Goal: Information Seeking & Learning: Compare options

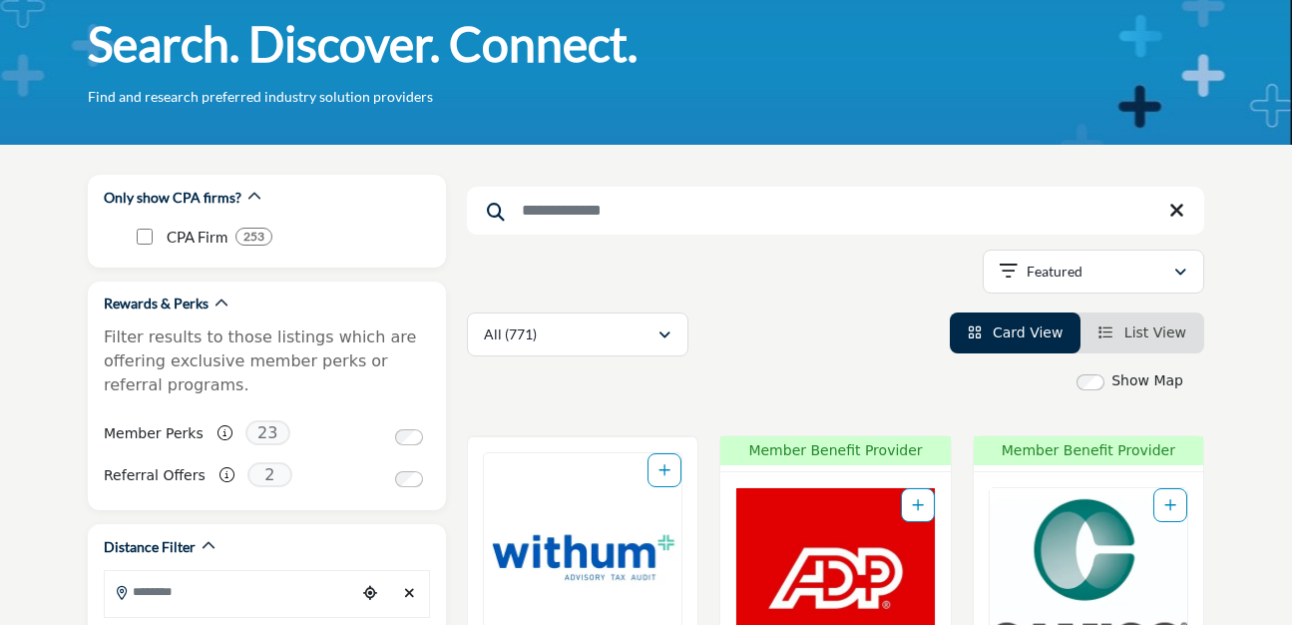
scroll to position [99, 0]
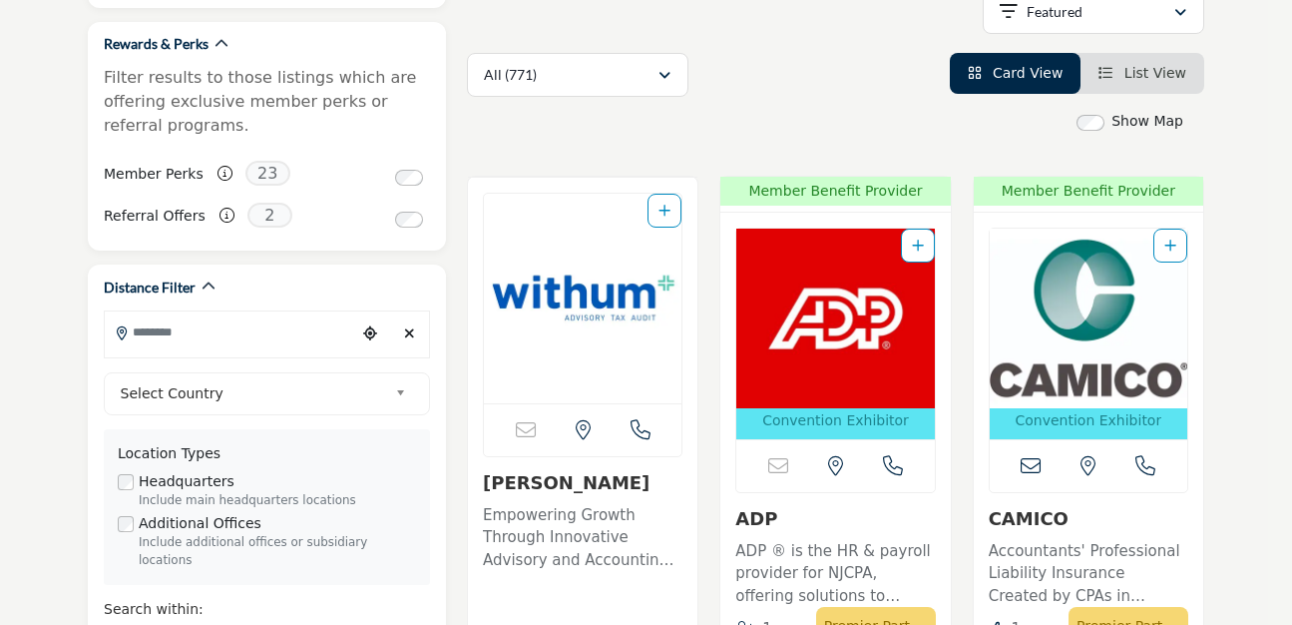
scroll to position [385, 0]
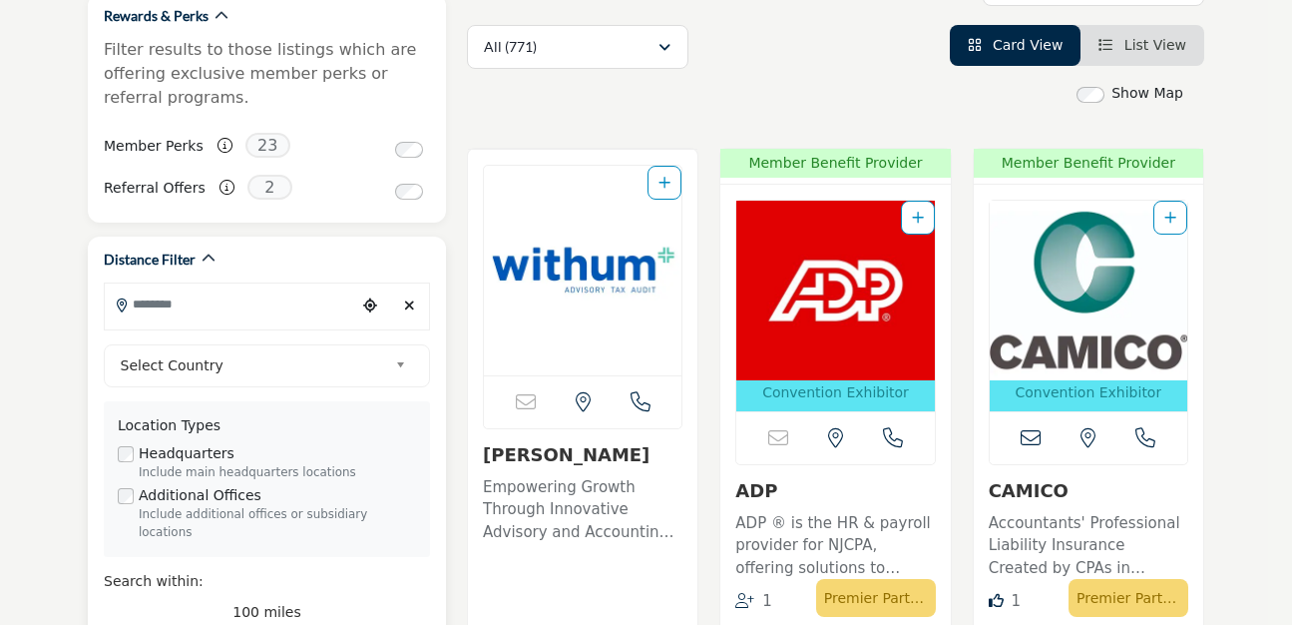
click at [210, 306] on input "Search Location" at bounding box center [231, 303] width 252 height 39
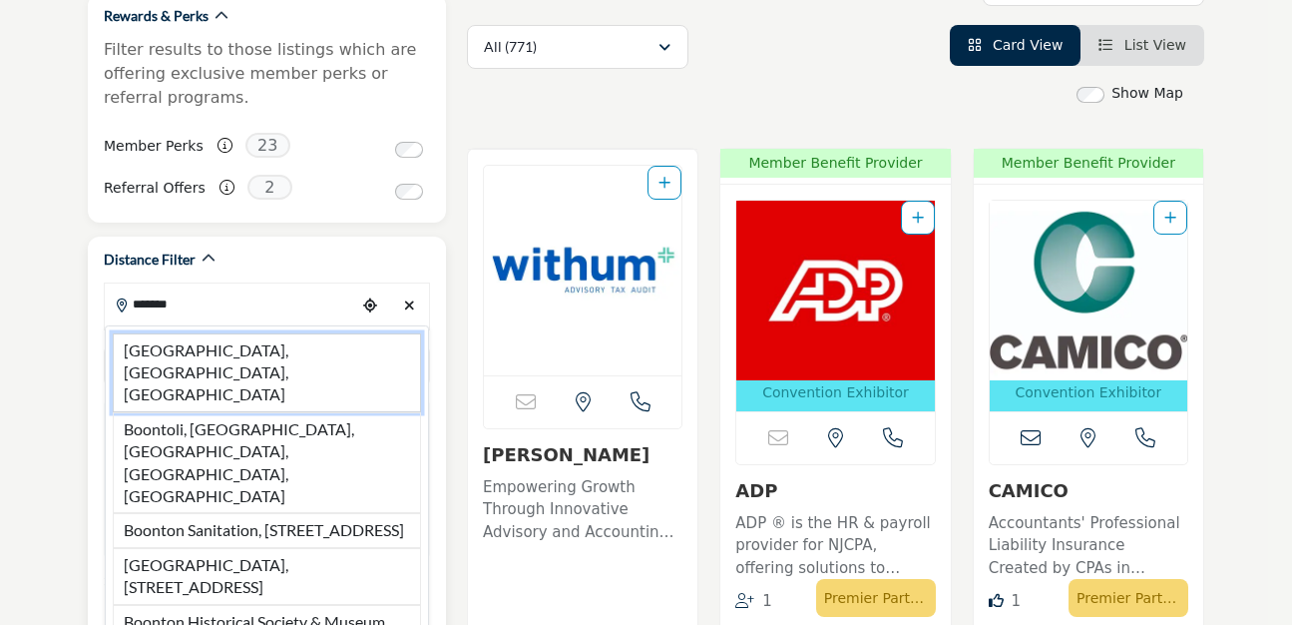
click at [207, 348] on li "Boonton, NJ, USA" at bounding box center [267, 372] width 308 height 79
type input "**********"
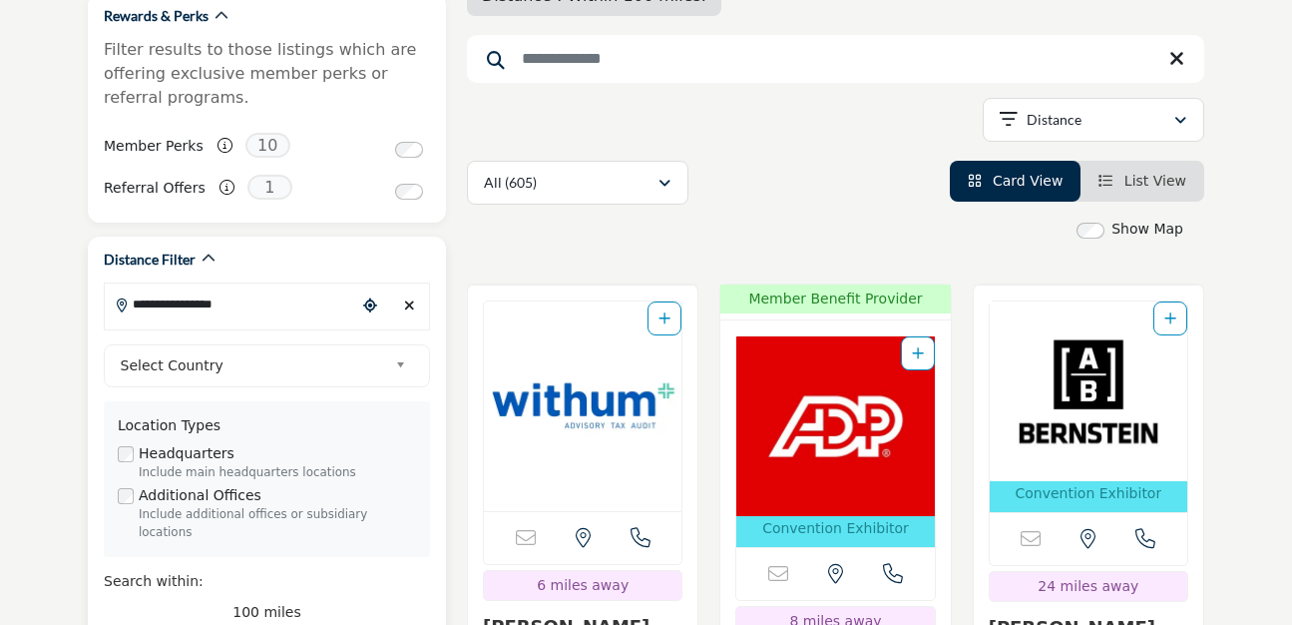
click at [157, 369] on span "Select Country" at bounding box center [254, 365] width 267 height 24
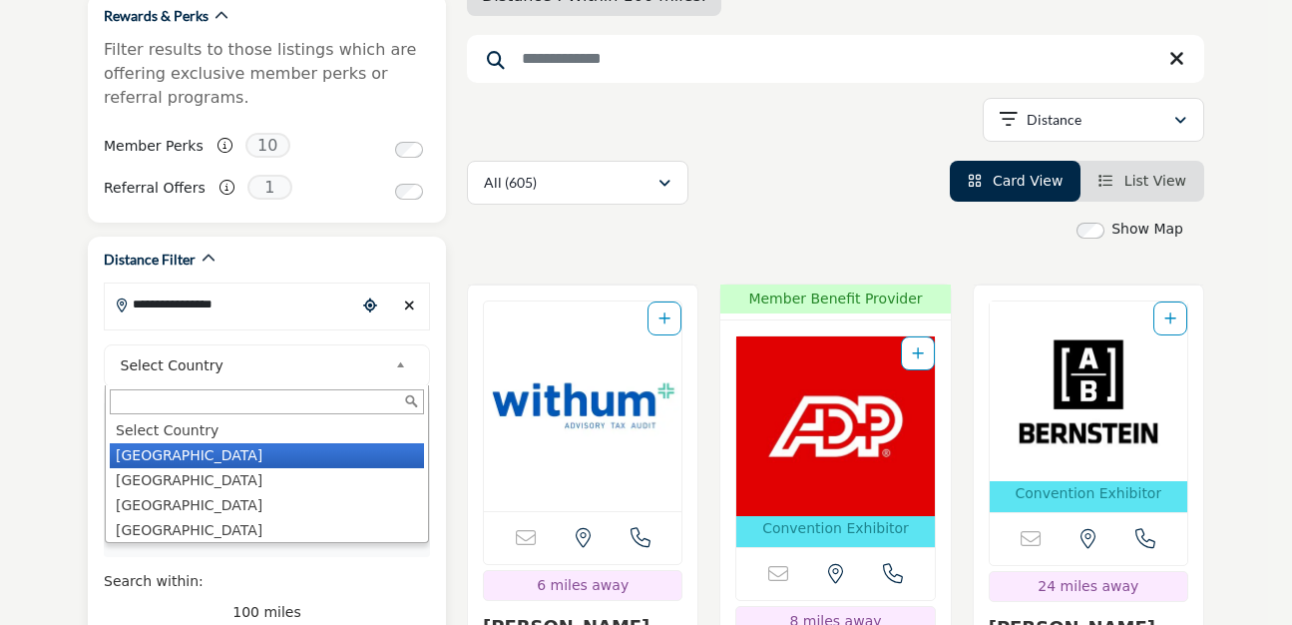
click at [153, 456] on li "United States" at bounding box center [267, 455] width 314 height 25
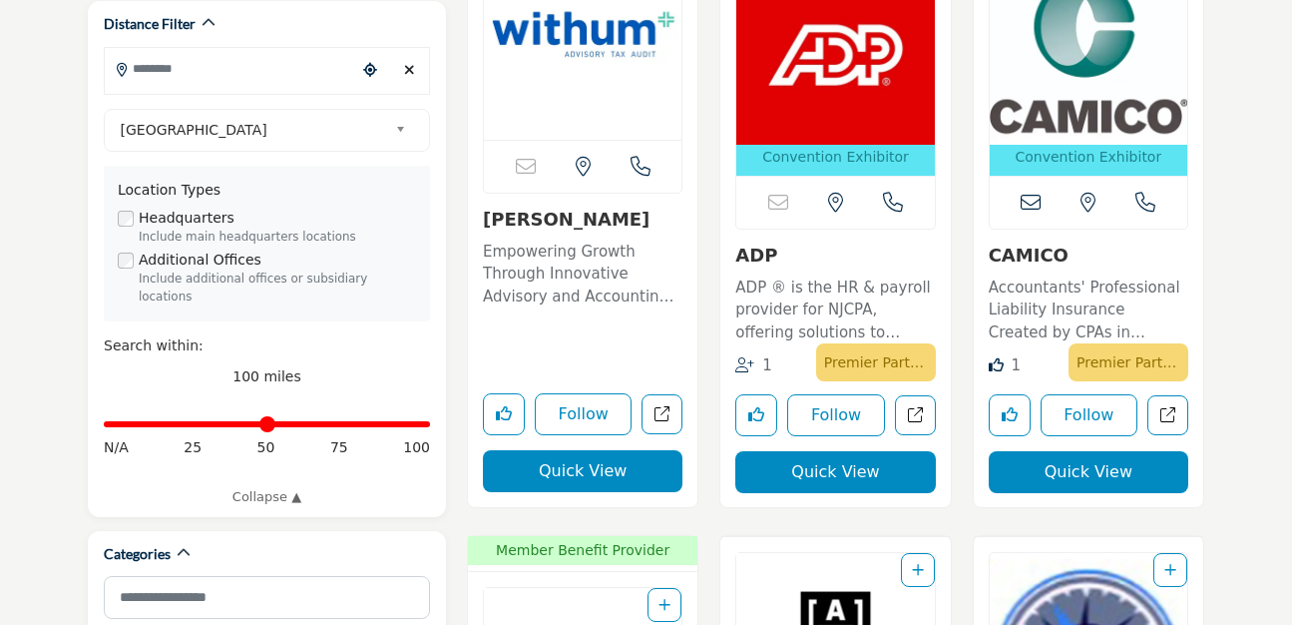
scroll to position [647, 0]
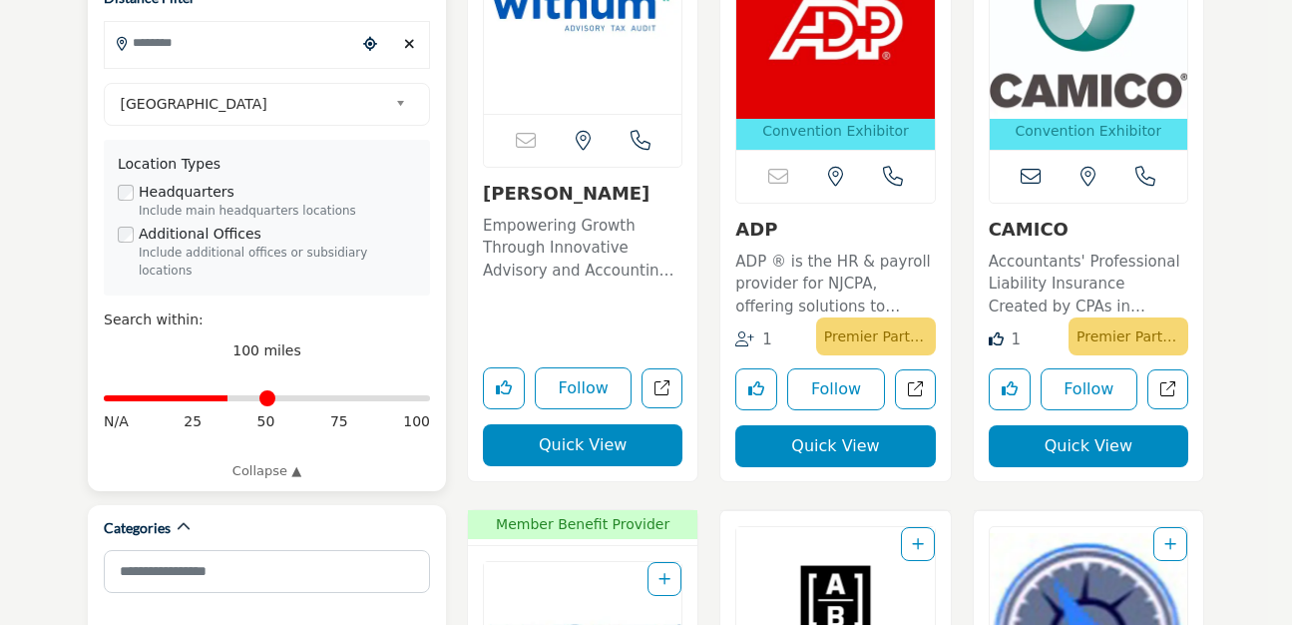
drag, startPoint x: 417, startPoint y: 384, endPoint x: 229, endPoint y: 378, distance: 188.7
click at [229, 396] on input "Distance in miles" at bounding box center [267, 398] width 326 height 4
drag, startPoint x: 227, startPoint y: 382, endPoint x: 163, endPoint y: 383, distance: 63.9
click at [163, 396] on input "Distance in miles" at bounding box center [267, 398] width 326 height 4
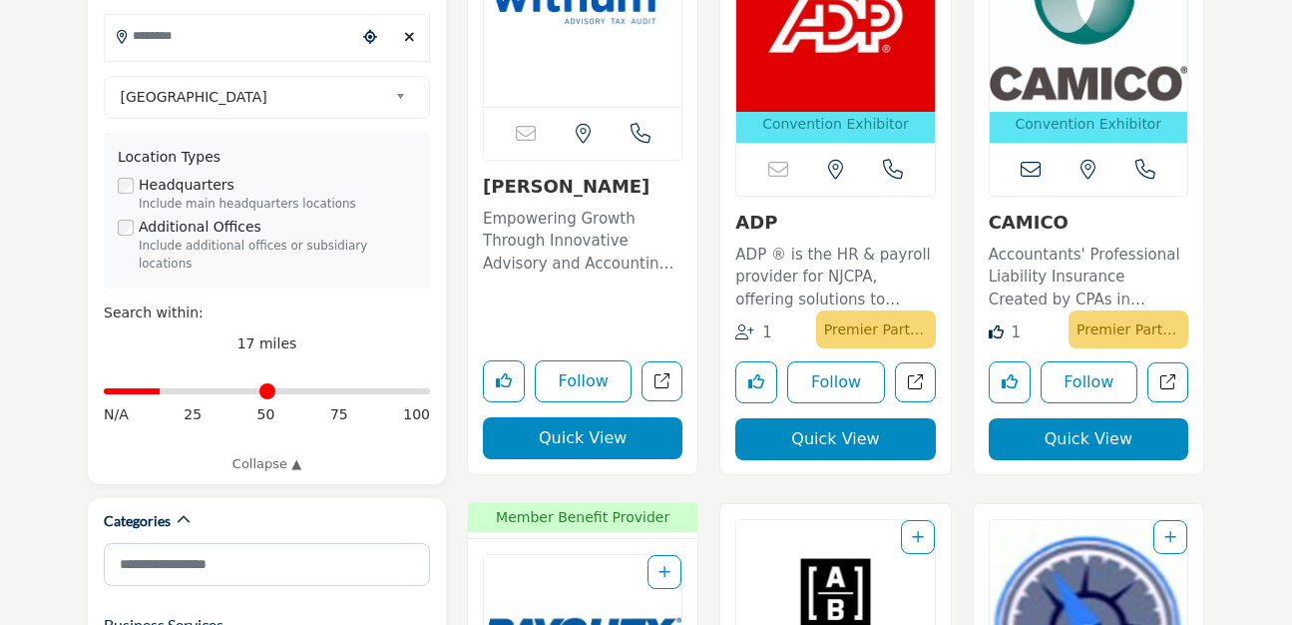
scroll to position [655, 0]
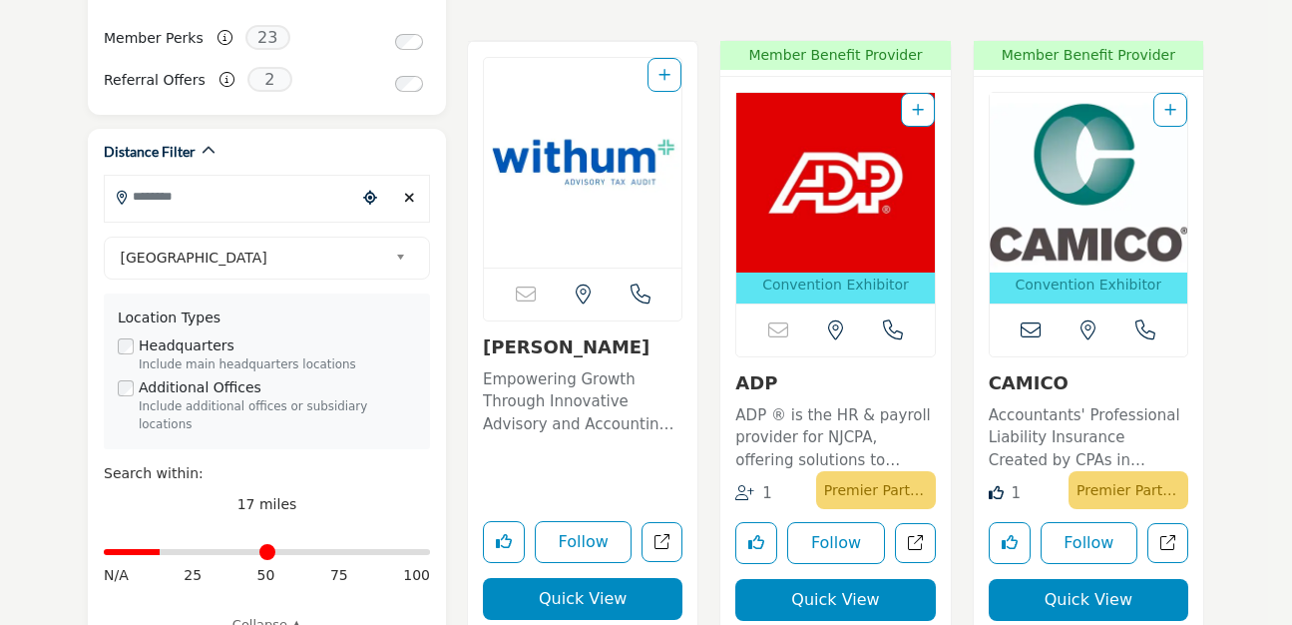
scroll to position [464, 0]
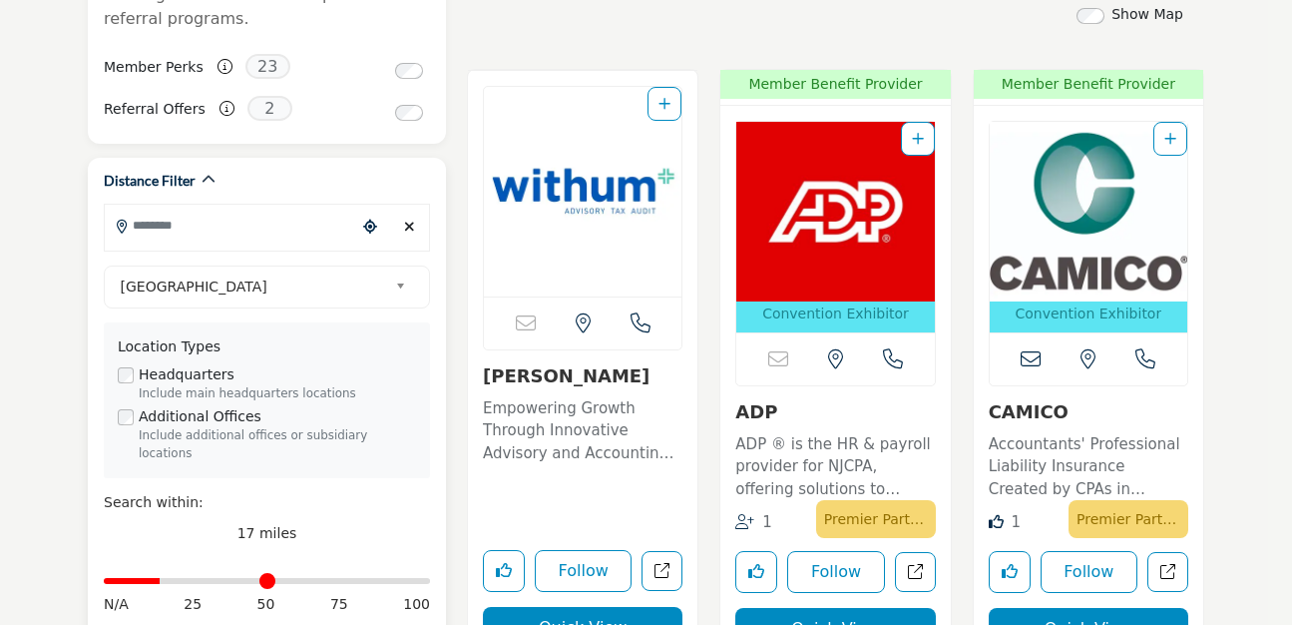
click at [407, 229] on icon "Clear search location" at bounding box center [409, 227] width 11 height 14
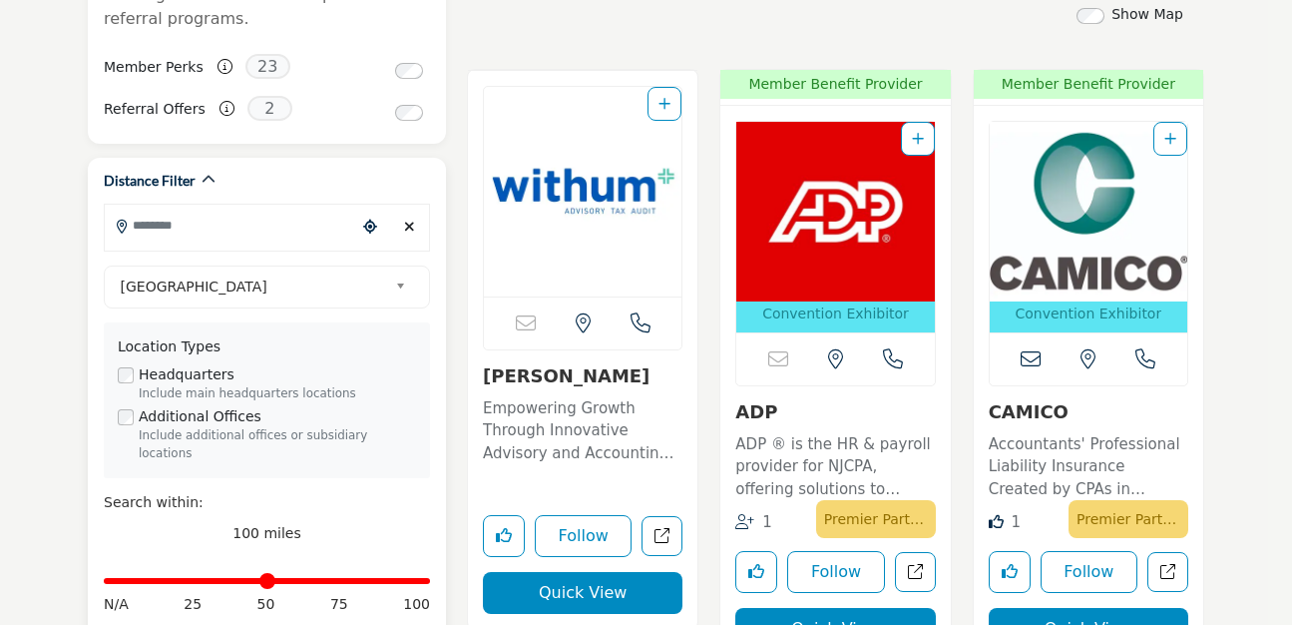
type input "***"
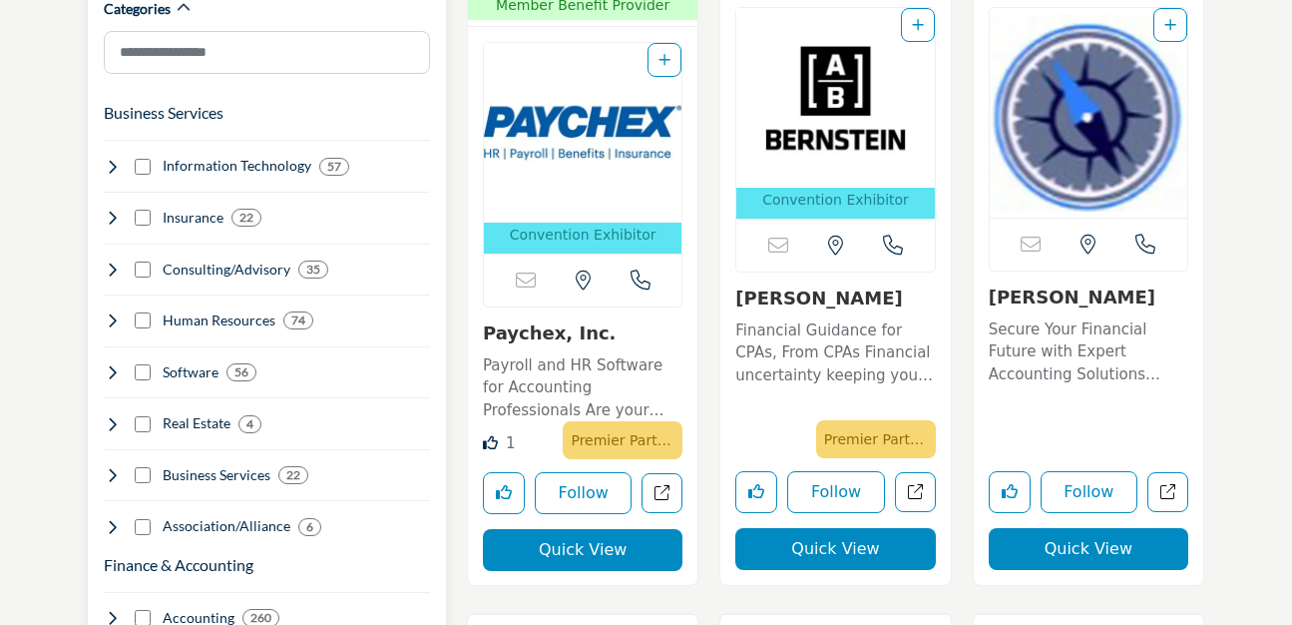
scroll to position [1168, 0]
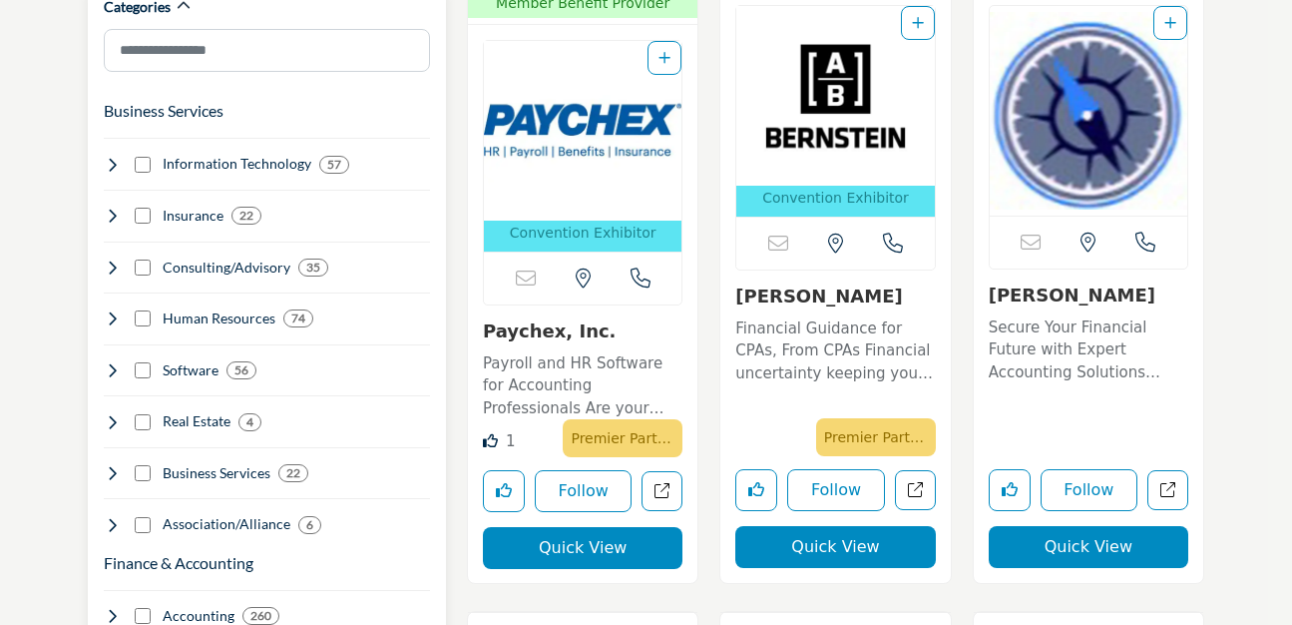
click at [111, 208] on icon at bounding box center [112, 216] width 16 height 16
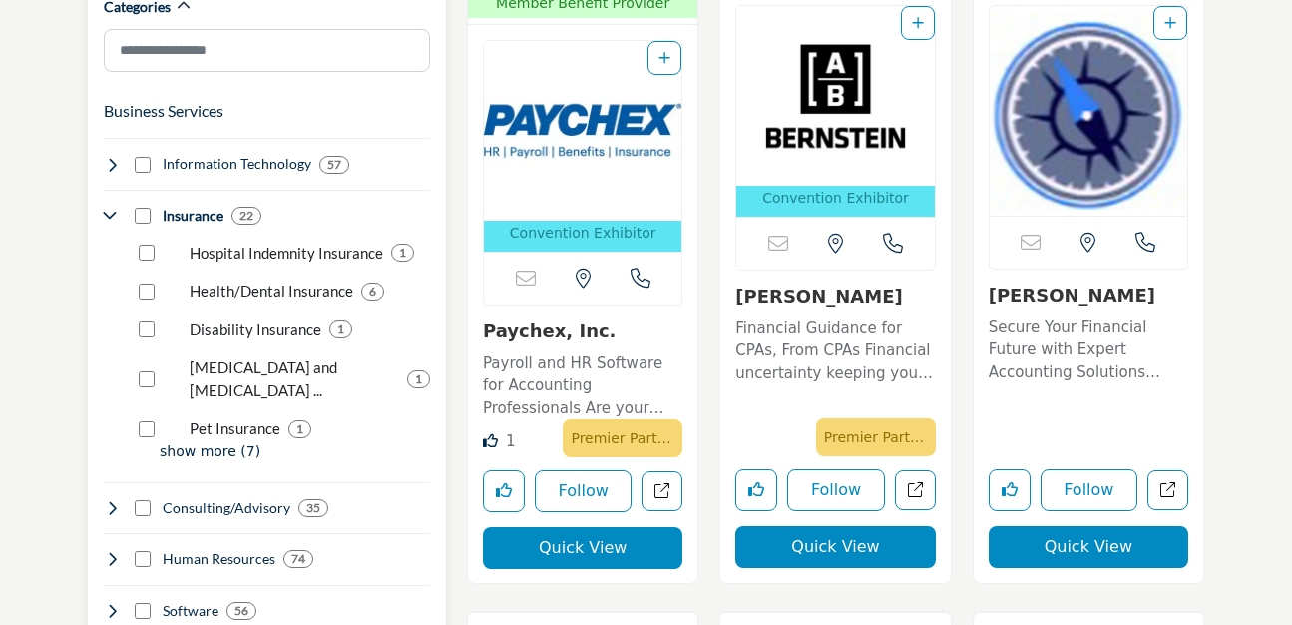
click at [172, 441] on p "show more (7)" at bounding box center [295, 451] width 270 height 21
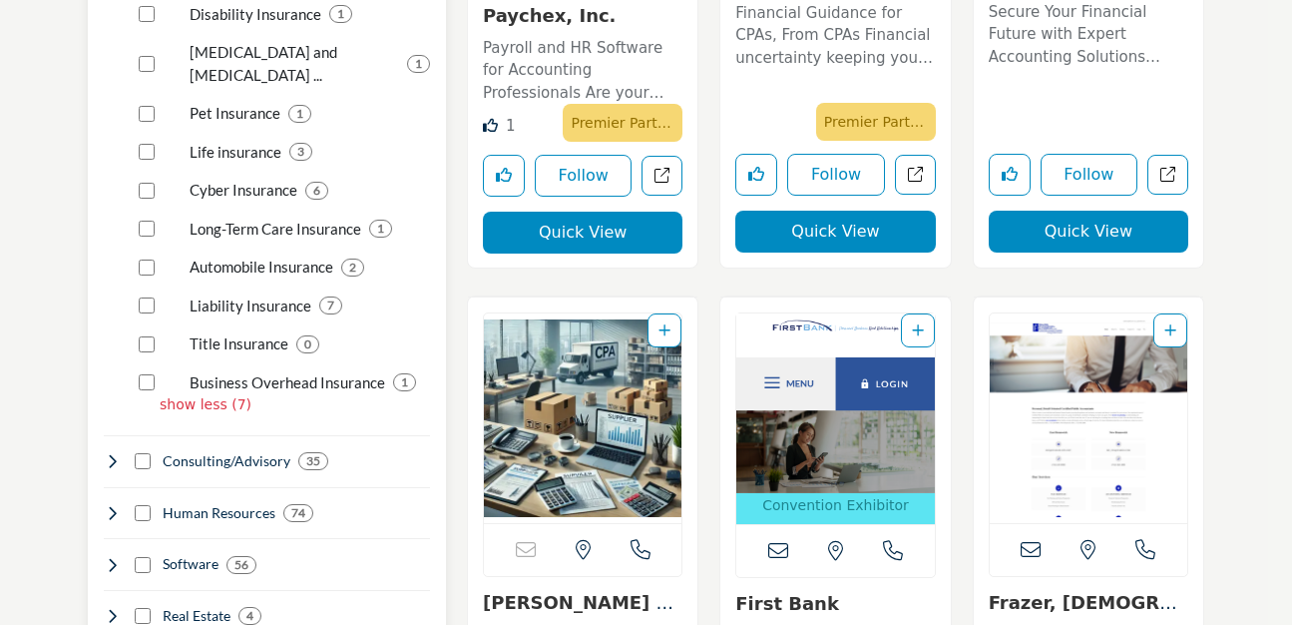
scroll to position [1541, 0]
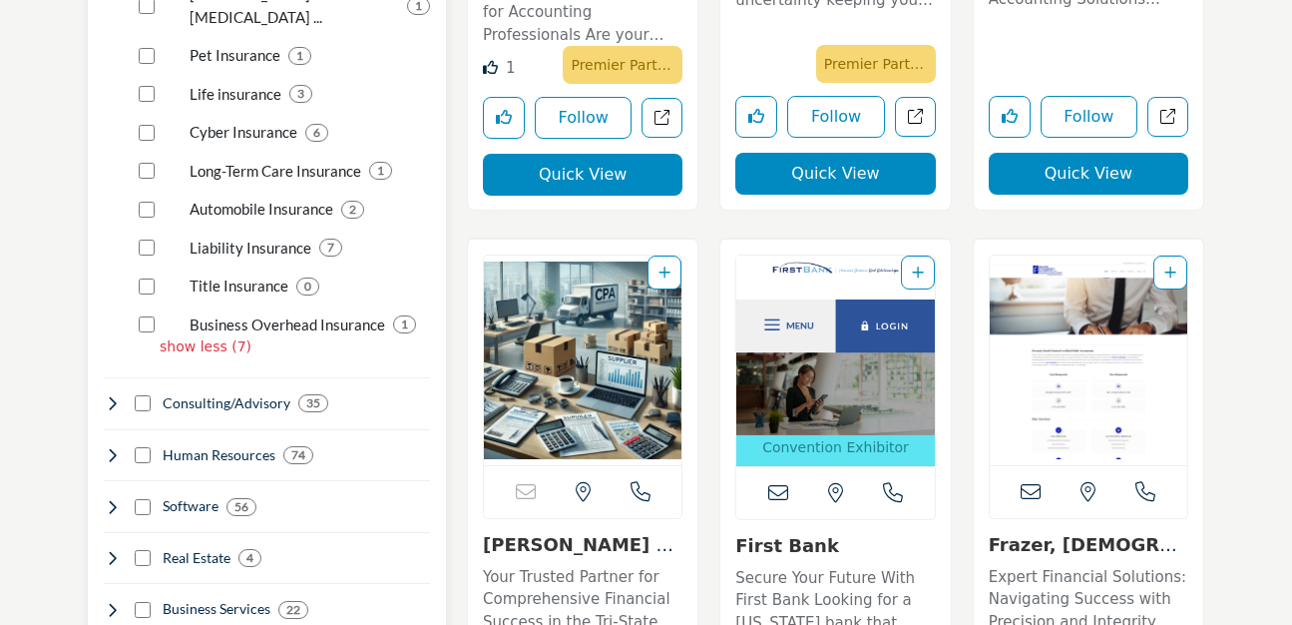
click at [110, 395] on icon at bounding box center [112, 403] width 16 height 16
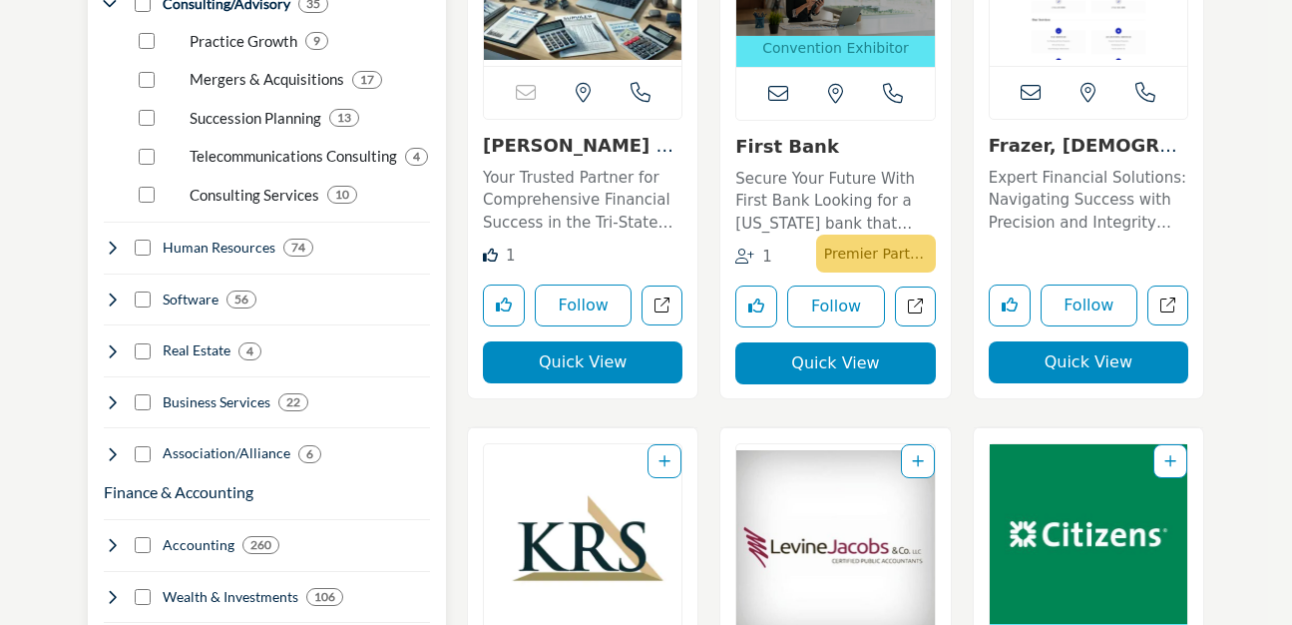
scroll to position [1951, 0]
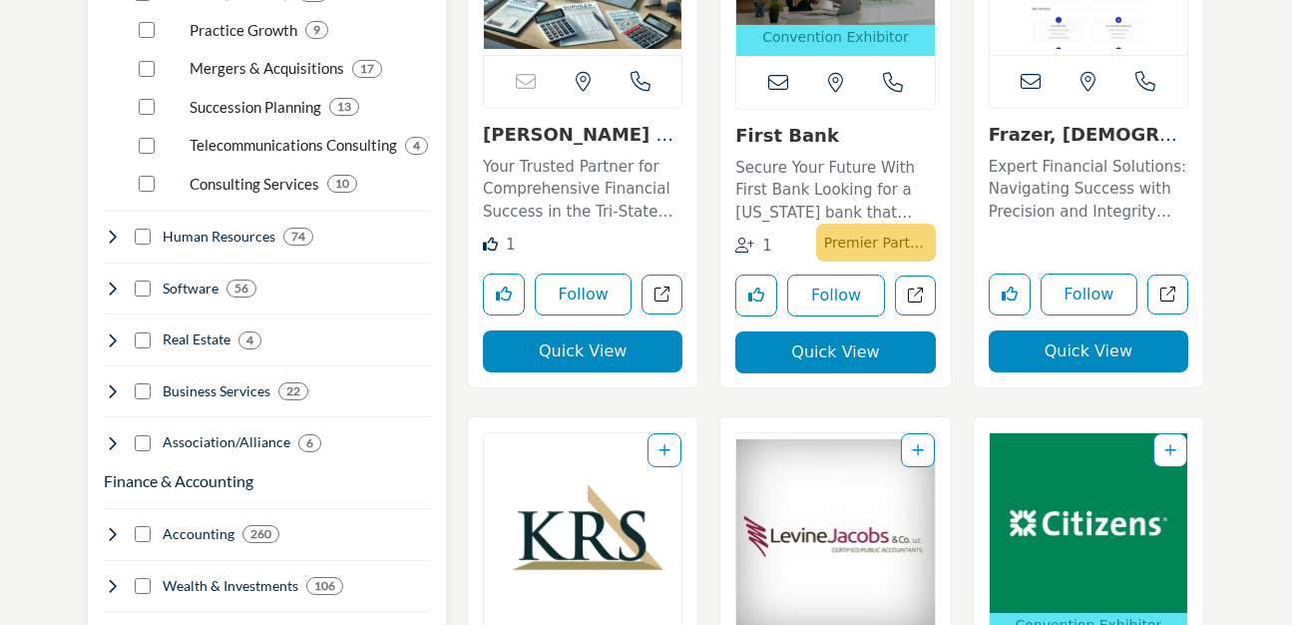
click at [114, 332] on icon at bounding box center [112, 340] width 16 height 16
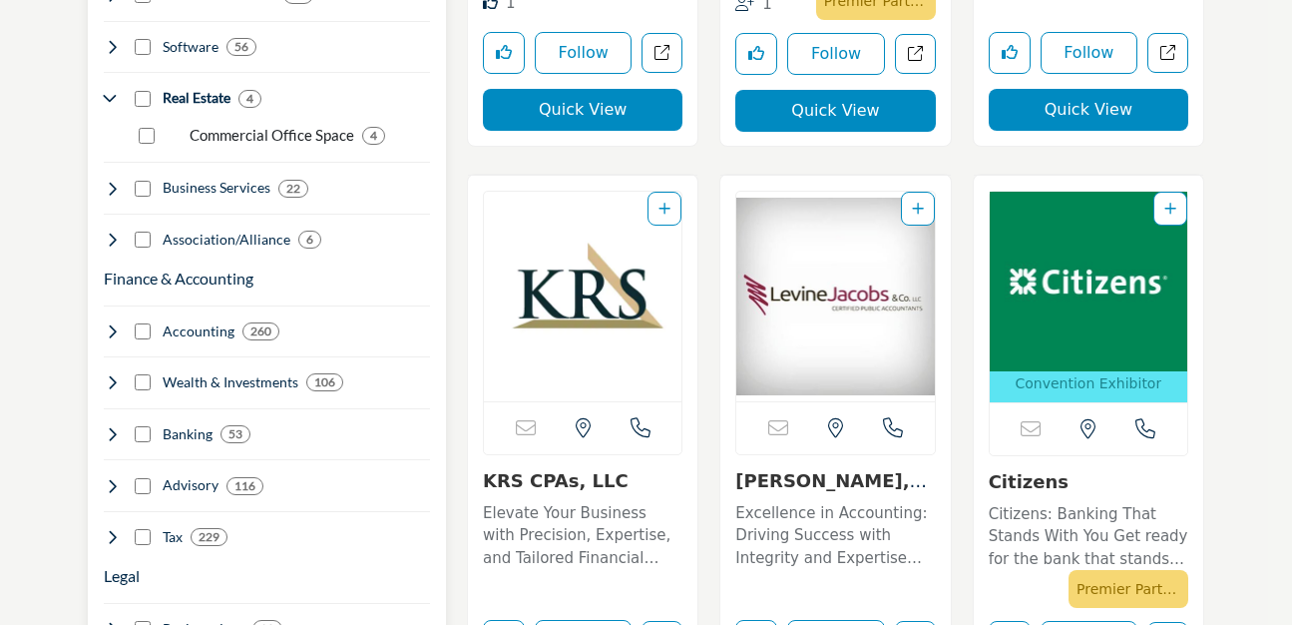
scroll to position [2197, 0]
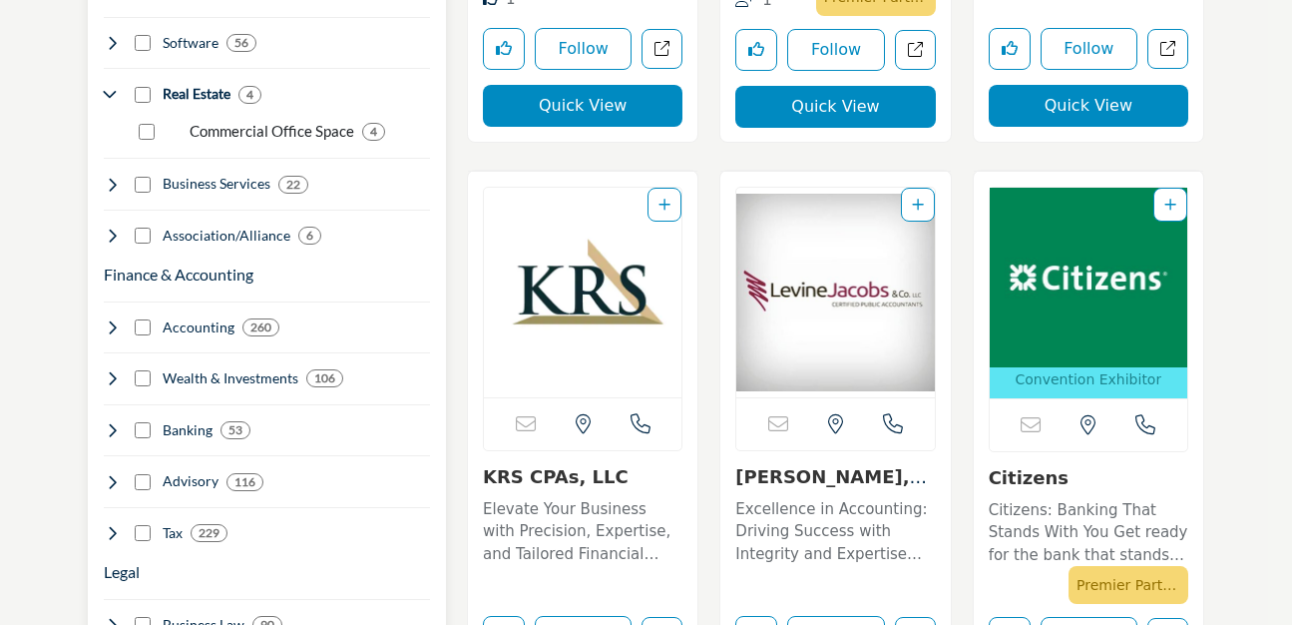
click at [110, 319] on icon at bounding box center [112, 327] width 16 height 16
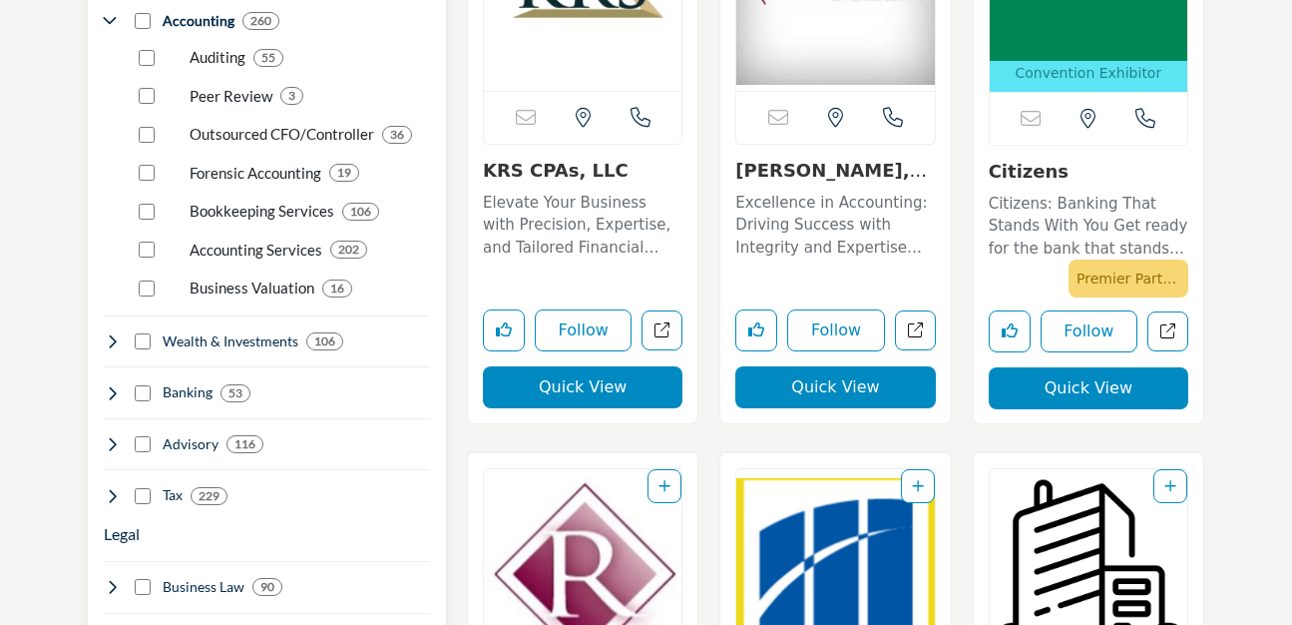
scroll to position [2505, 0]
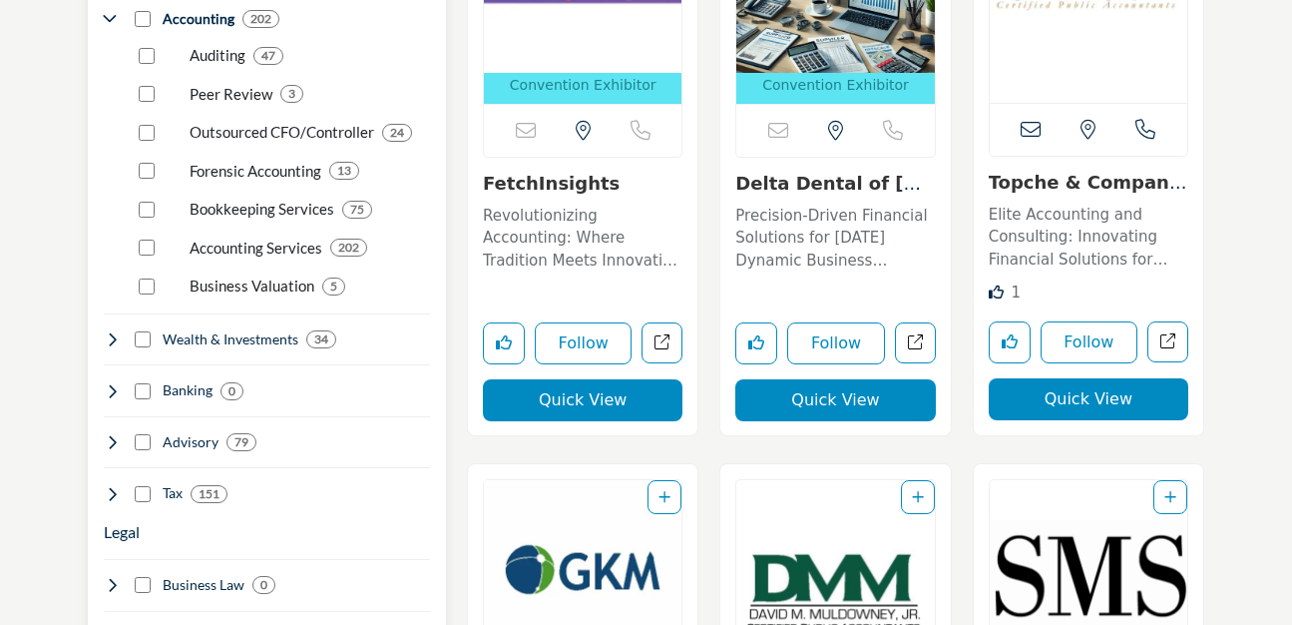
click at [116, 331] on icon at bounding box center [112, 339] width 16 height 16
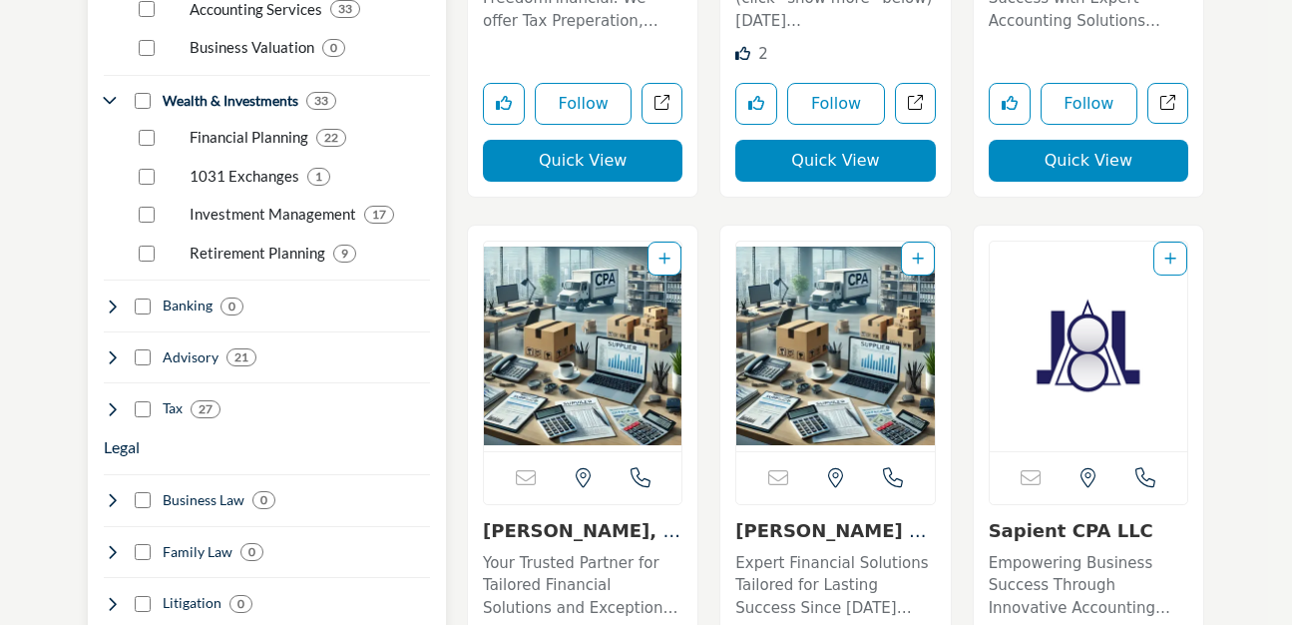
scroll to position [2818, 0]
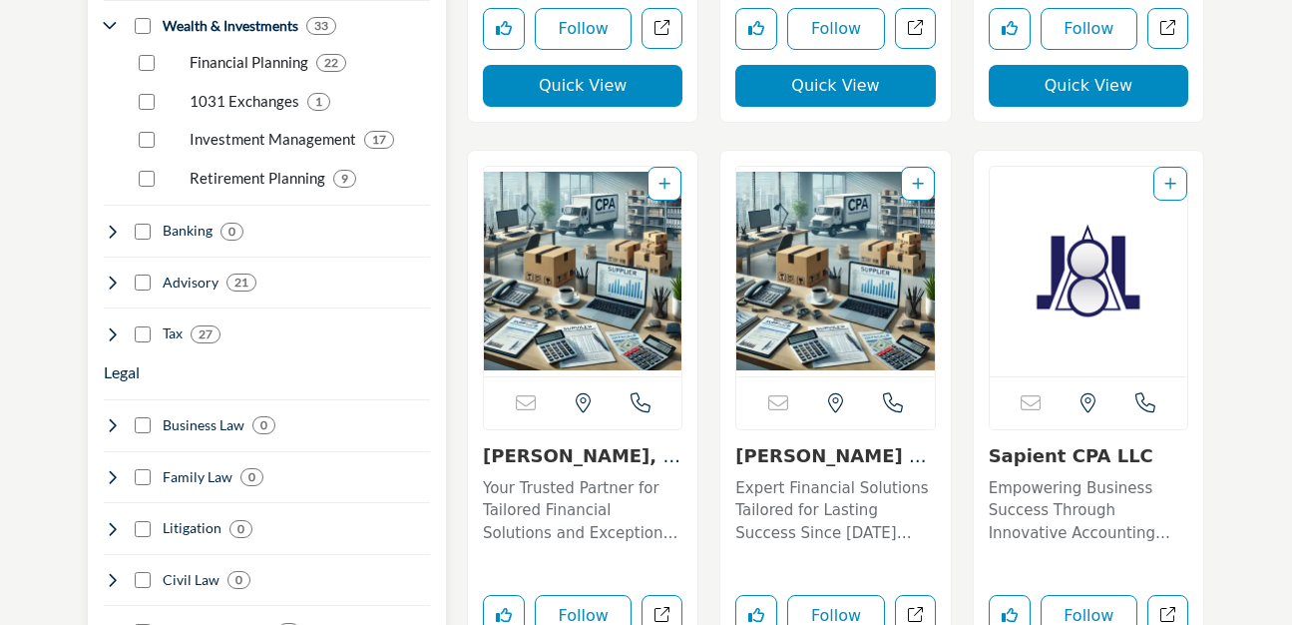
click at [108, 326] on icon at bounding box center [112, 334] width 16 height 16
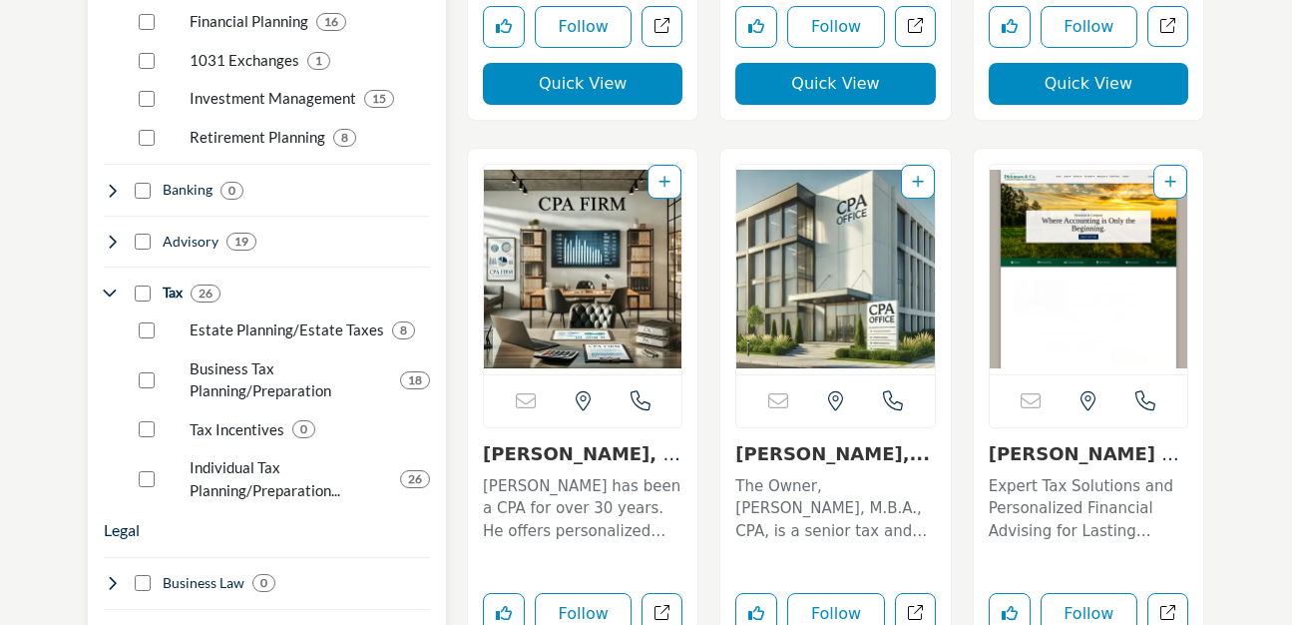
scroll to position [2864, 0]
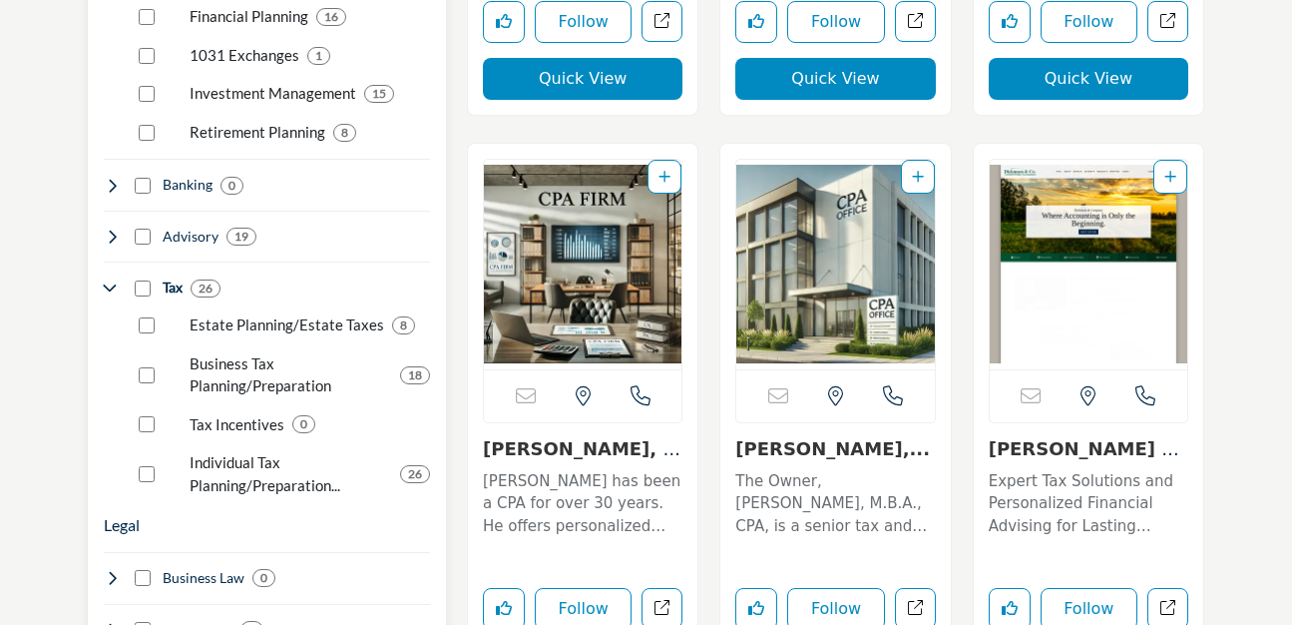
click at [112, 178] on icon at bounding box center [112, 186] width 16 height 16
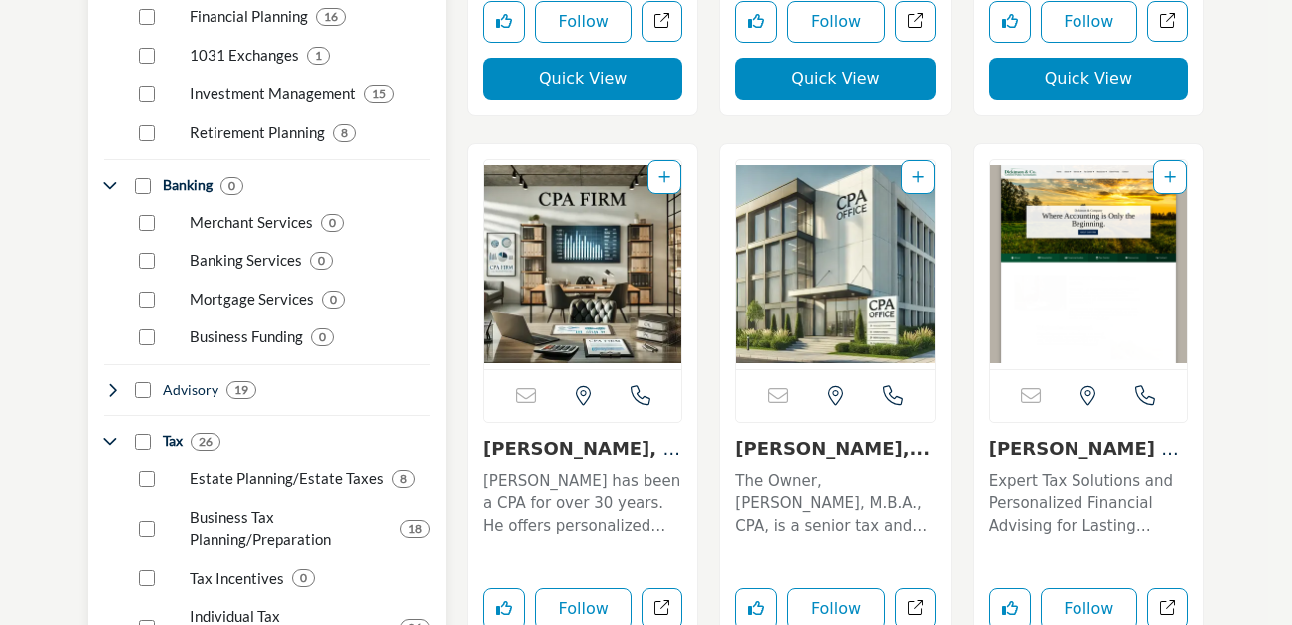
click at [115, 382] on icon at bounding box center [112, 390] width 16 height 16
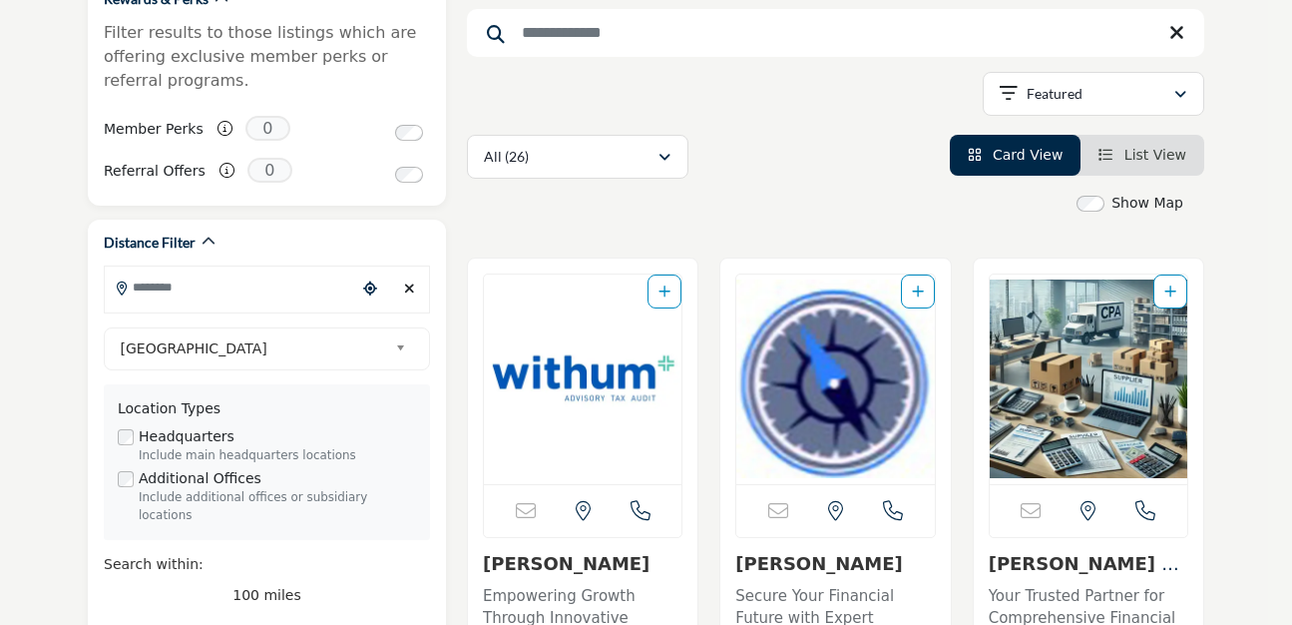
scroll to position [404, 0]
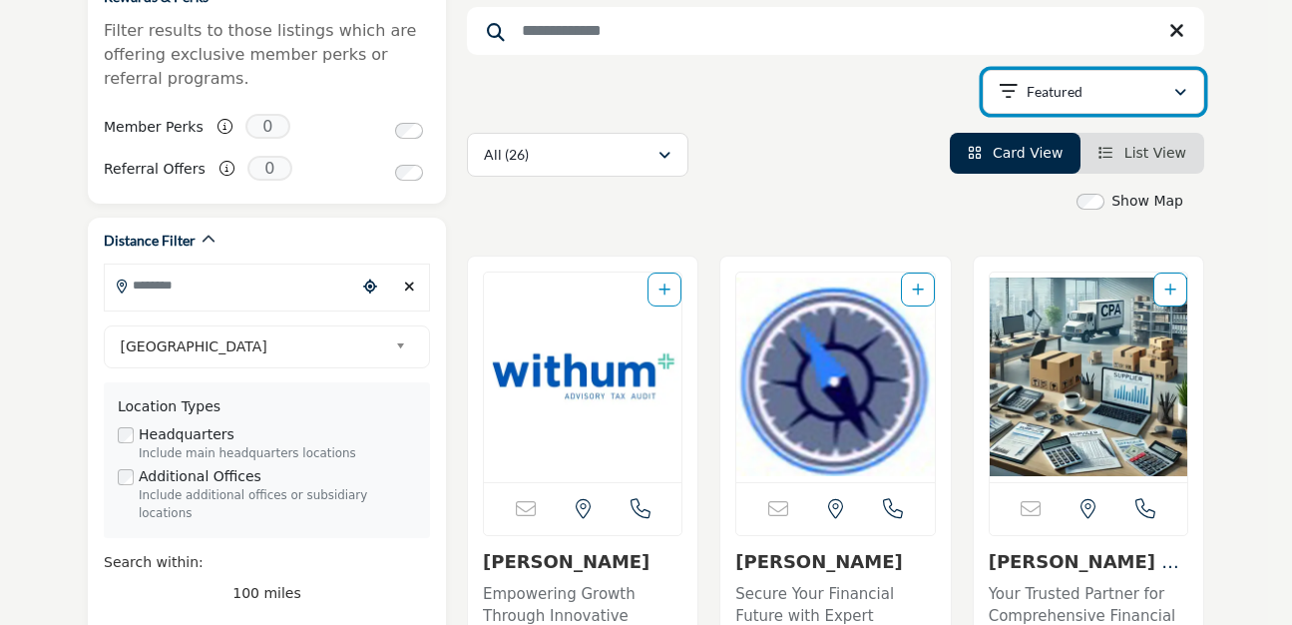
click at [1065, 103] on button "Featured" at bounding box center [1094, 92] width 222 height 44
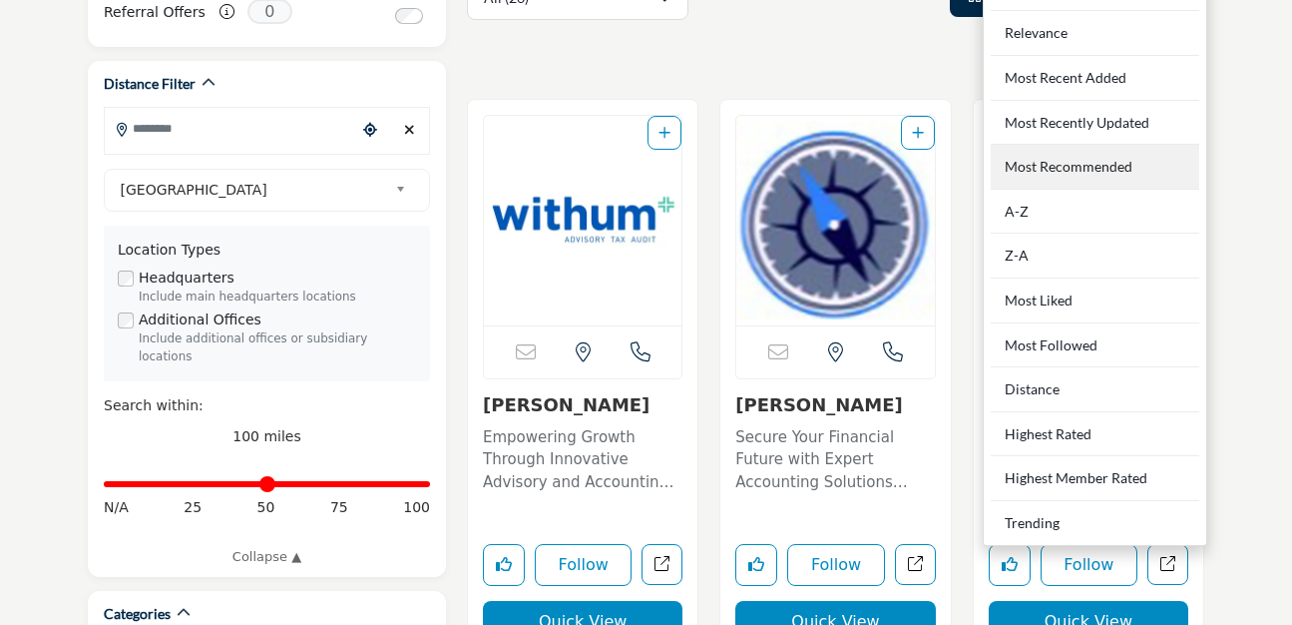
scroll to position [565, 0]
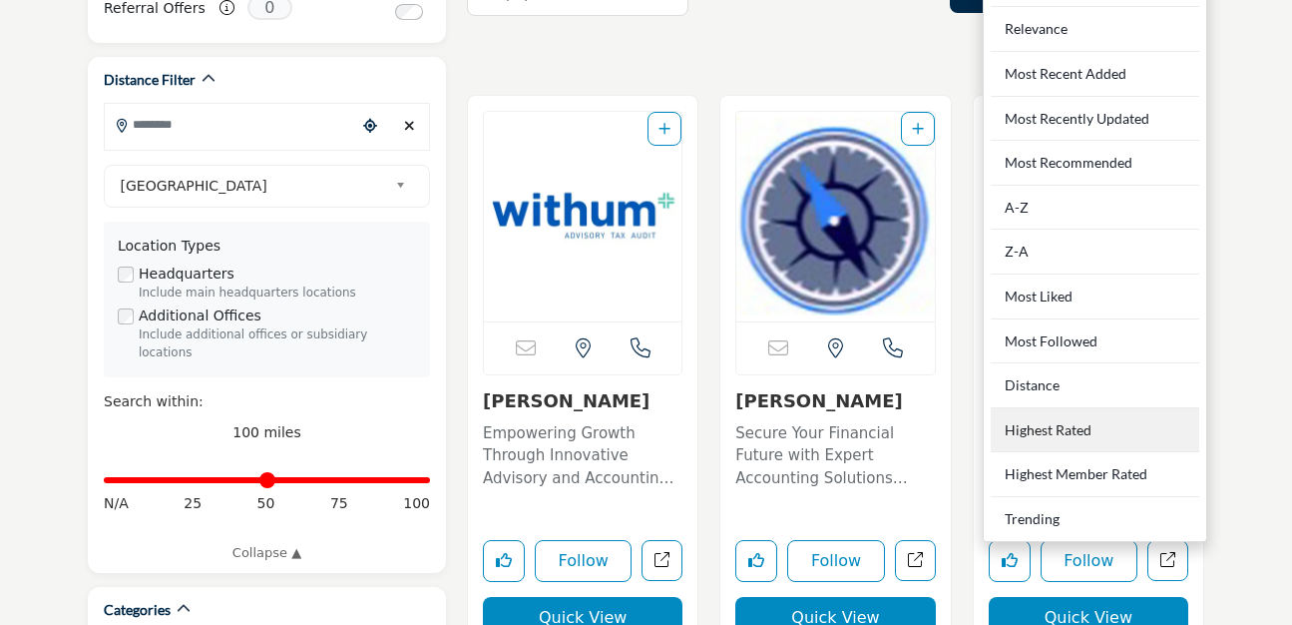
click at [1041, 432] on Rated "Highest Rated" at bounding box center [1095, 430] width 209 height 45
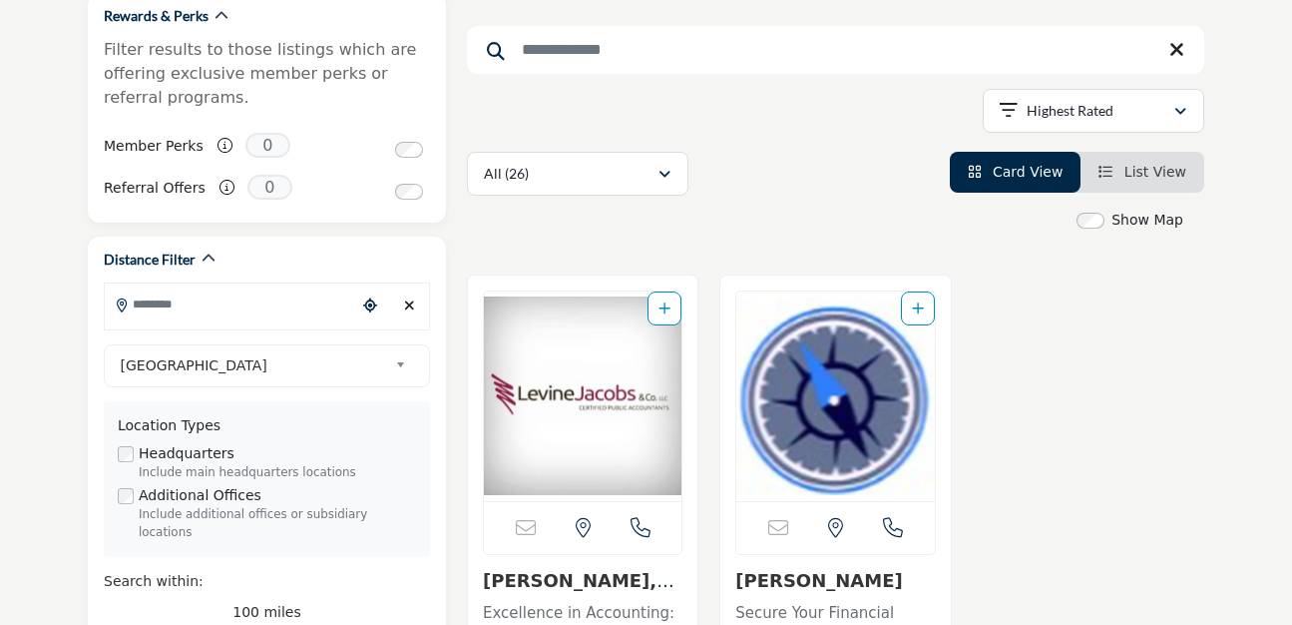
scroll to position [373, 0]
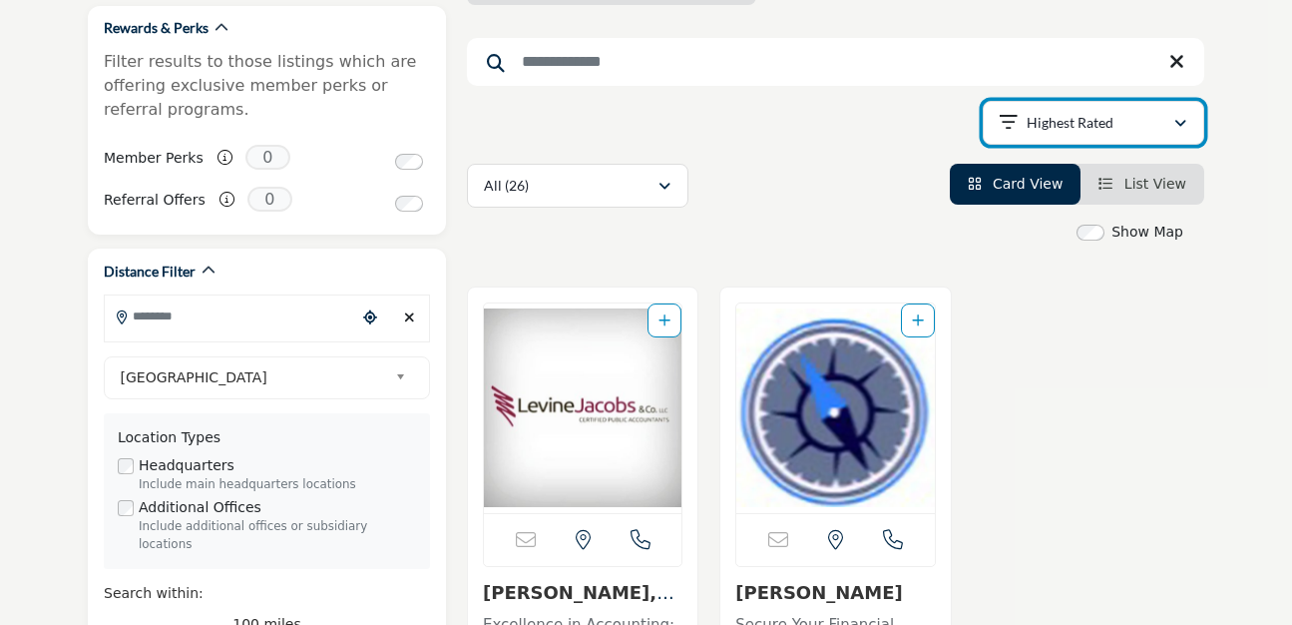
click at [1137, 126] on div "Highest Rated" at bounding box center [1087, 123] width 174 height 24
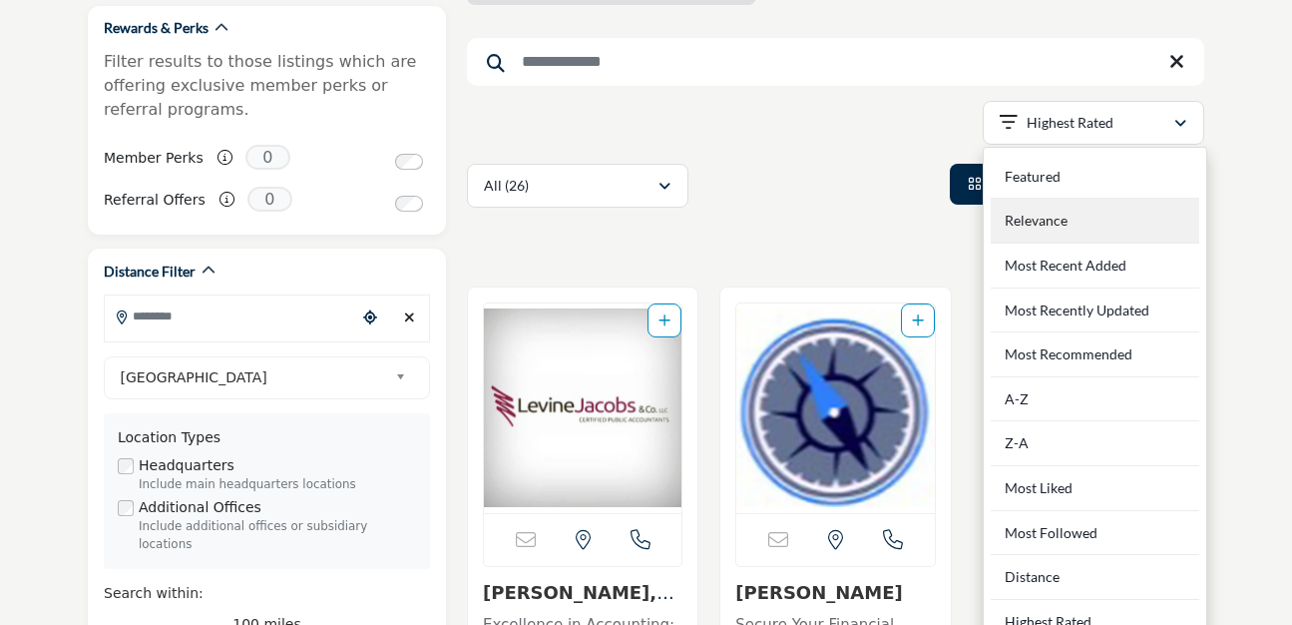
click at [1071, 222] on div "Relevance" at bounding box center [1095, 221] width 209 height 45
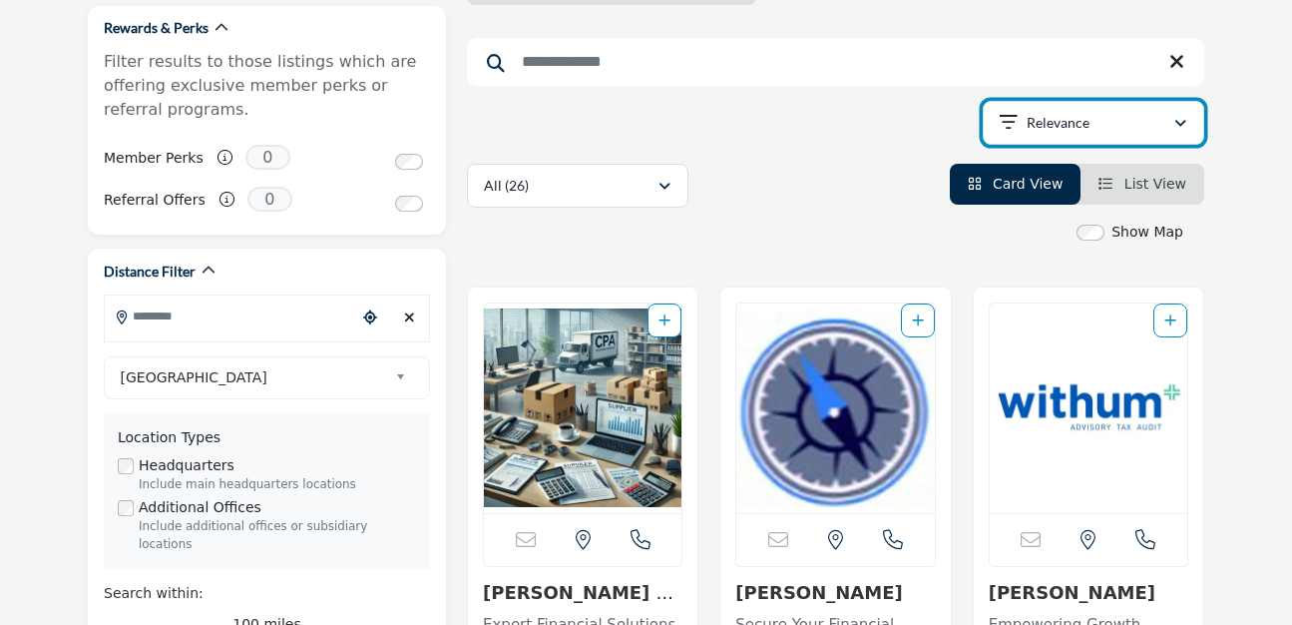
click at [1053, 123] on p "Relevance" at bounding box center [1058, 123] width 63 height 20
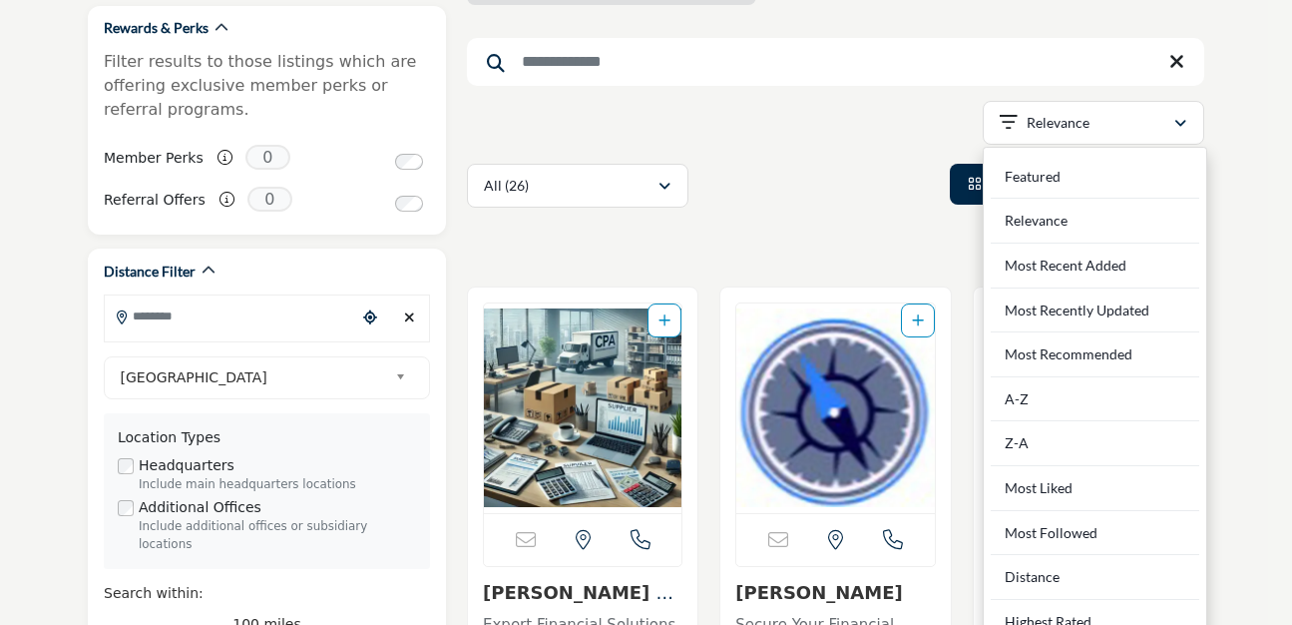
click at [808, 169] on div "All (26) All (26)" at bounding box center [836, 186] width 738 height 44
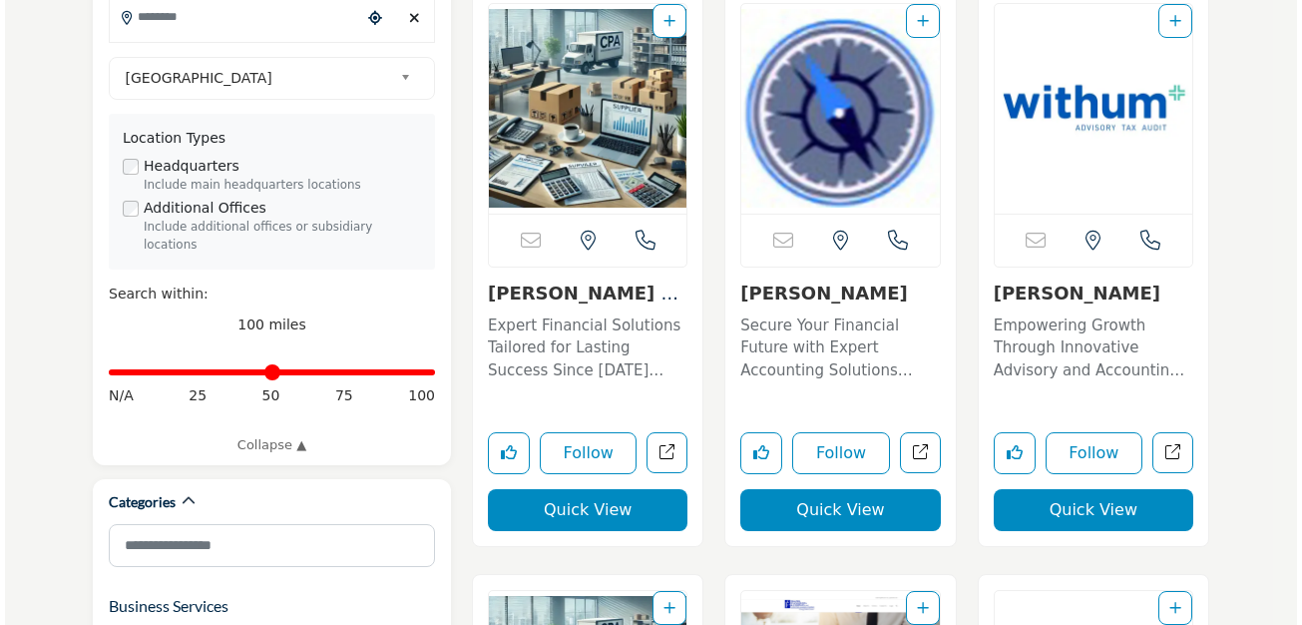
scroll to position [681, 0]
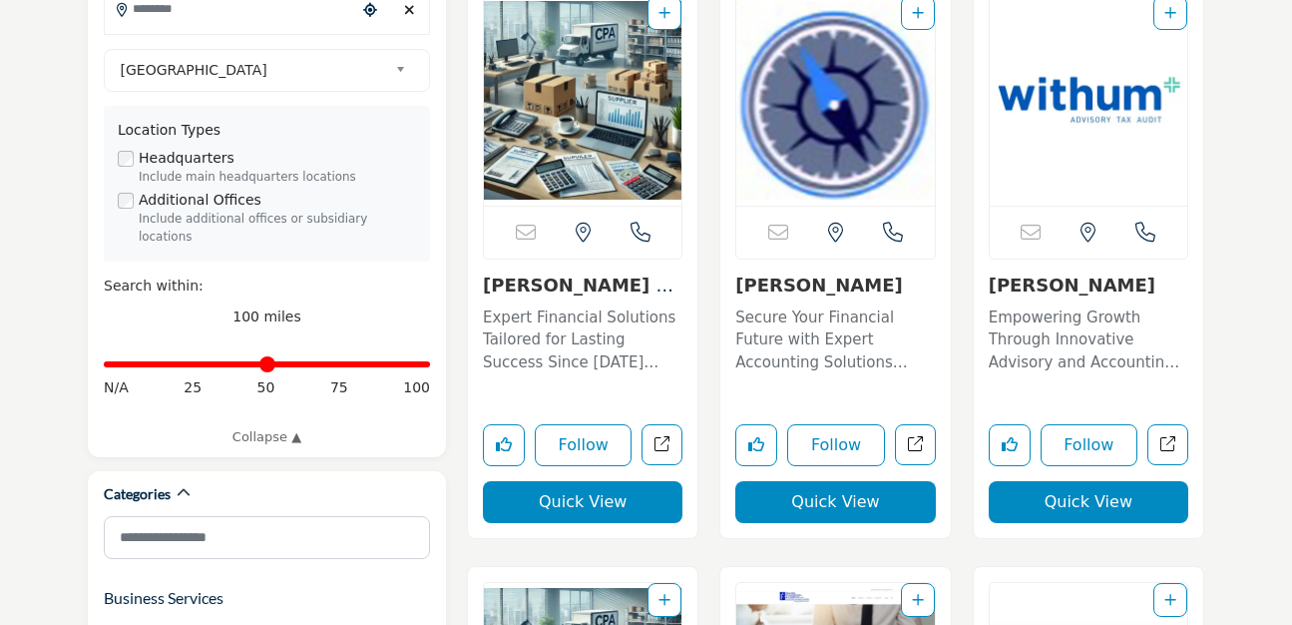
click at [601, 493] on button "Quick View" at bounding box center [583, 502] width 200 height 42
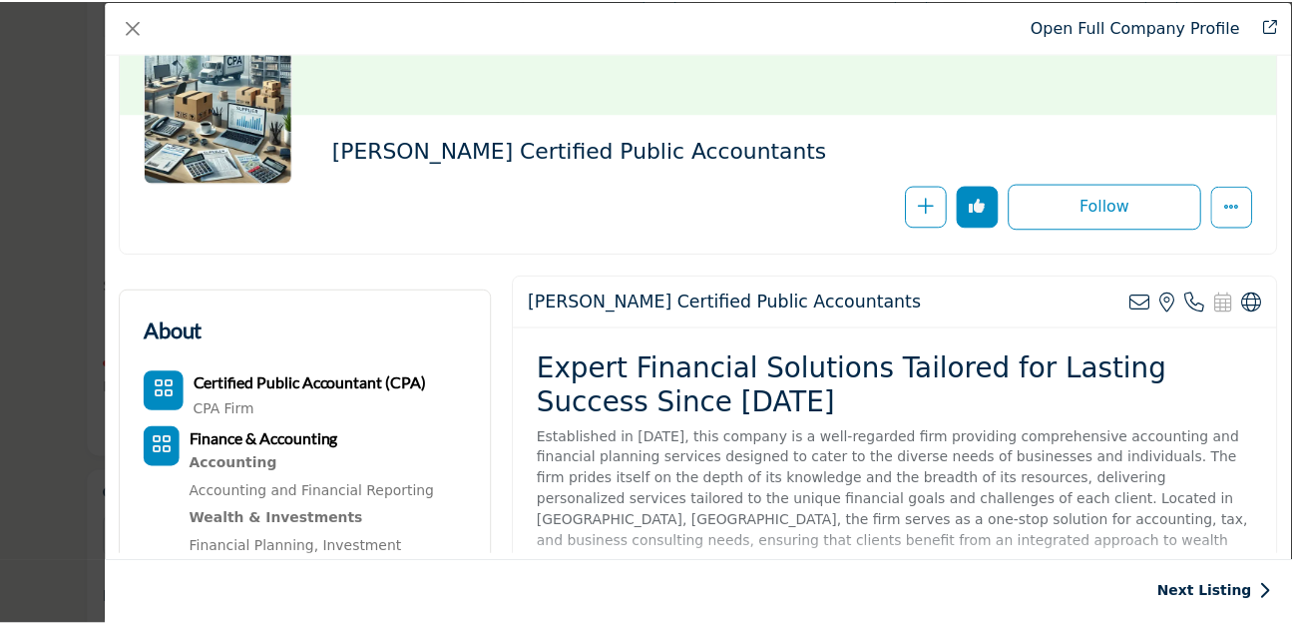
scroll to position [0, 0]
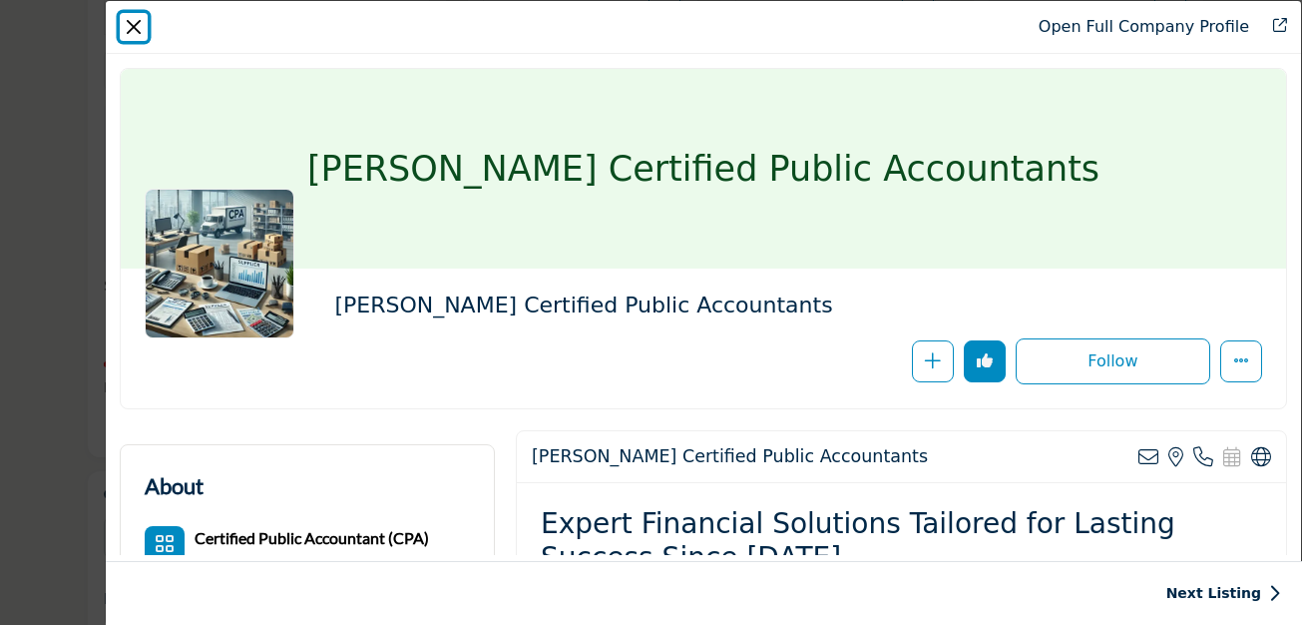
click at [133, 24] on button "Close" at bounding box center [134, 27] width 28 height 28
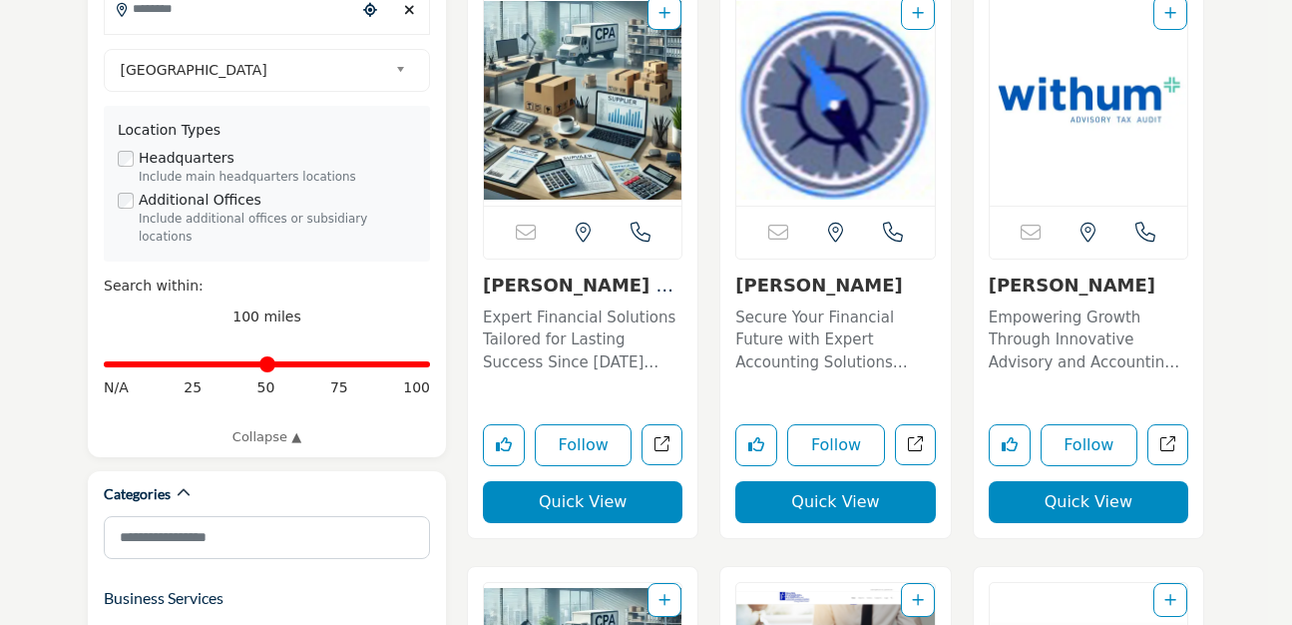
click at [820, 287] on link "Joseph J. Gormley, C..." at bounding box center [819, 284] width 167 height 21
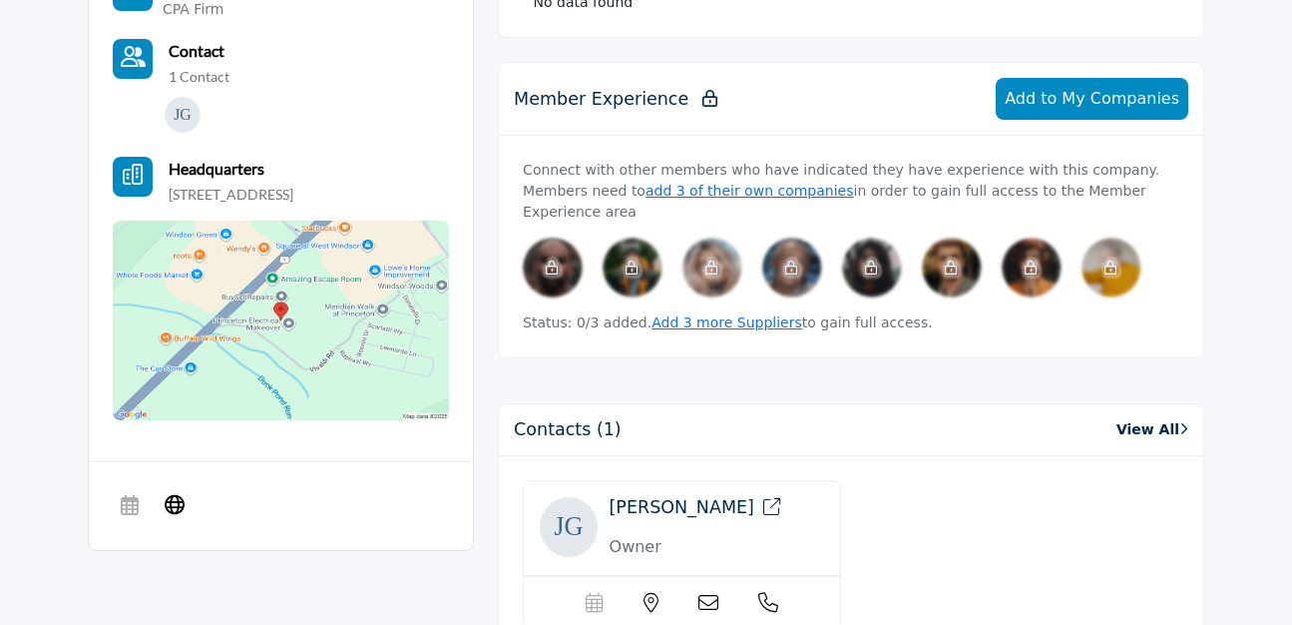
scroll to position [507, 0]
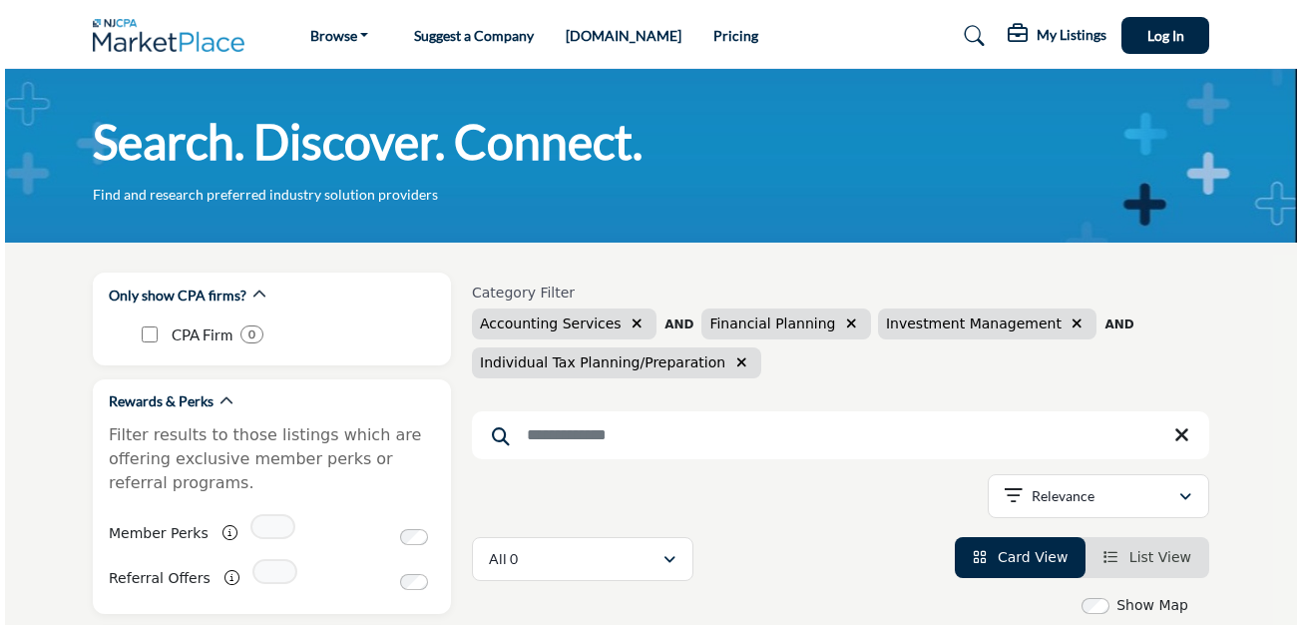
scroll to position [681, 0]
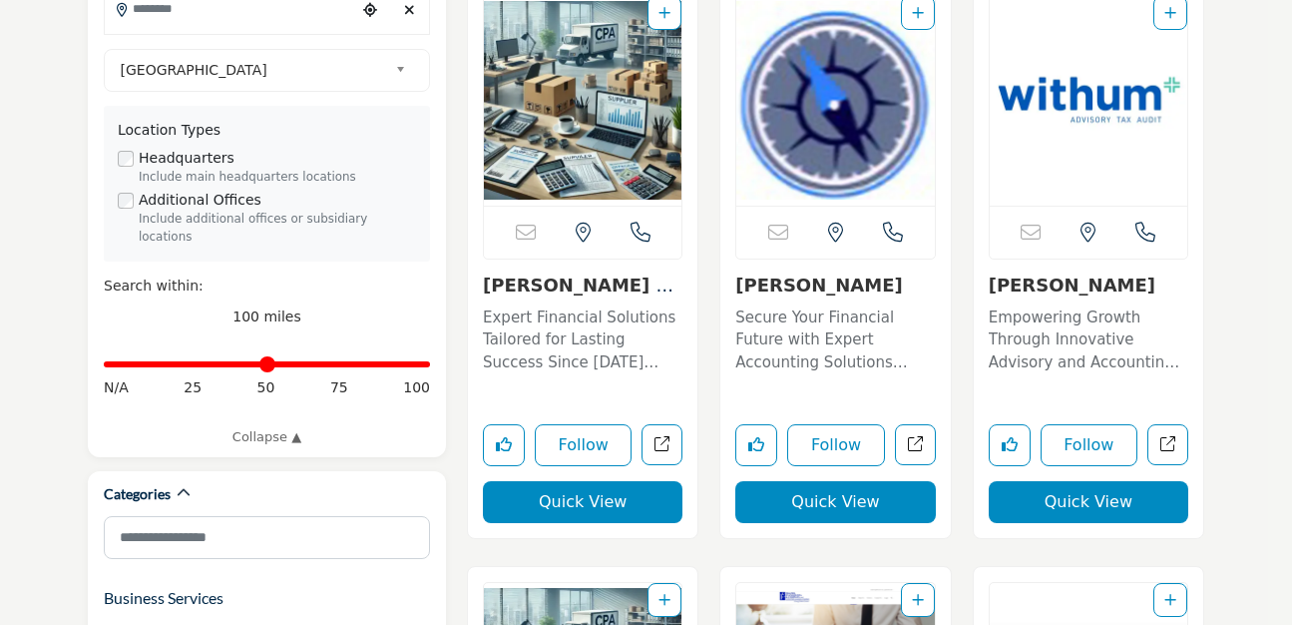
click at [1107, 502] on button "Quick View" at bounding box center [1089, 502] width 200 height 42
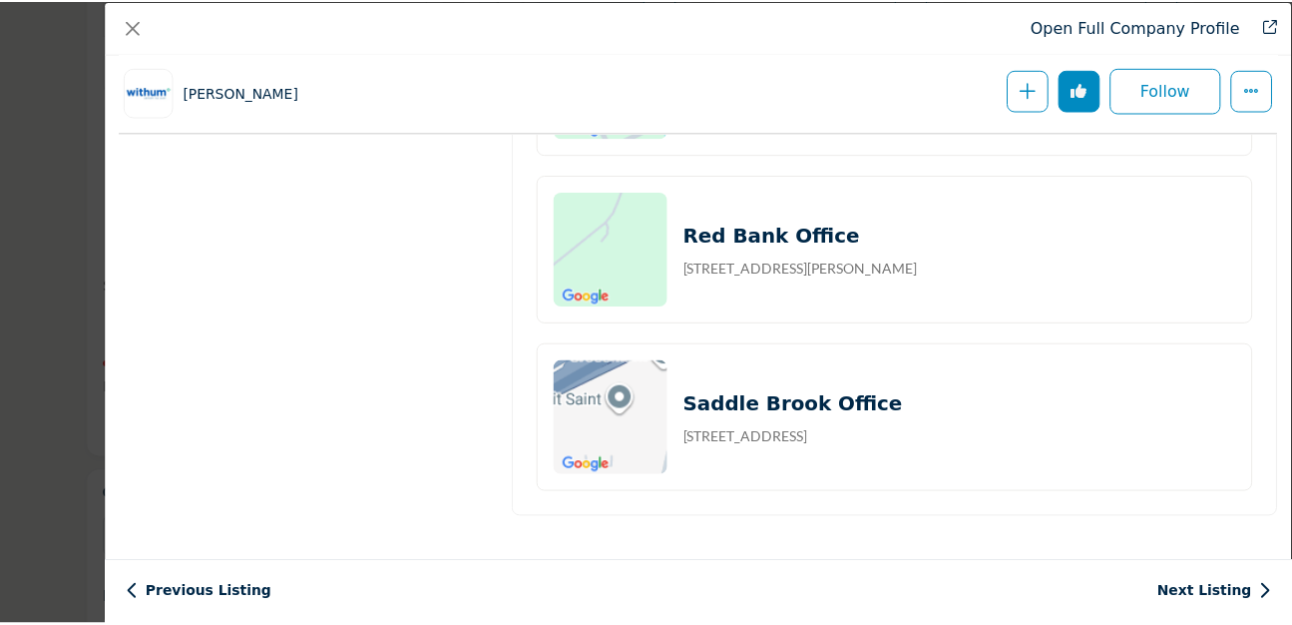
scroll to position [1961, 0]
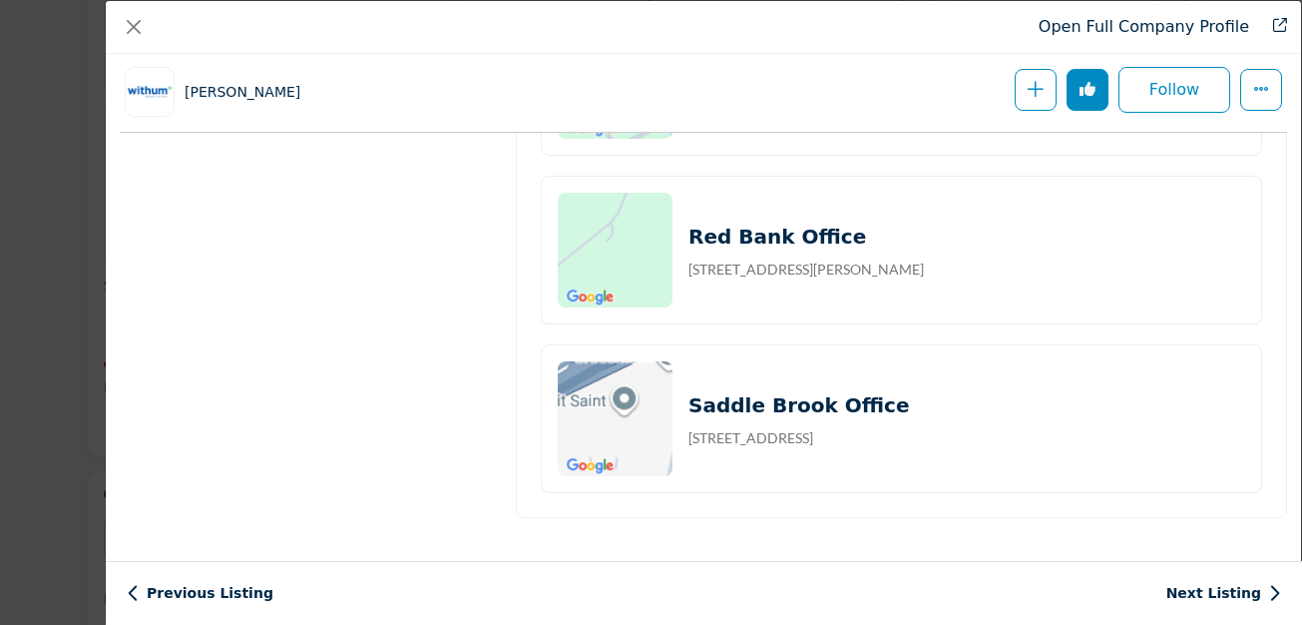
click at [38, 249] on div "Open Full Company Profile Withum Follow Following" at bounding box center [651, 312] width 1302 height 625
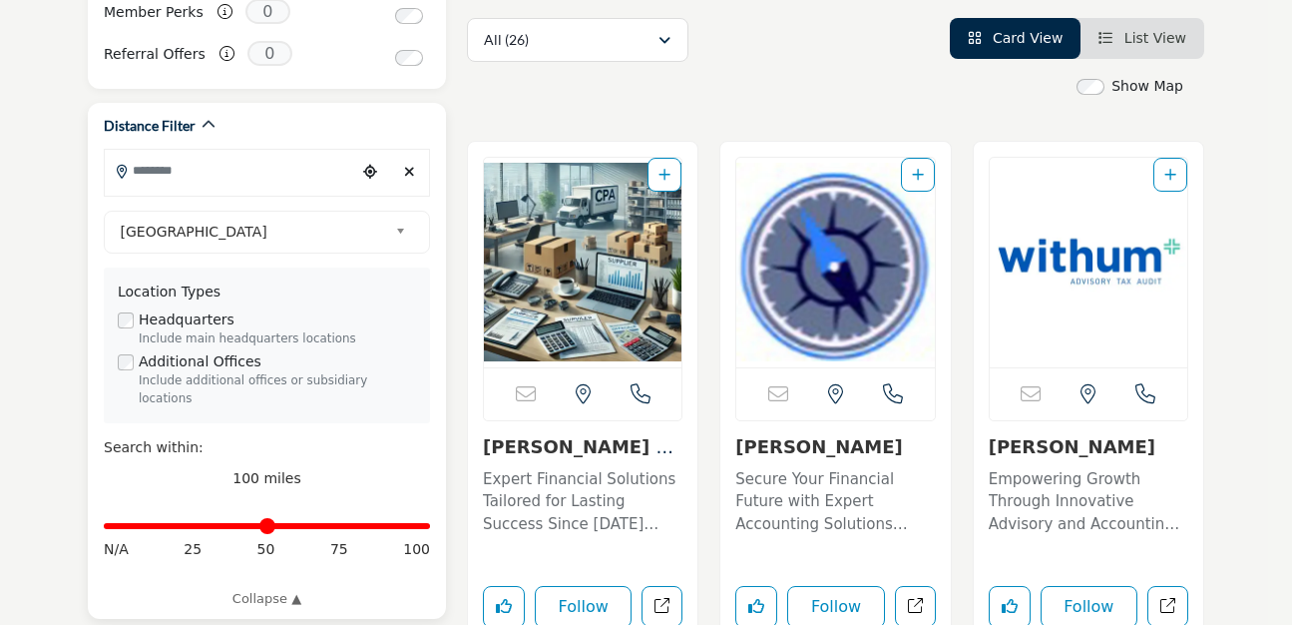
scroll to position [515, 0]
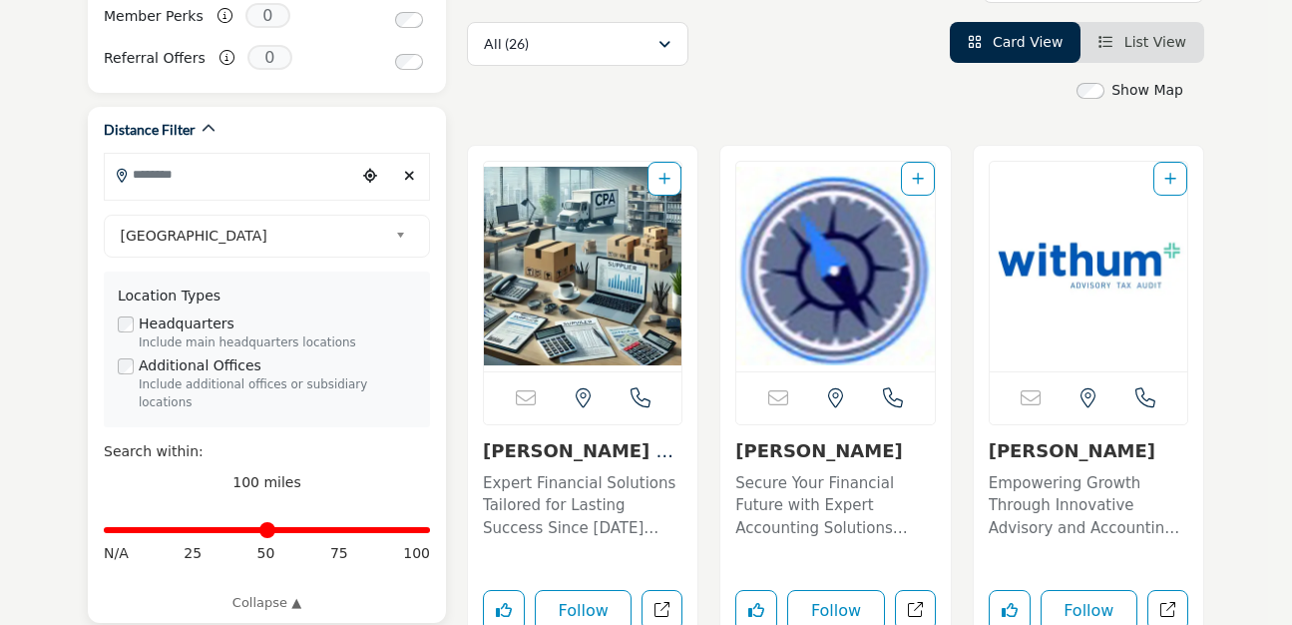
click at [177, 168] on input "Search Location" at bounding box center [231, 174] width 252 height 39
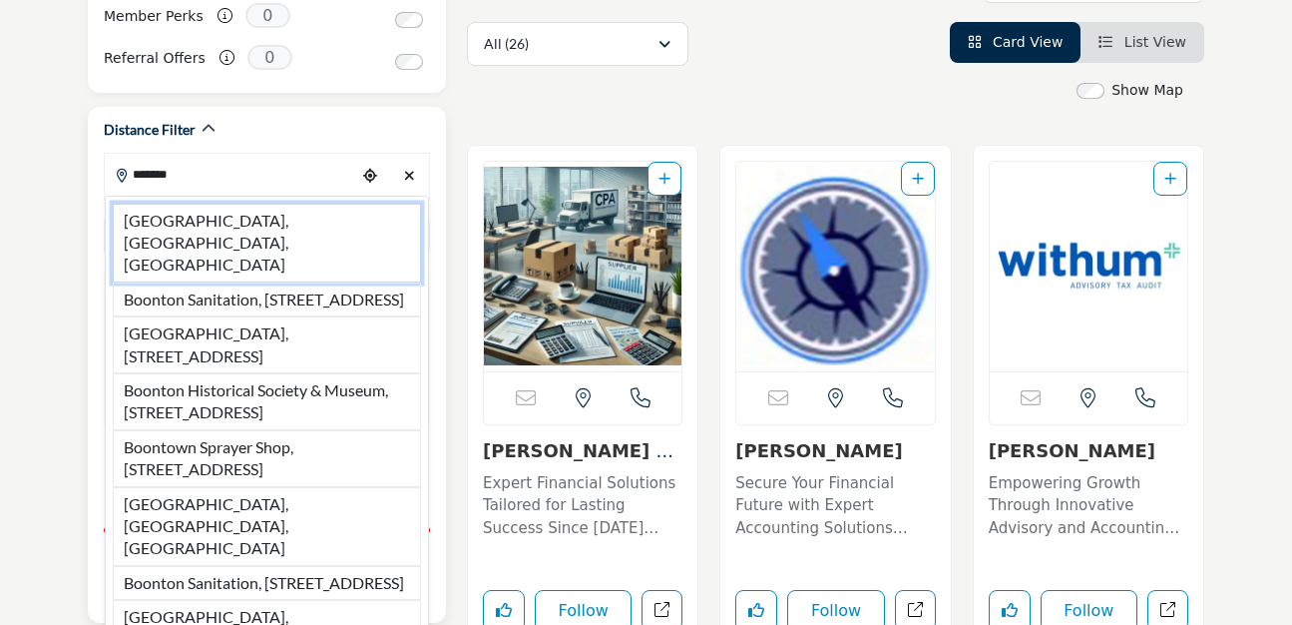
click at [223, 214] on li "Boonton, NJ, USA" at bounding box center [267, 243] width 308 height 79
type input "**********"
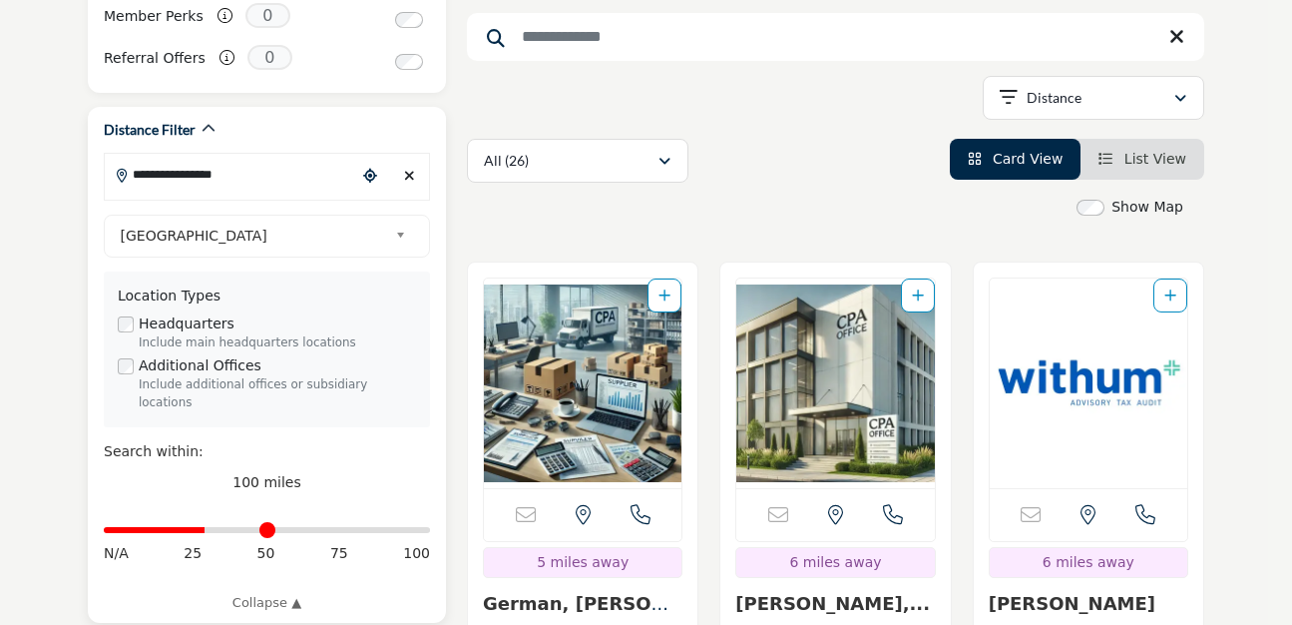
drag, startPoint x: 420, startPoint y: 514, endPoint x: 206, endPoint y: 514, distance: 214.6
type input "**"
click at [206, 528] on input "Distance in miles" at bounding box center [267, 530] width 326 height 4
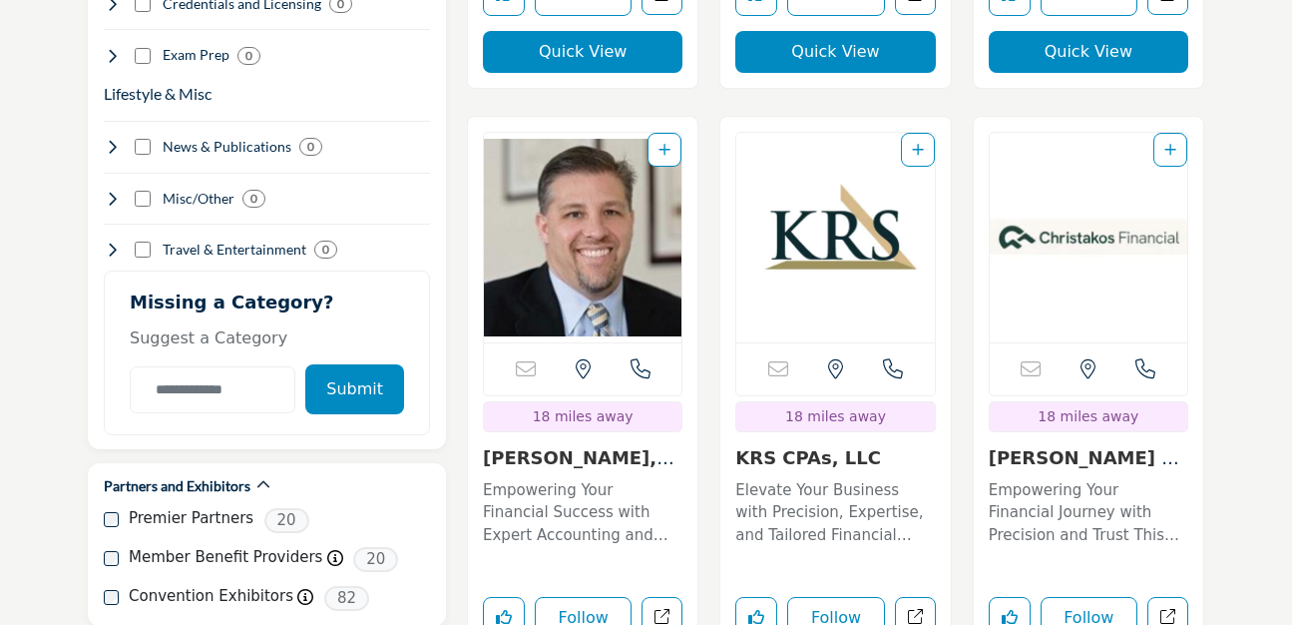
scroll to position [2530, 0]
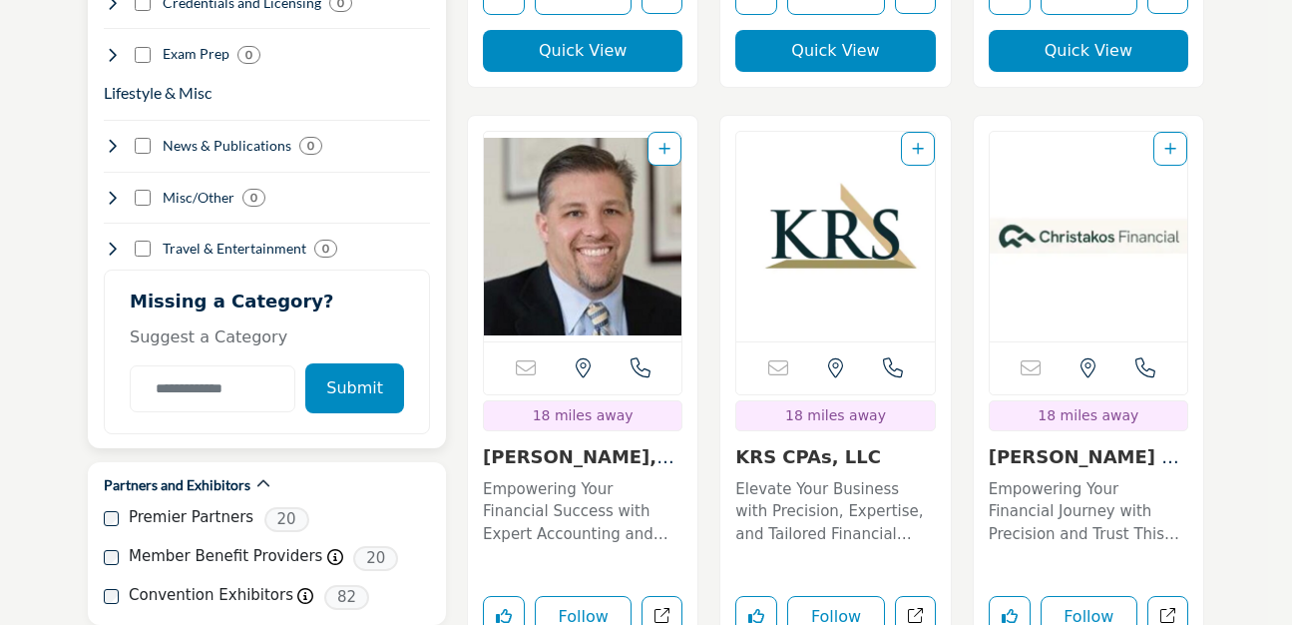
click at [374, 376] on button "Submit" at bounding box center [354, 388] width 99 height 50
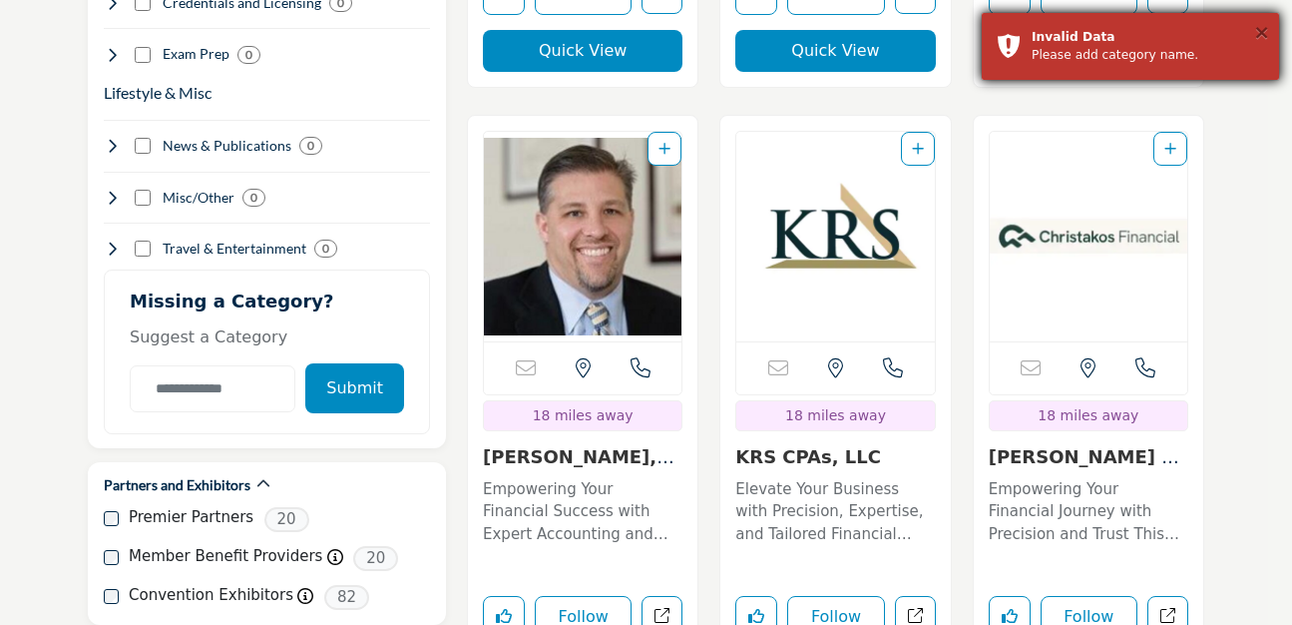
click at [1265, 36] on button "×" at bounding box center [1262, 32] width 17 height 20
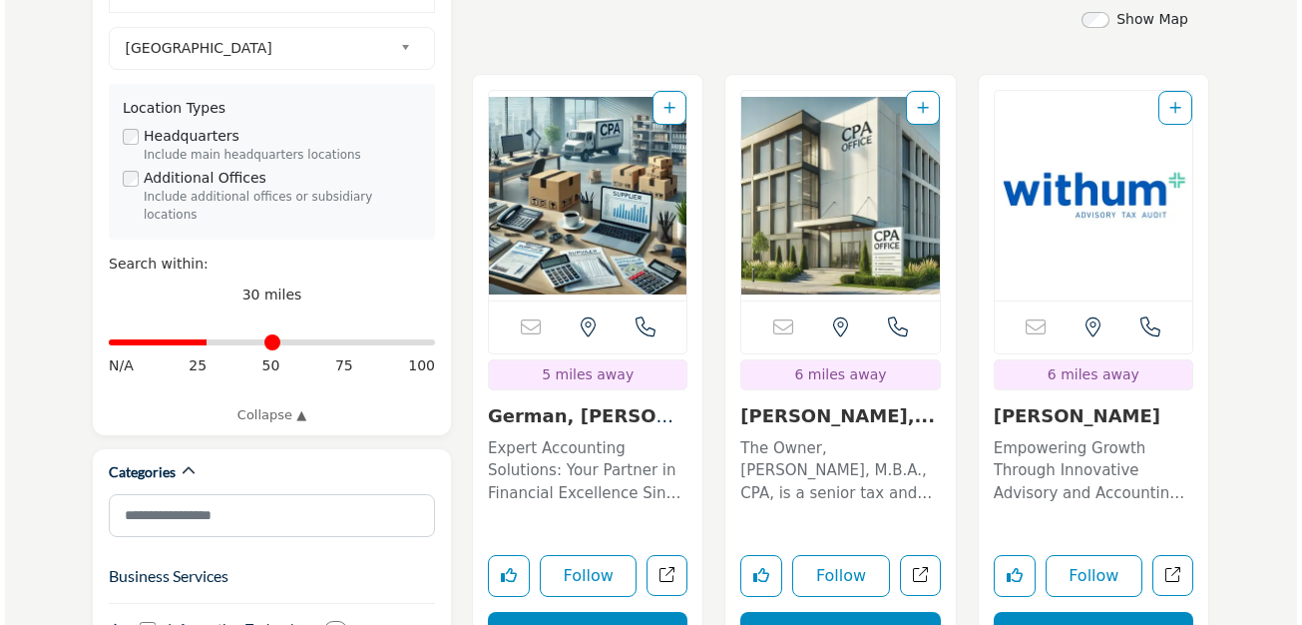
scroll to position [711, 0]
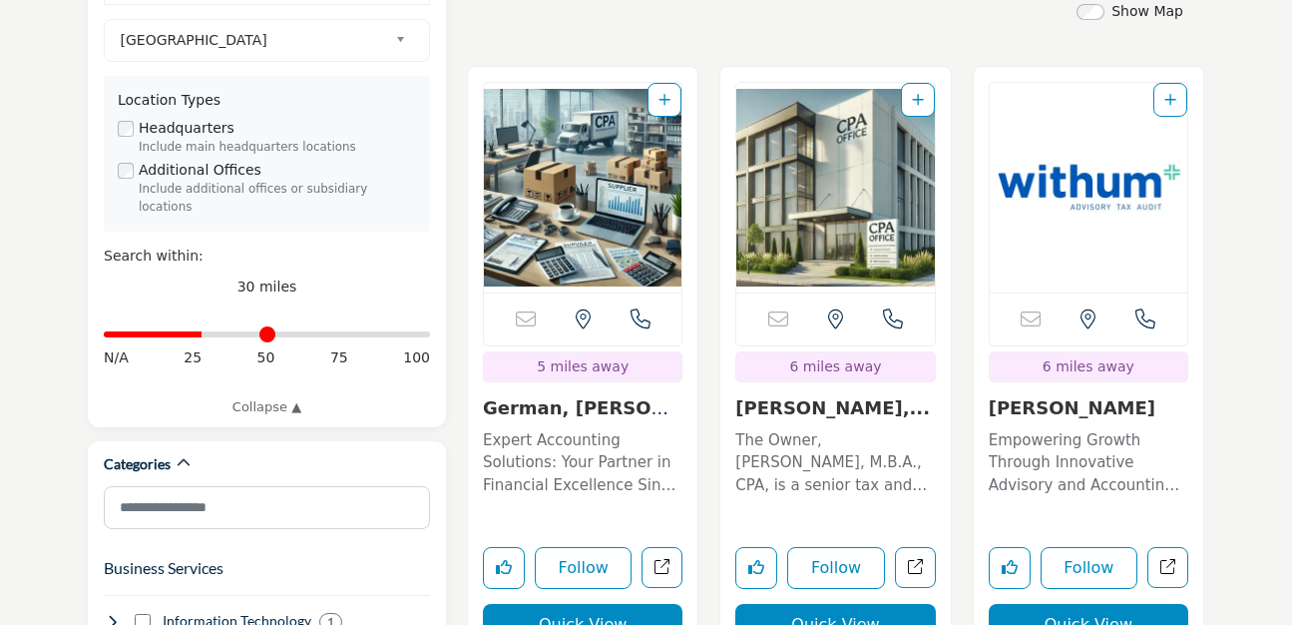
click at [589, 604] on button "Quick View" at bounding box center [583, 625] width 200 height 42
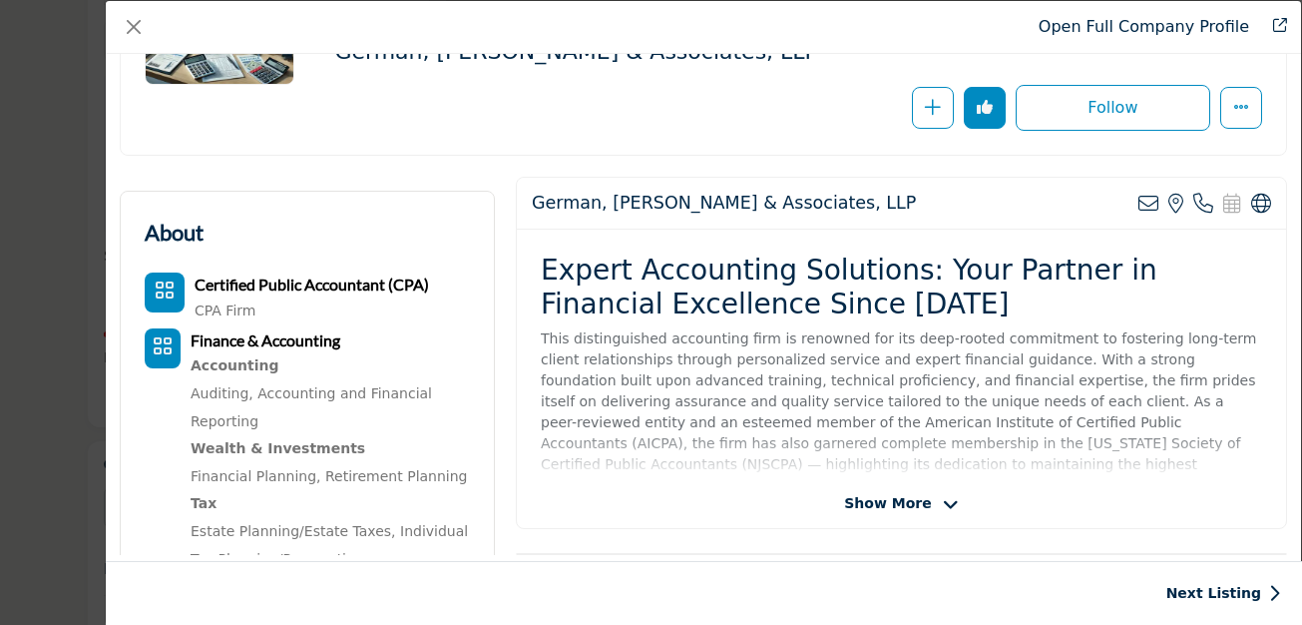
scroll to position [254, 0]
click at [882, 500] on span "Show More" at bounding box center [887, 502] width 87 height 21
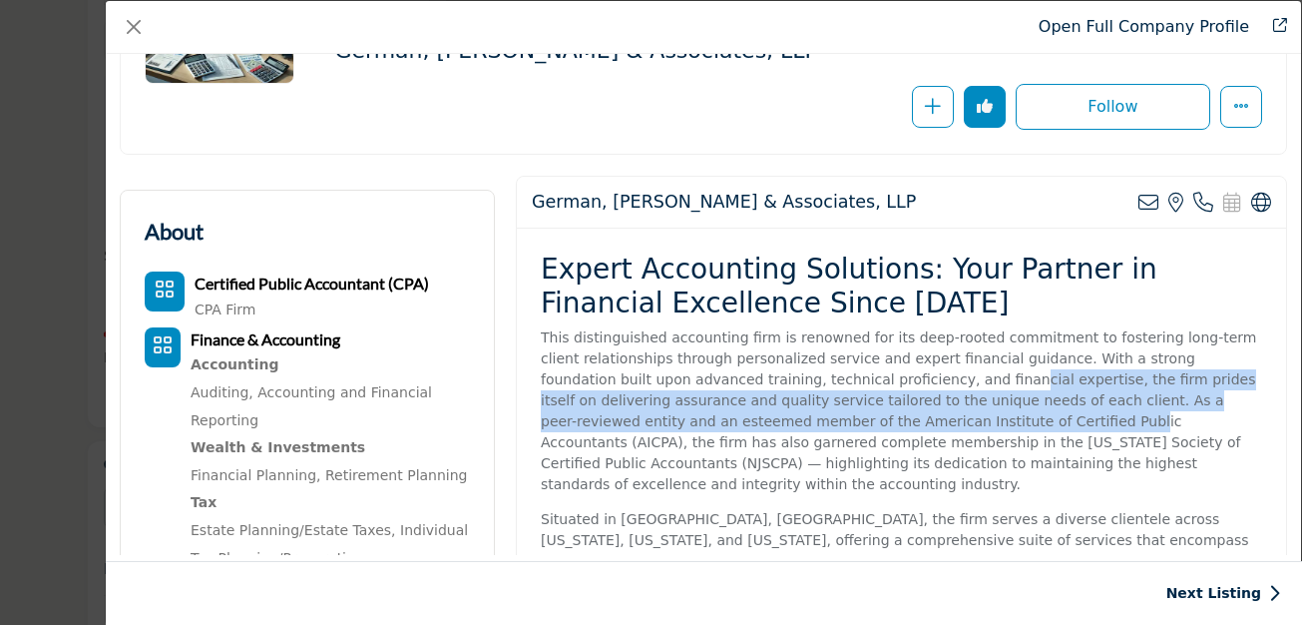
drag, startPoint x: 860, startPoint y: 374, endPoint x: 861, endPoint y: 423, distance: 48.9
click at [861, 423] on p "This distinguished accounting firm is renowned for its deep-rooted commitment t…" at bounding box center [902, 411] width 722 height 168
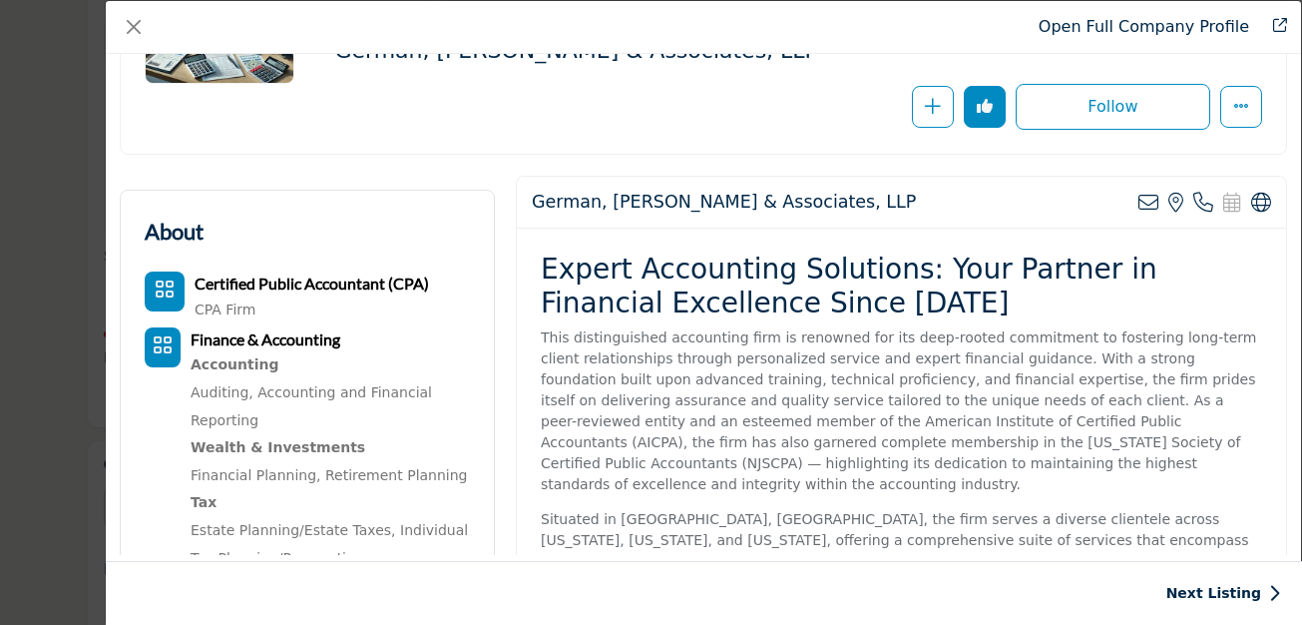
click at [895, 463] on p "This distinguished accounting firm is renowned for its deep-rooted commitment t…" at bounding box center [902, 411] width 722 height 168
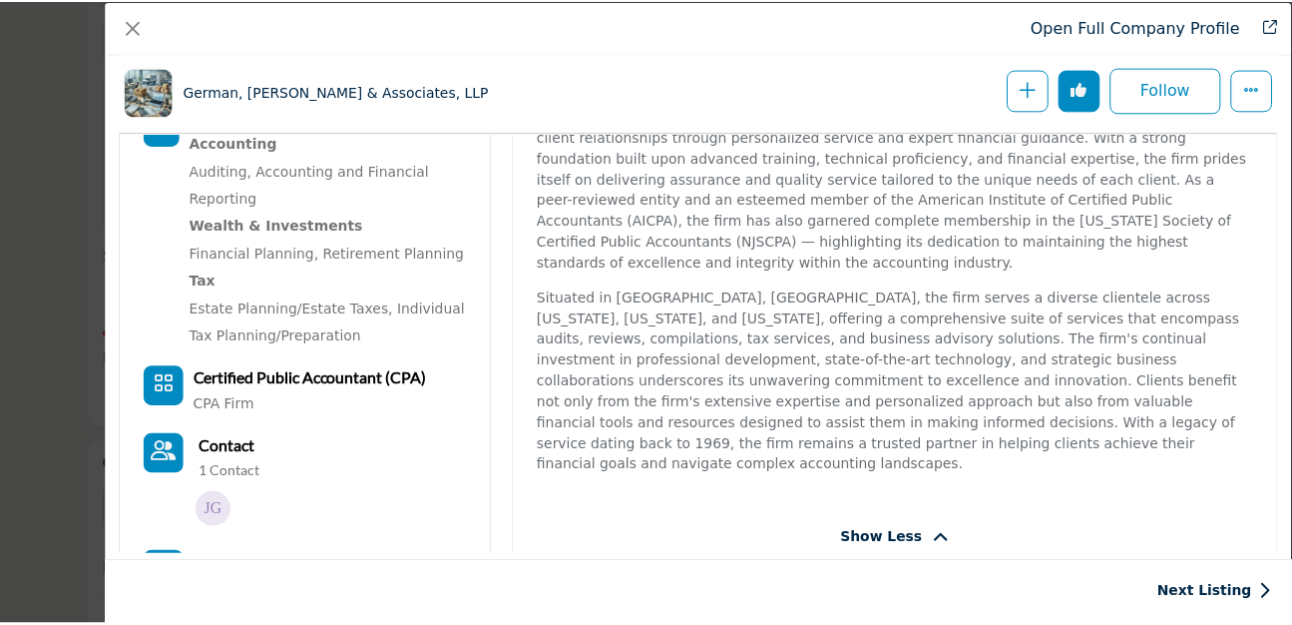
scroll to position [559, 0]
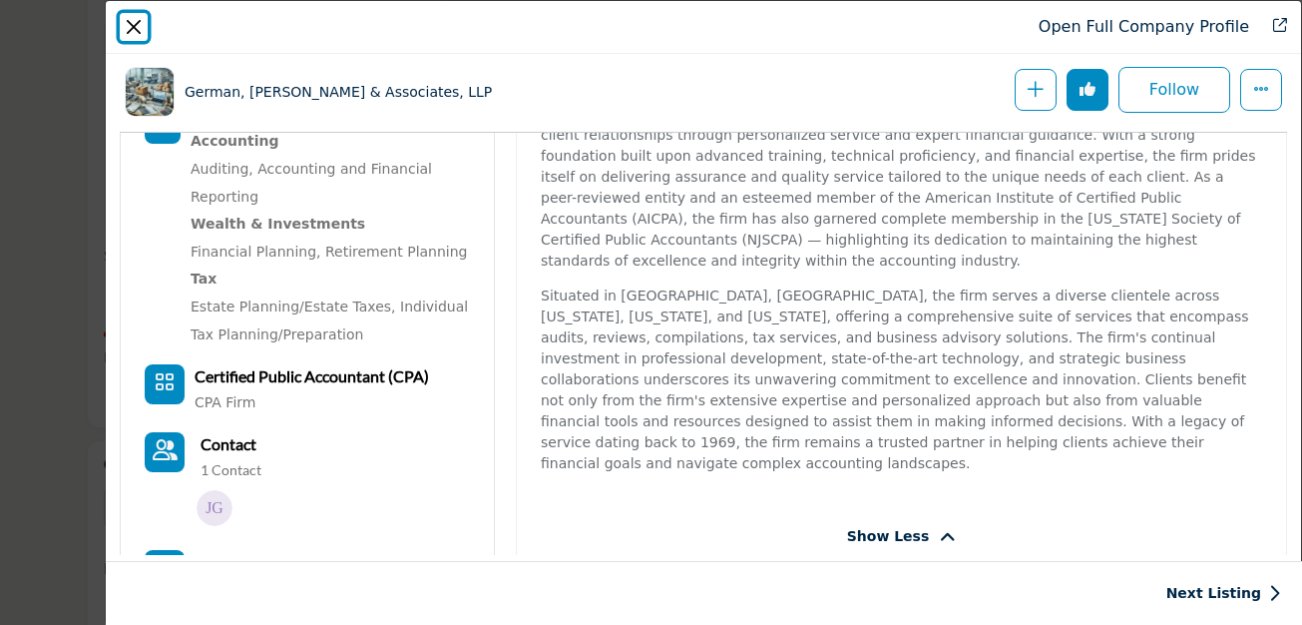
click at [127, 21] on button "Close" at bounding box center [134, 27] width 28 height 28
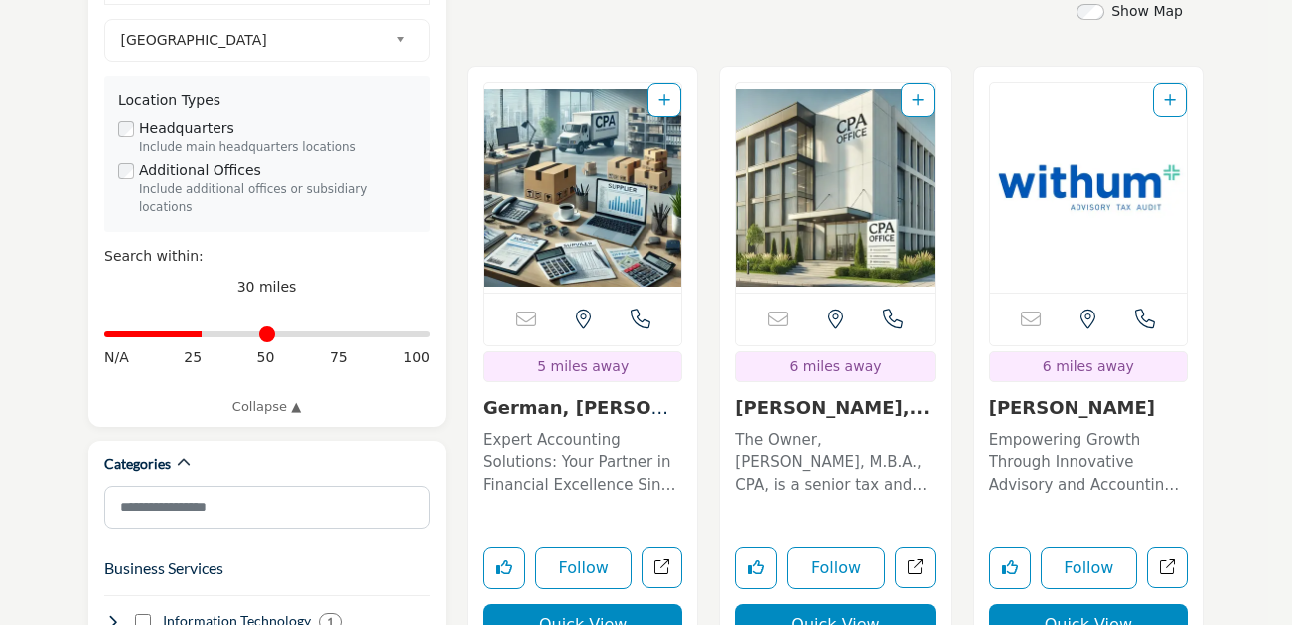
click at [869, 397] on link "Elizabeth M. Rosero,..." at bounding box center [833, 407] width 195 height 21
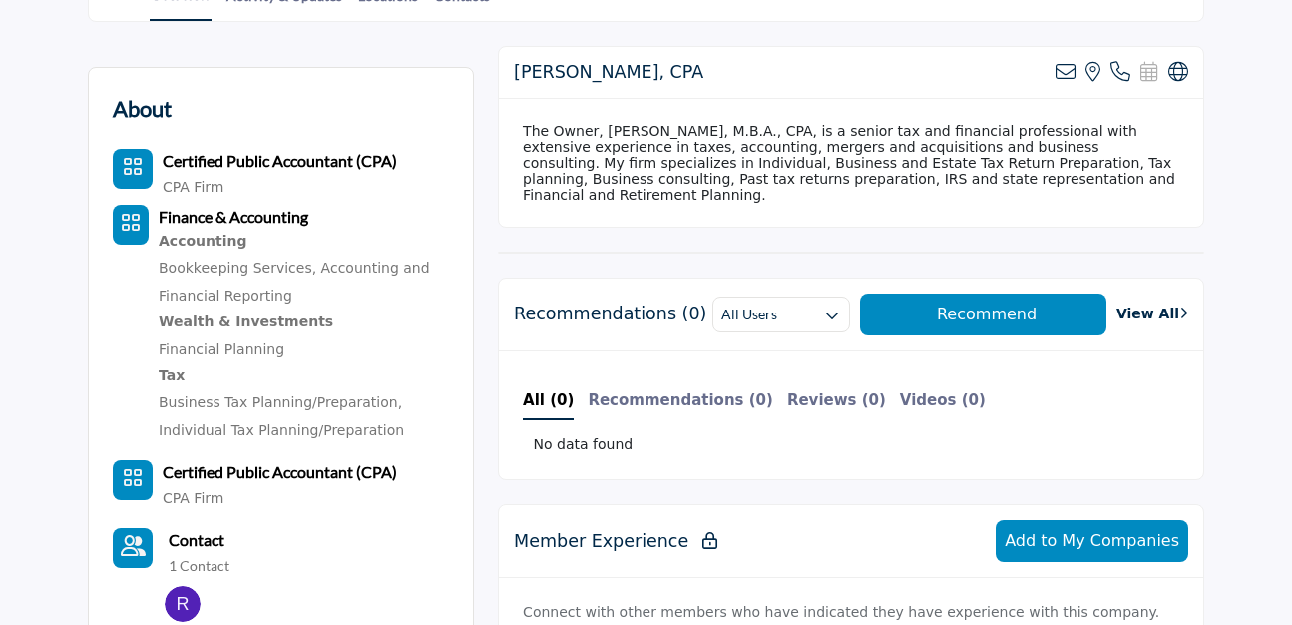
scroll to position [537, 0]
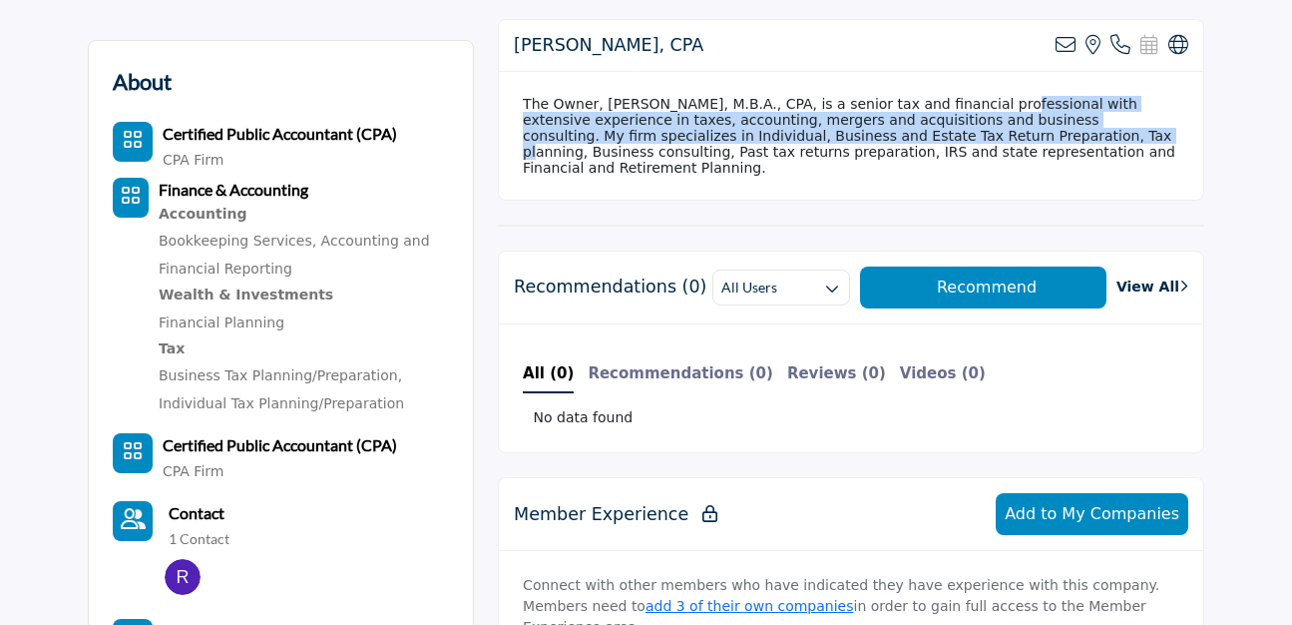
drag, startPoint x: 619, startPoint y: 107, endPoint x: 609, endPoint y: 137, distance: 31.6
click at [608, 137] on div "The Owner, Elizabeth M. Rosero, M.B.A., CPA, is a senior tax and financial prof…" at bounding box center [851, 136] width 705 height 128
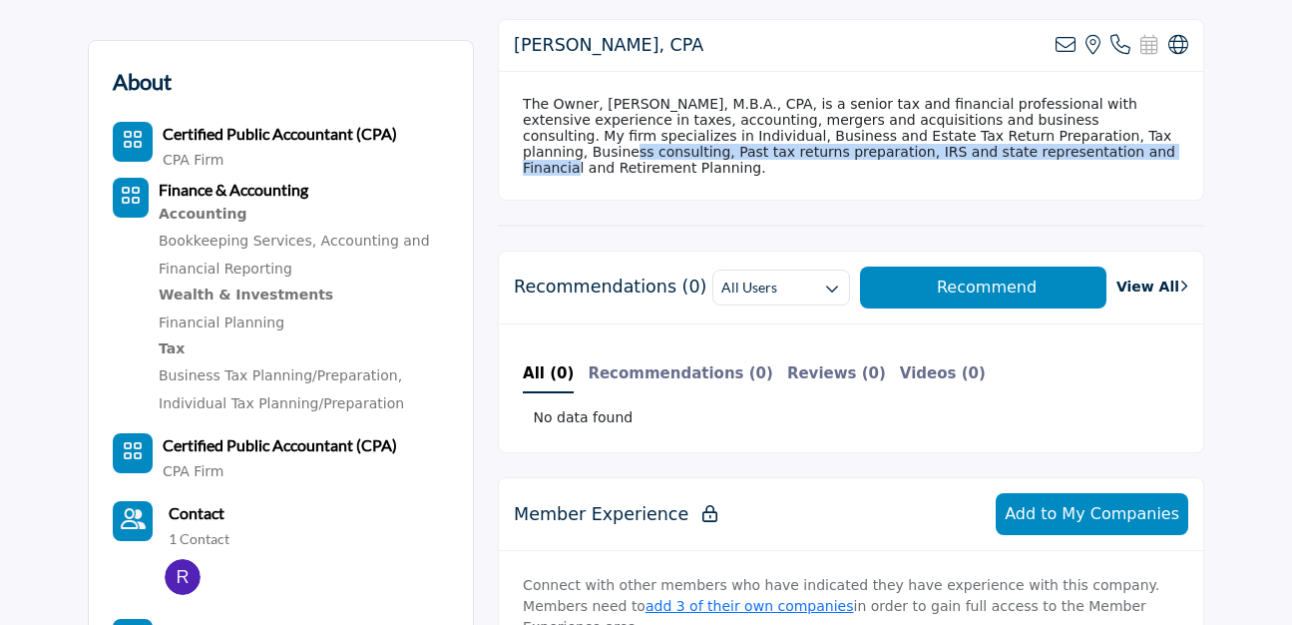
drag, startPoint x: 688, startPoint y: 133, endPoint x: 650, endPoint y: 150, distance: 41.5
click at [650, 150] on div "The Owner, Elizabeth M. Rosero, M.B.A., CPA, is a senior tax and financial prof…" at bounding box center [851, 136] width 705 height 128
drag, startPoint x: 677, startPoint y: 154, endPoint x: 644, endPoint y: 164, distance: 34.4
click at [644, 164] on div "The Owner, Elizabeth M. Rosero, M.B.A., CPA, is a senior tax and financial prof…" at bounding box center [851, 136] width 705 height 128
click at [588, 171] on div "The Owner, Elizabeth M. Rosero, M.B.A., CPA, is a senior tax and financial prof…" at bounding box center [851, 136] width 705 height 128
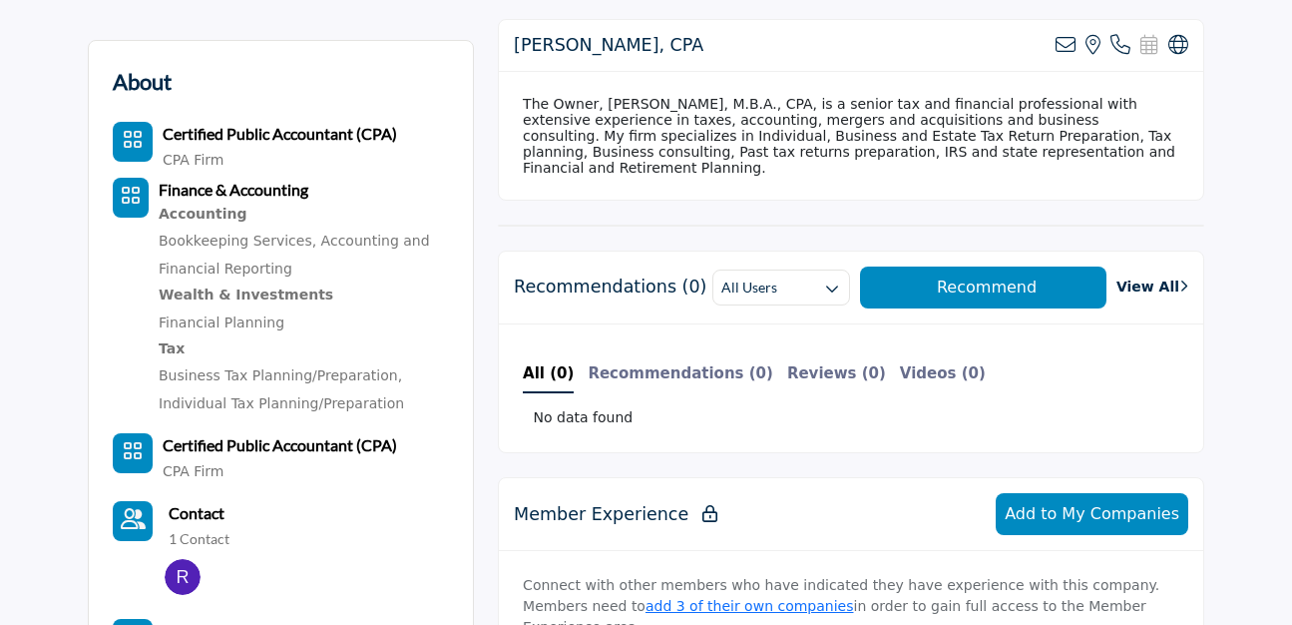
click at [646, 158] on div "The Owner, Elizabeth M. Rosero, M.B.A., CPA, is a senior tax and financial prof…" at bounding box center [851, 136] width 705 height 128
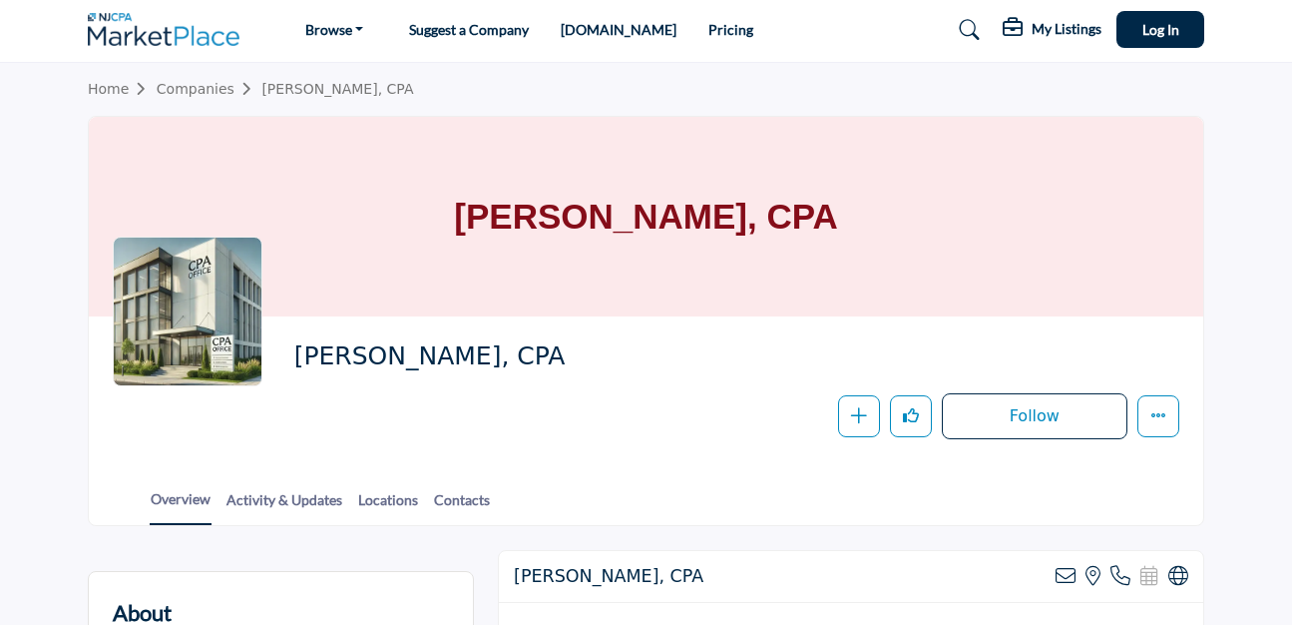
scroll to position [0, 0]
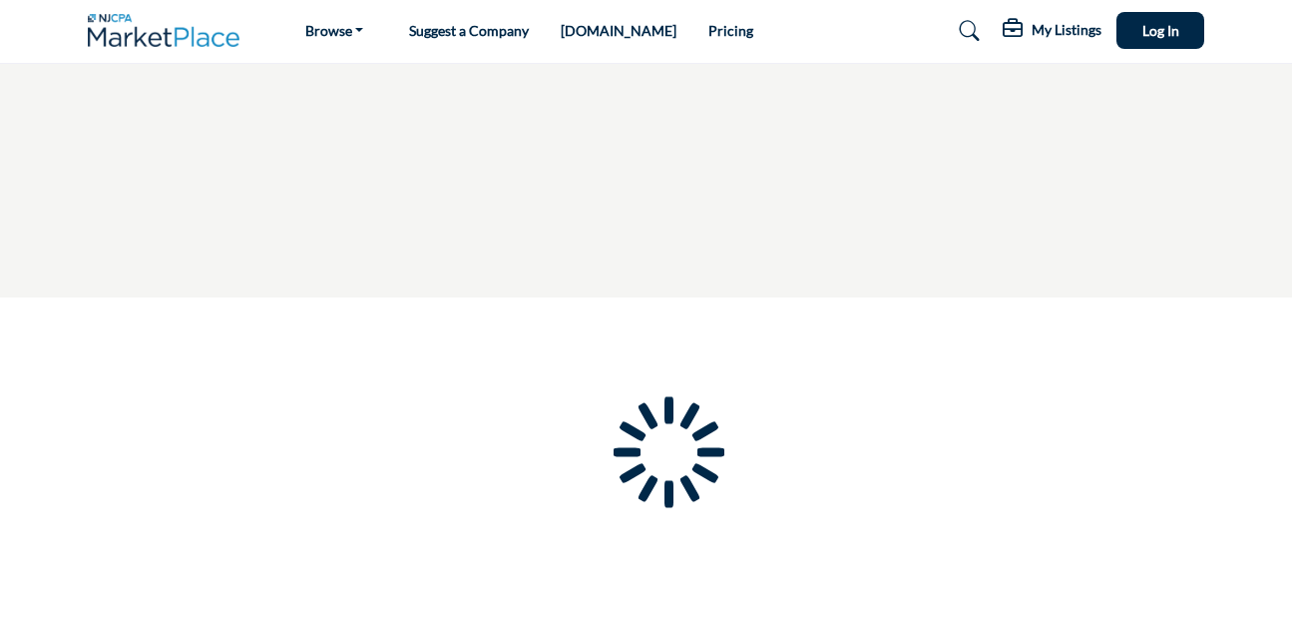
type input "**********"
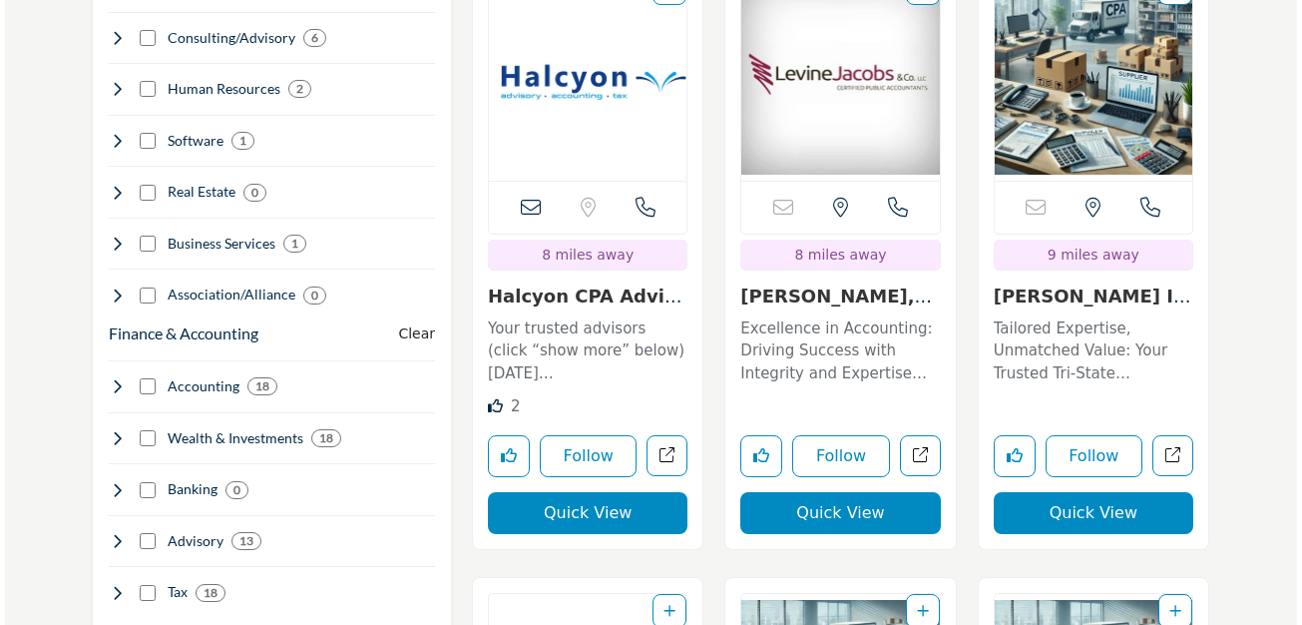
scroll to position [1396, 0]
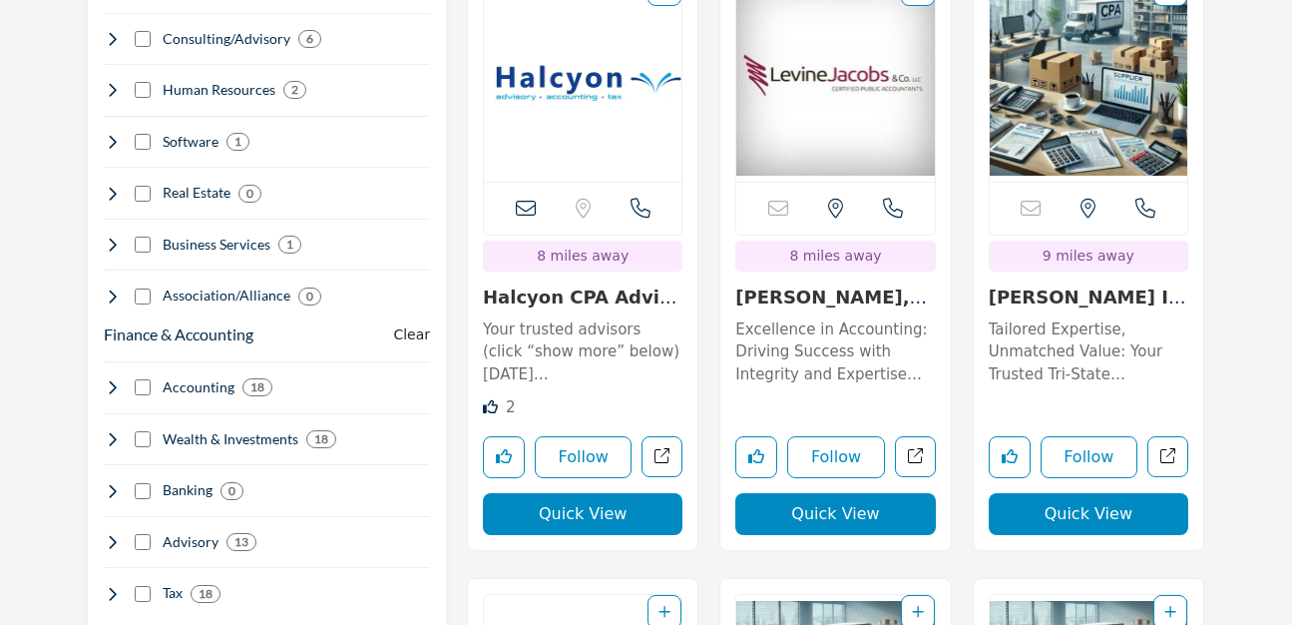
click at [587, 519] on button "Quick View" at bounding box center [583, 514] width 200 height 42
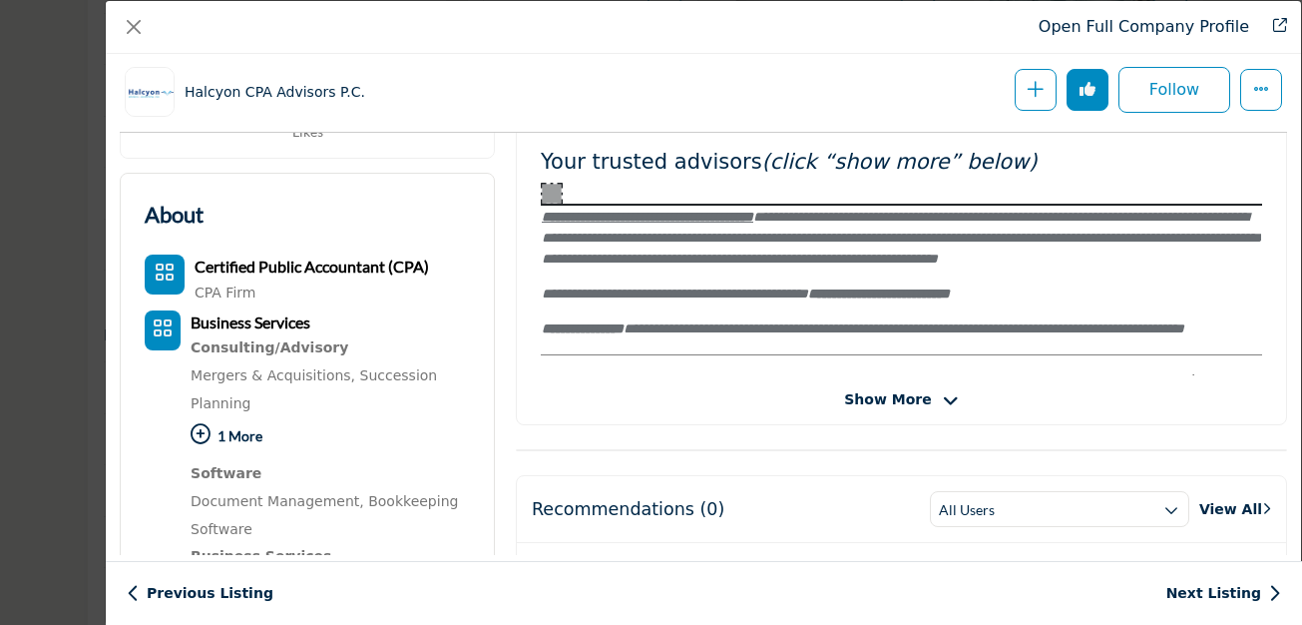
scroll to position [465, 0]
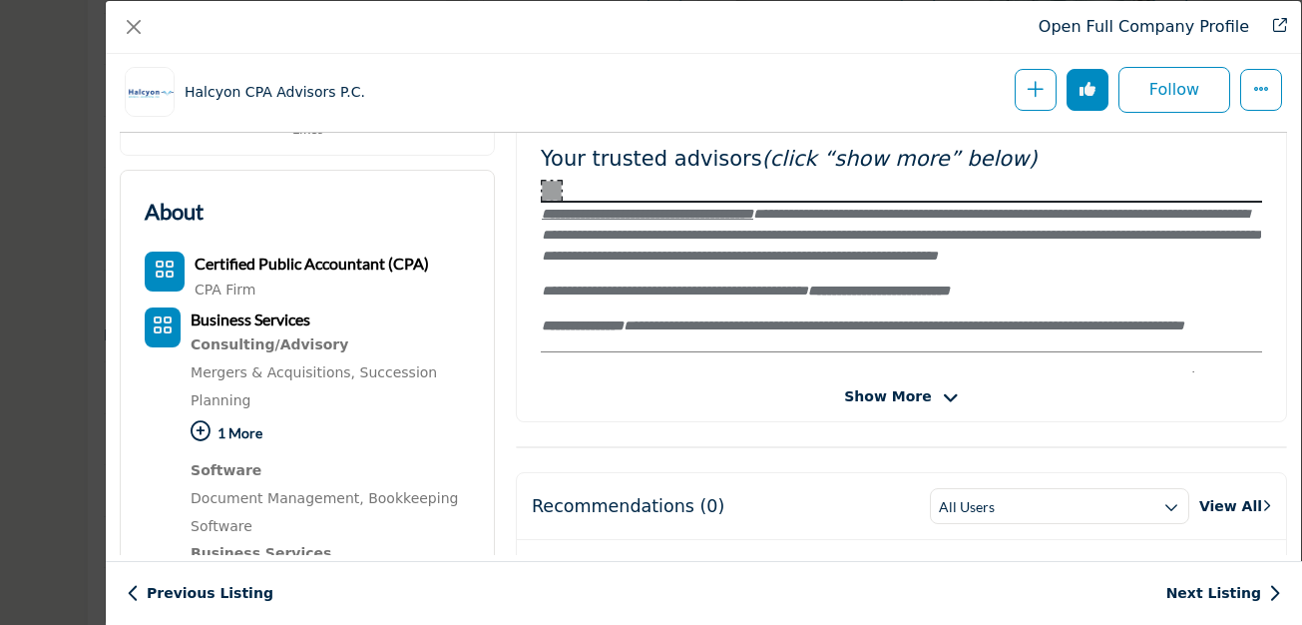
click at [907, 386] on span "Show More" at bounding box center [887, 396] width 87 height 21
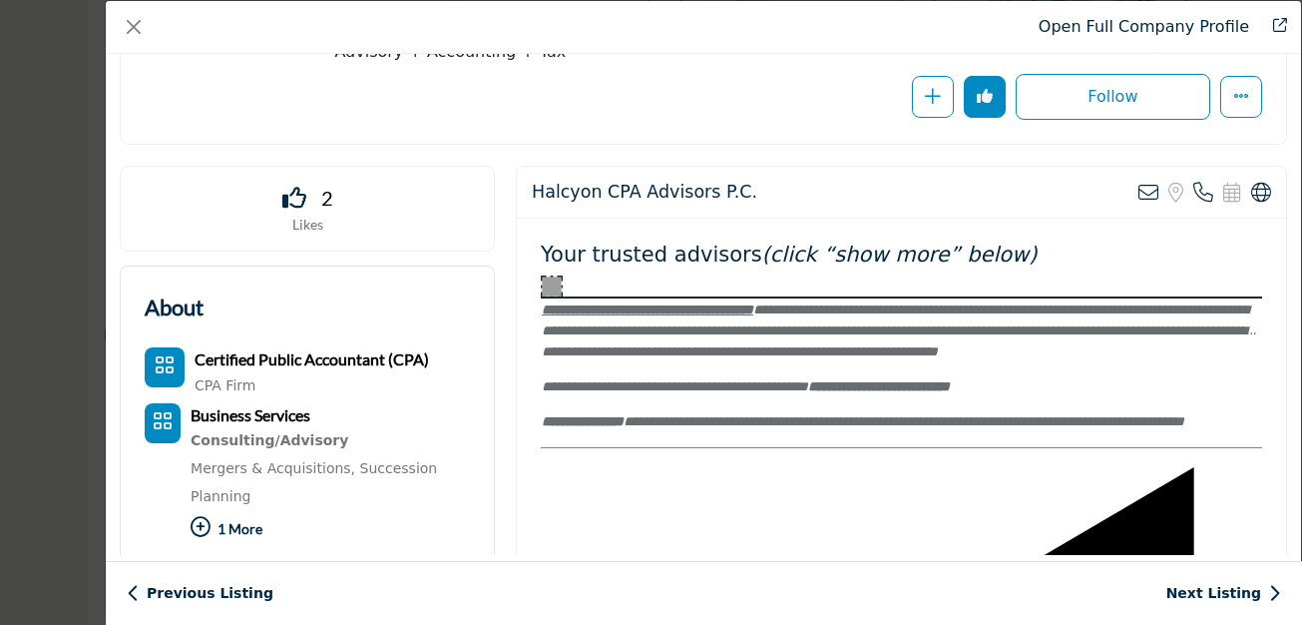
scroll to position [284, 0]
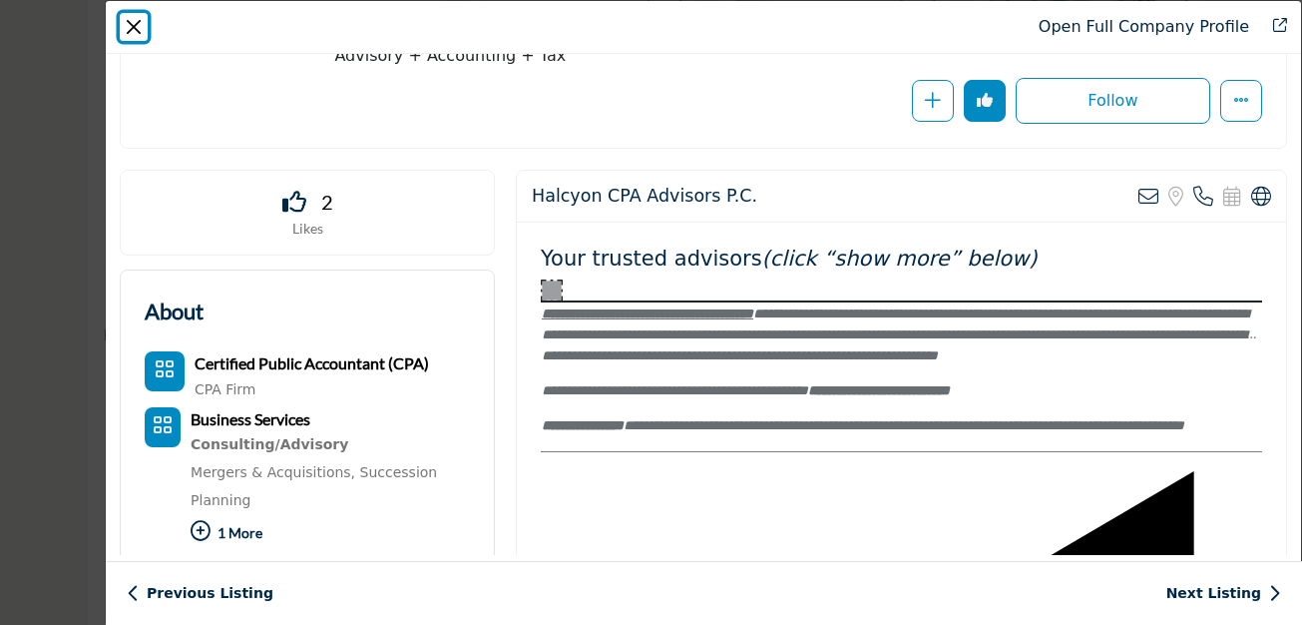
click at [127, 22] on button "Close" at bounding box center [134, 27] width 28 height 28
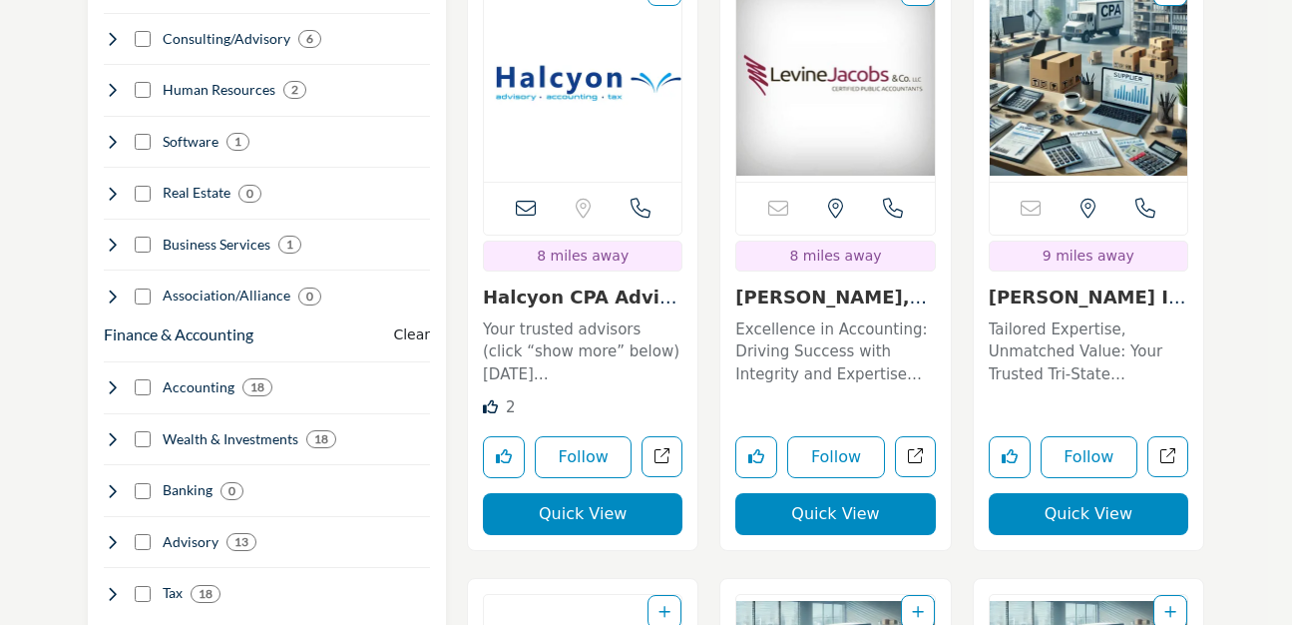
click at [1081, 522] on button "Quick View" at bounding box center [1089, 514] width 200 height 42
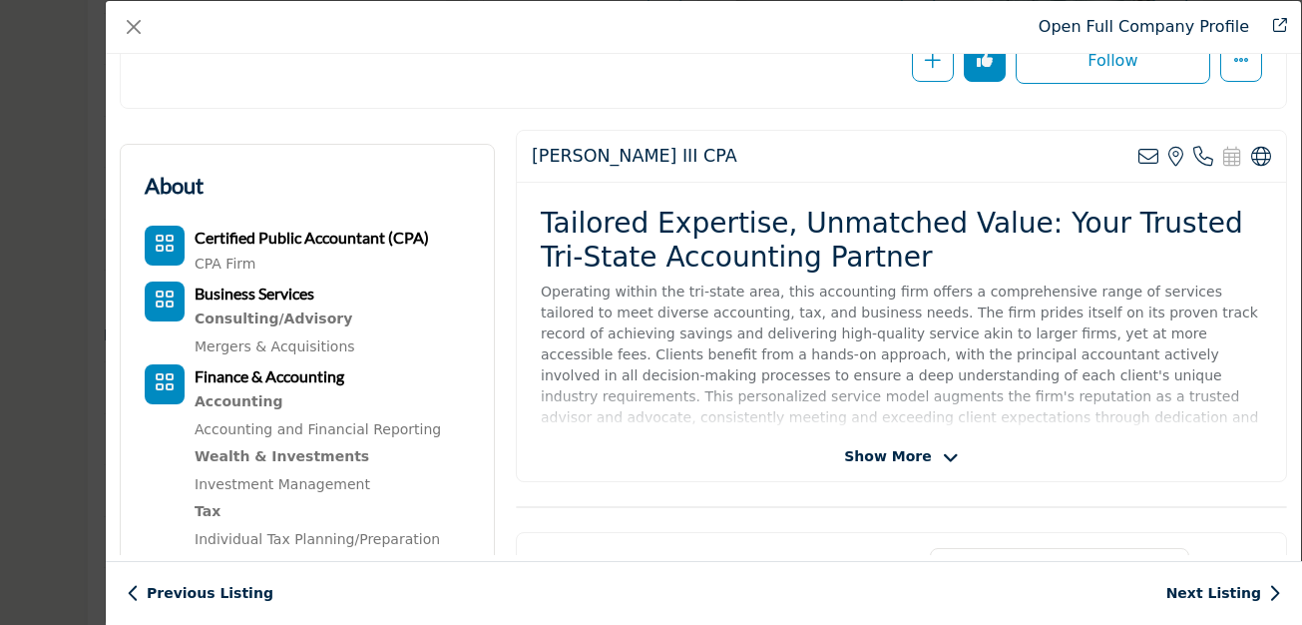
scroll to position [302, 0]
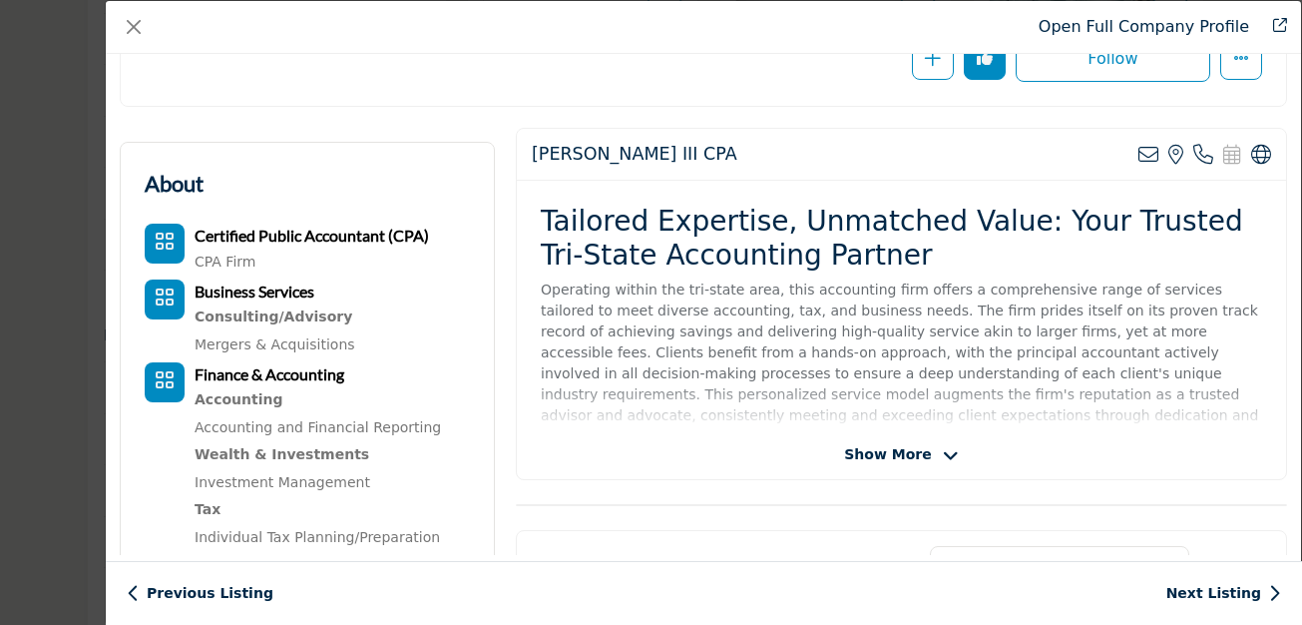
click at [883, 447] on span "Show More" at bounding box center [887, 454] width 87 height 21
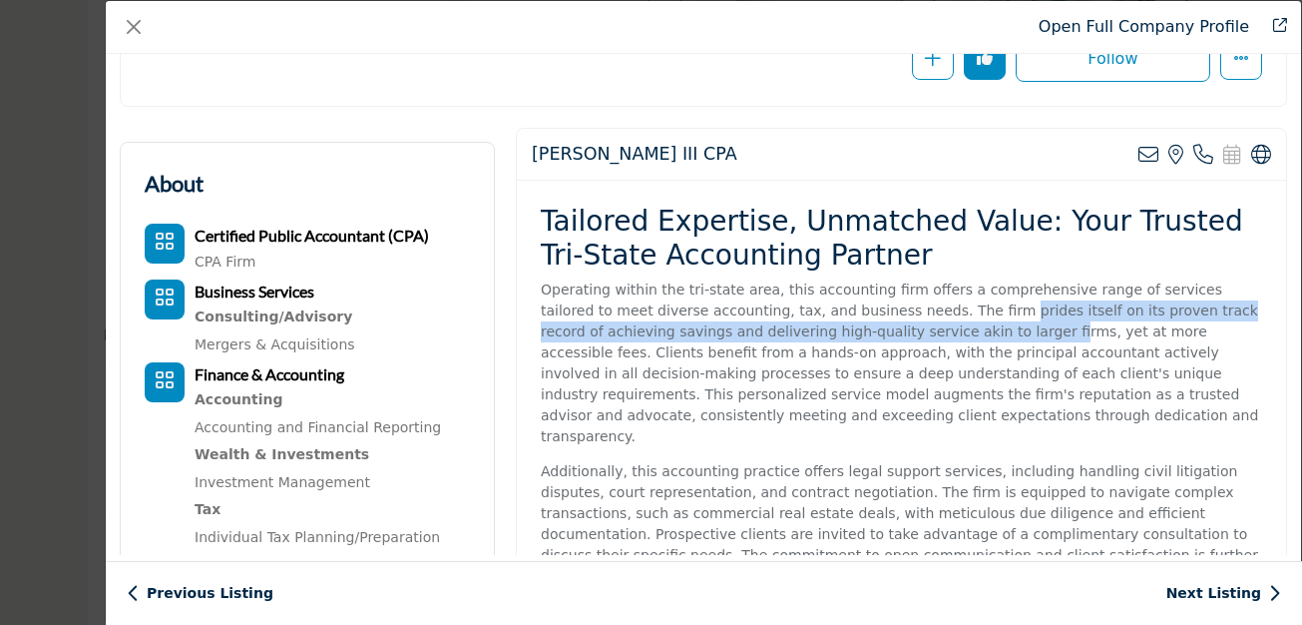
drag, startPoint x: 927, startPoint y: 307, endPoint x: 911, endPoint y: 329, distance: 27.1
click at [911, 329] on p "Operating within the tri-state area, this accounting firm offers a comprehensiv…" at bounding box center [902, 363] width 722 height 168
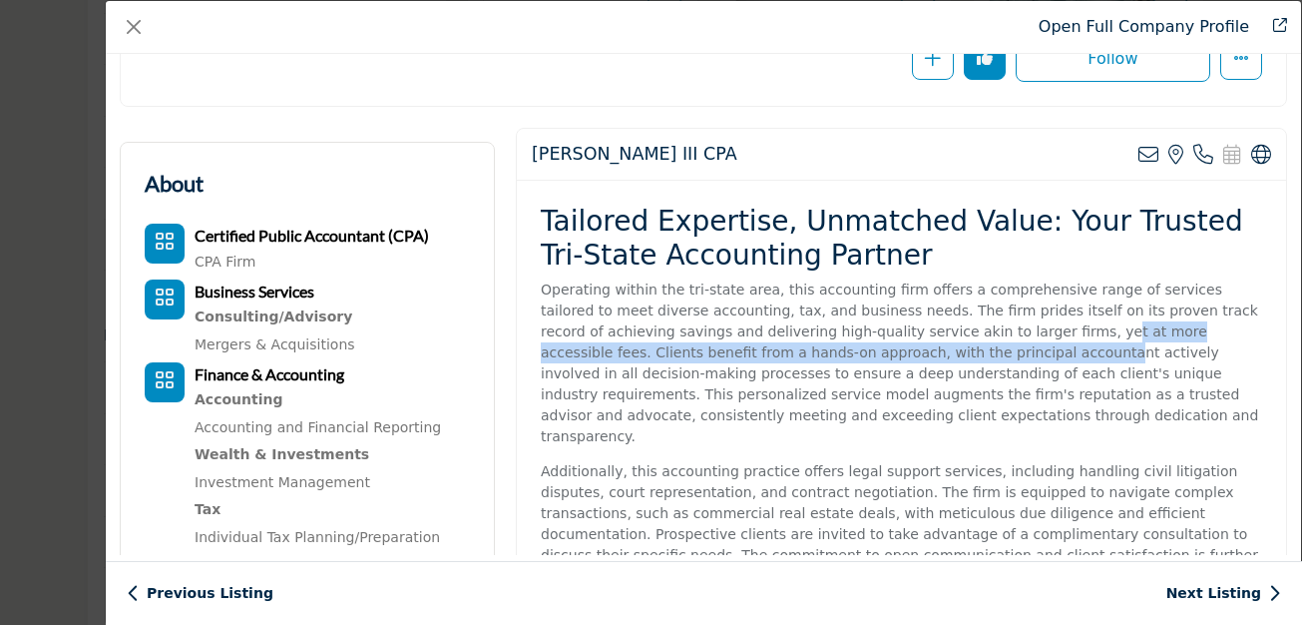
drag, startPoint x: 959, startPoint y: 334, endPoint x: 889, endPoint y: 352, distance: 72.1
click at [889, 352] on p "Operating within the tri-state area, this accounting firm offers a comprehensiv…" at bounding box center [902, 363] width 722 height 168
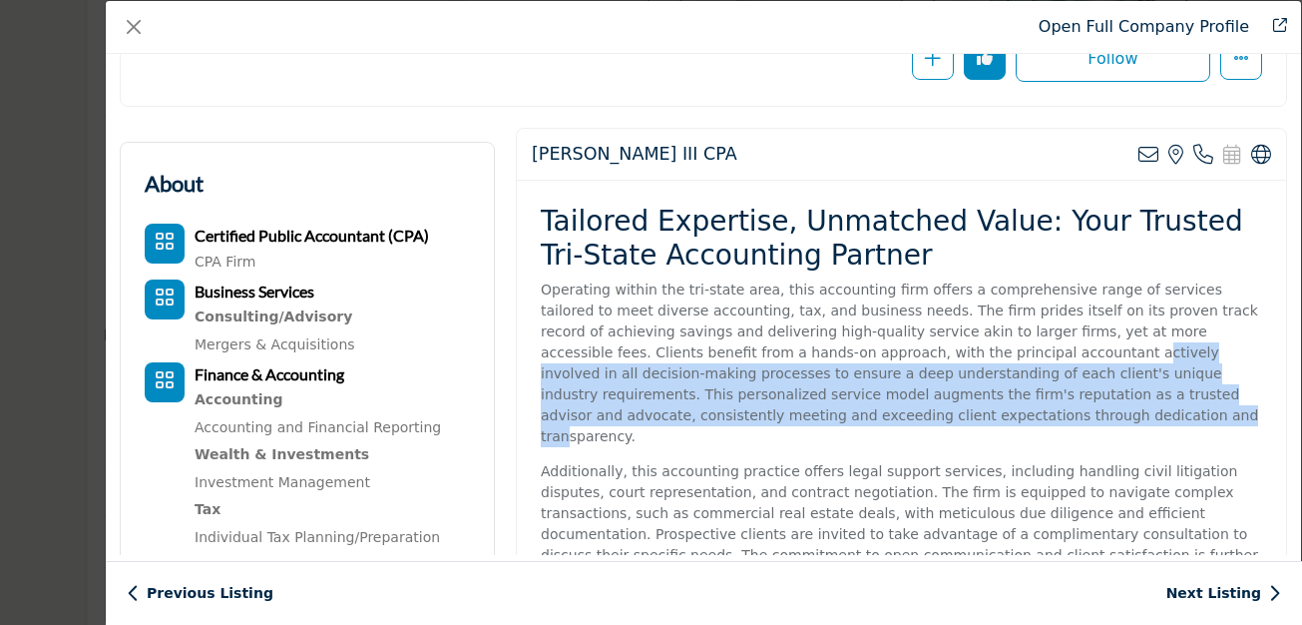
drag, startPoint x: 917, startPoint y: 351, endPoint x: 805, endPoint y: 418, distance: 130.3
click at [805, 418] on p "Operating within the tri-state area, this accounting firm offers a comprehensiv…" at bounding box center [902, 363] width 722 height 168
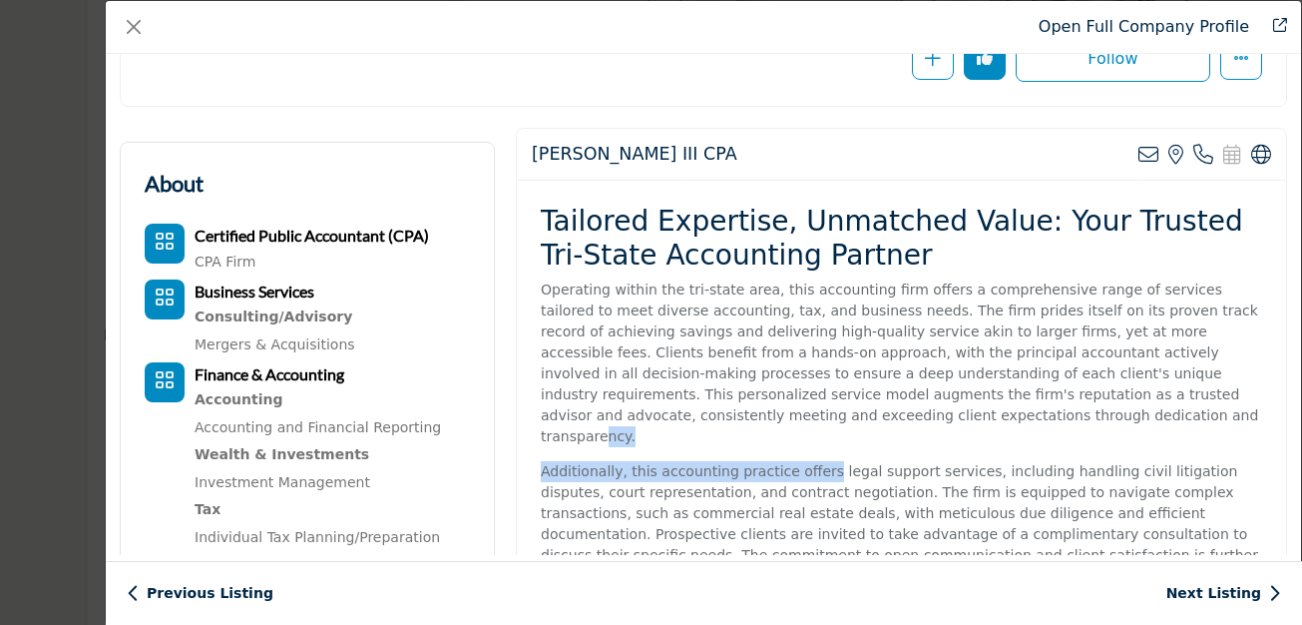
drag, startPoint x: 838, startPoint y: 416, endPoint x: 813, endPoint y: 457, distance: 47.9
click at [815, 457] on div "Tailored Expertise, Unmatched Value: Your Trusted Tri-State Accounting Partner …" at bounding box center [901, 413] width 769 height 464
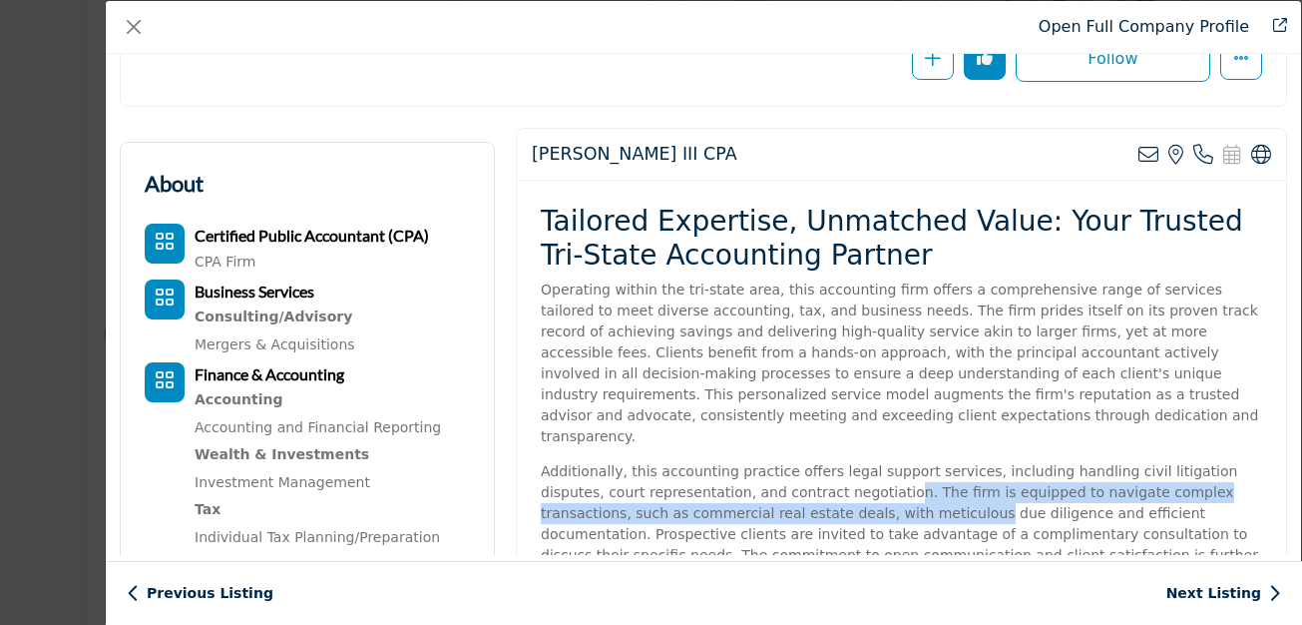
drag, startPoint x: 828, startPoint y: 473, endPoint x: 826, endPoint y: 500, distance: 27.0
click at [826, 500] on p "Additionally, this accounting practice offers legal support services, including…" at bounding box center [902, 534] width 722 height 147
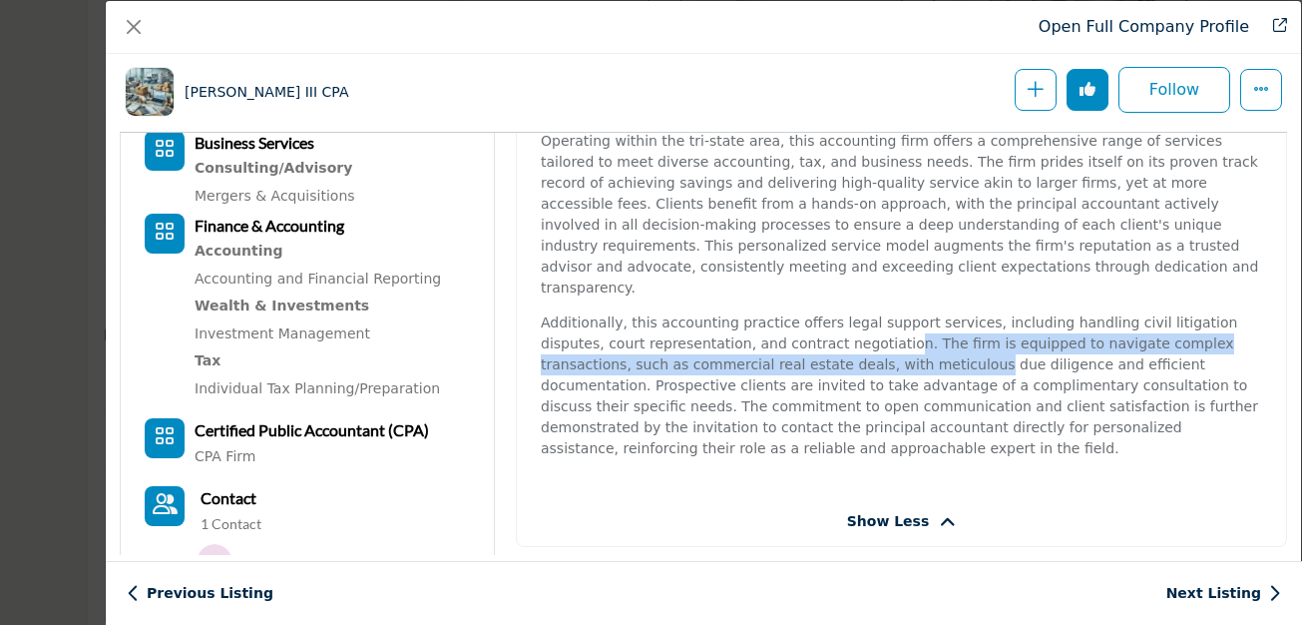
scroll to position [531, 0]
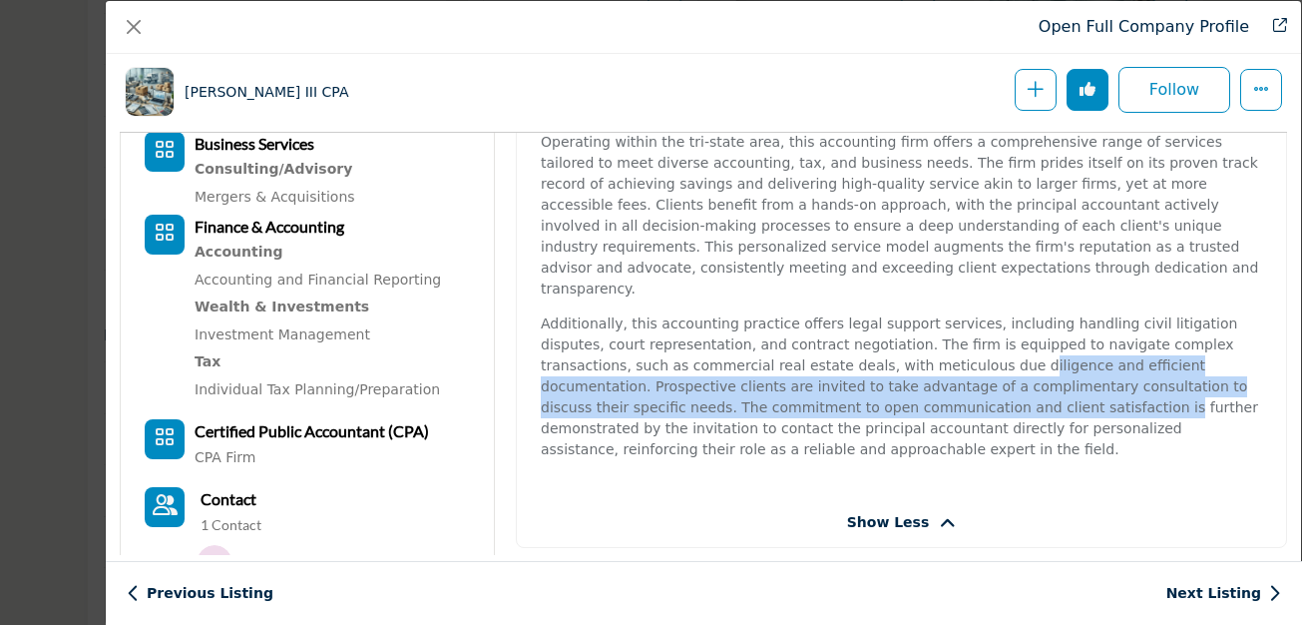
drag, startPoint x: 871, startPoint y: 351, endPoint x: 848, endPoint y: 383, distance: 39.3
click at [848, 384] on p "Additionally, this accounting practice offers legal support services, including…" at bounding box center [902, 386] width 722 height 147
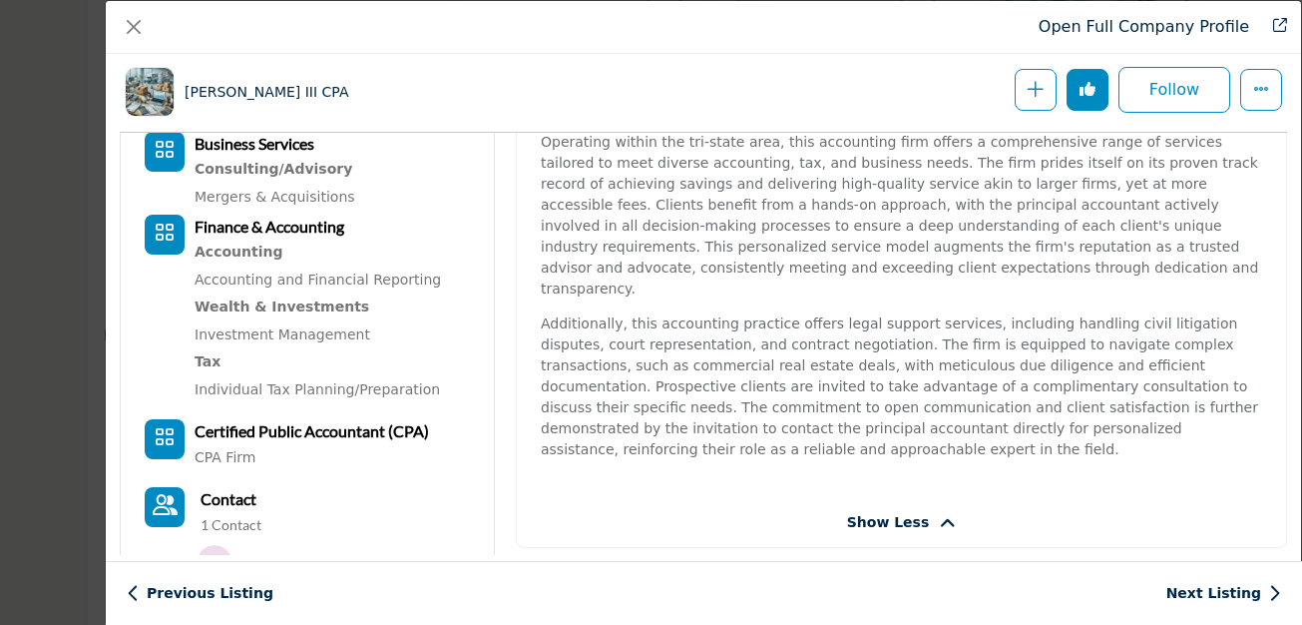
click at [751, 313] on p "Additionally, this accounting practice offers legal support services, including…" at bounding box center [902, 386] width 722 height 147
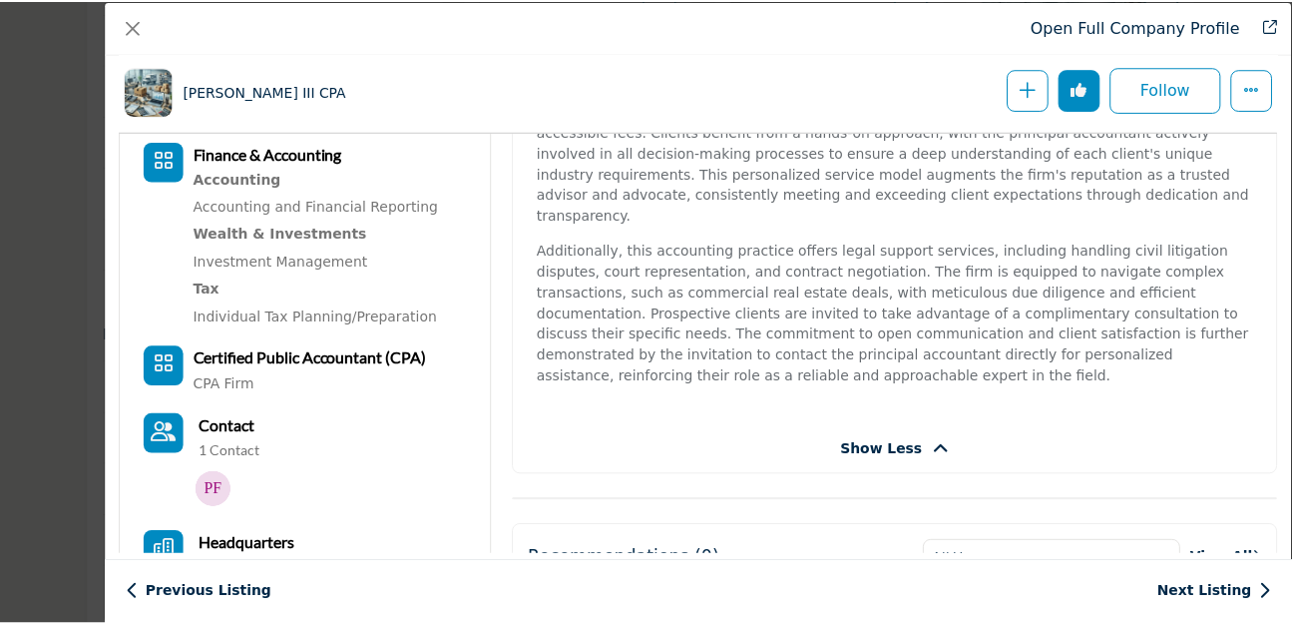
scroll to position [602, 0]
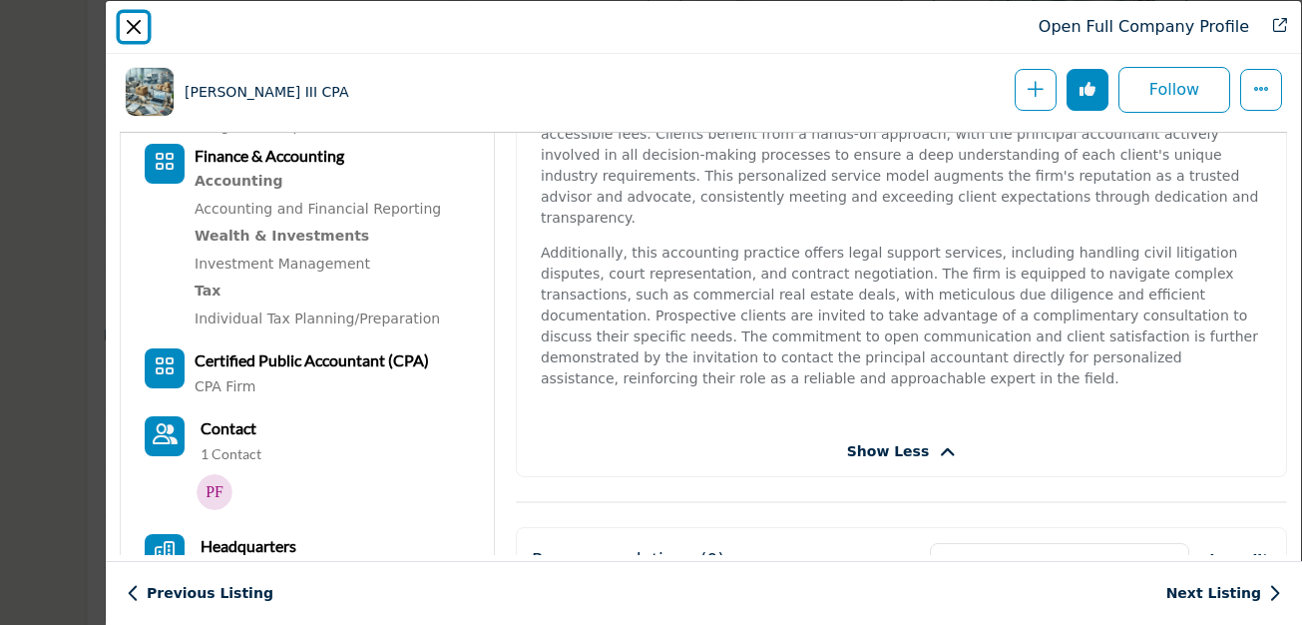
click at [140, 26] on button "Close" at bounding box center [134, 27] width 28 height 28
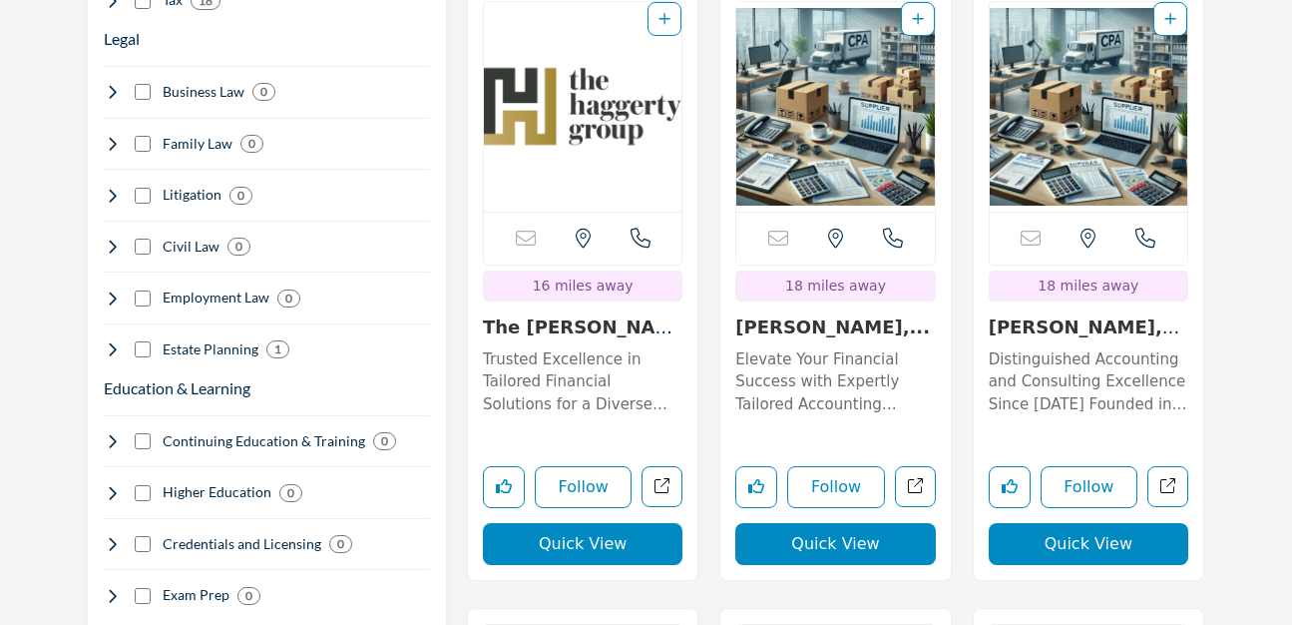
scroll to position [1987, 0]
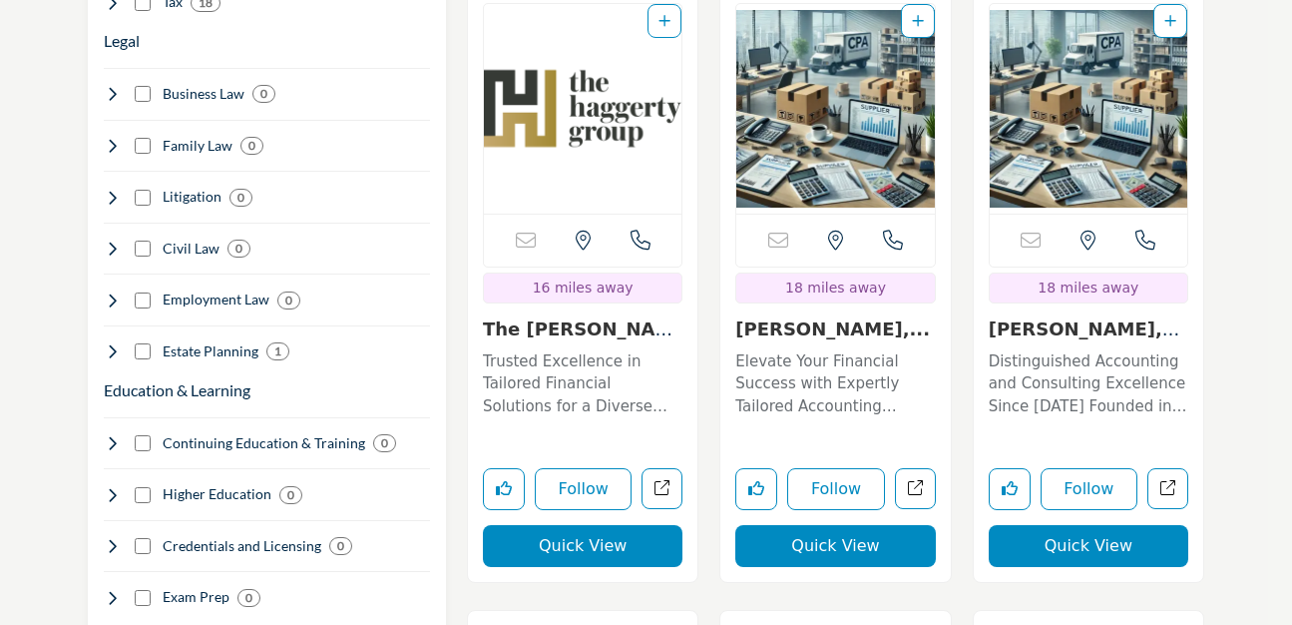
click at [838, 332] on link "[PERSON_NAME],..." at bounding box center [833, 328] width 195 height 21
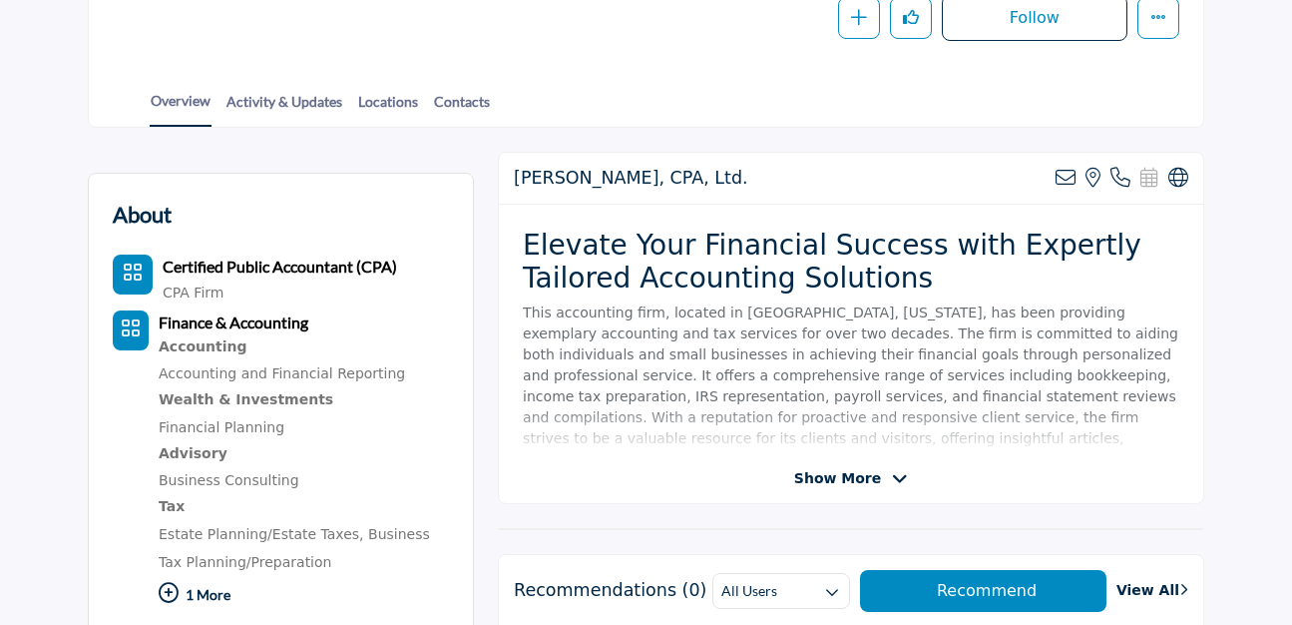
scroll to position [408, 0]
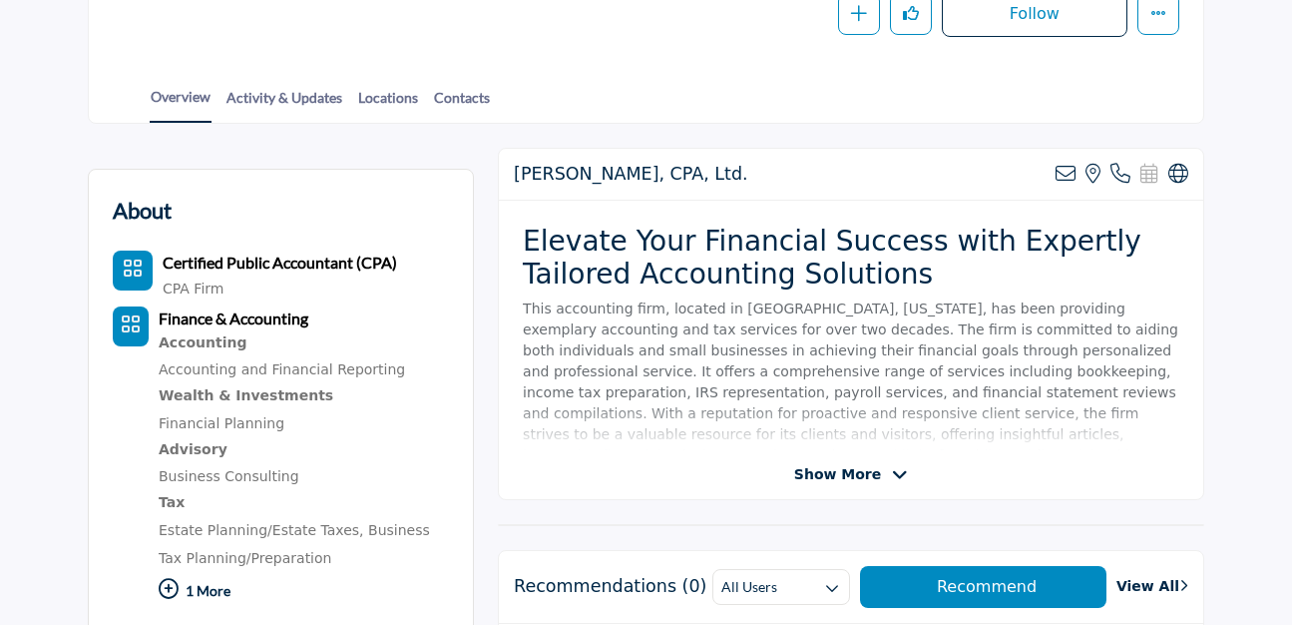
click at [859, 469] on span "Show More" at bounding box center [837, 474] width 87 height 21
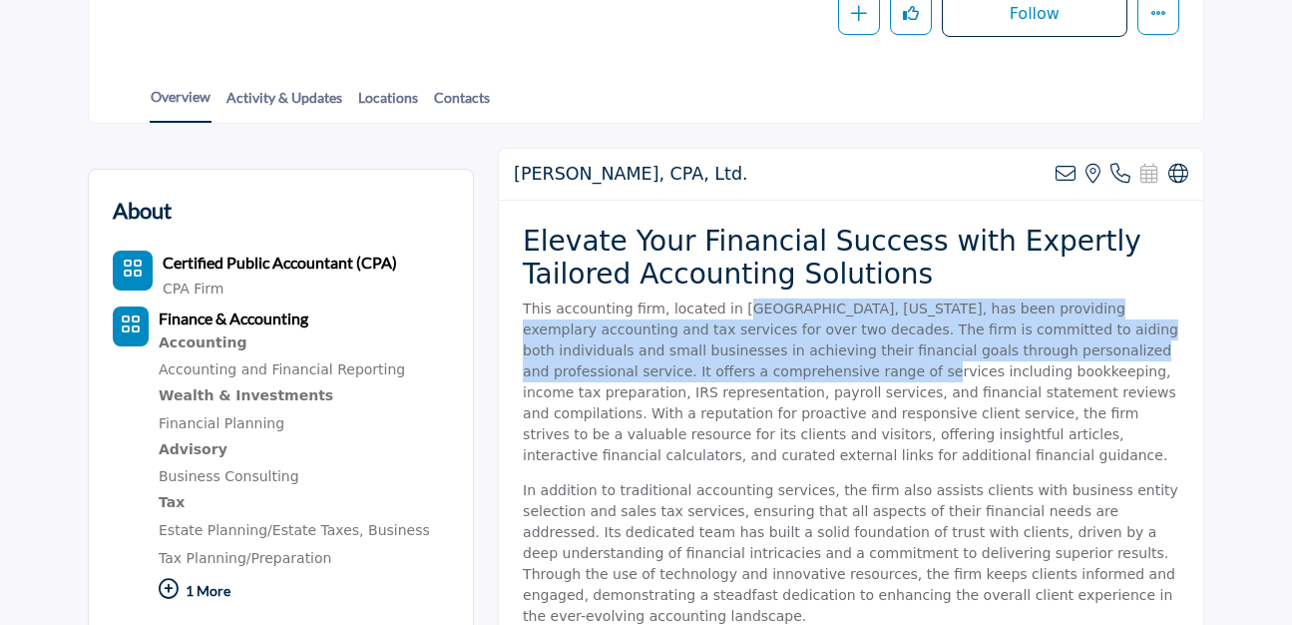
drag, startPoint x: 742, startPoint y: 309, endPoint x: 719, endPoint y: 372, distance: 66.9
click at [719, 373] on p "This accounting firm, located in Scotch Plains, New Jersey, has been providing …" at bounding box center [851, 382] width 657 height 168
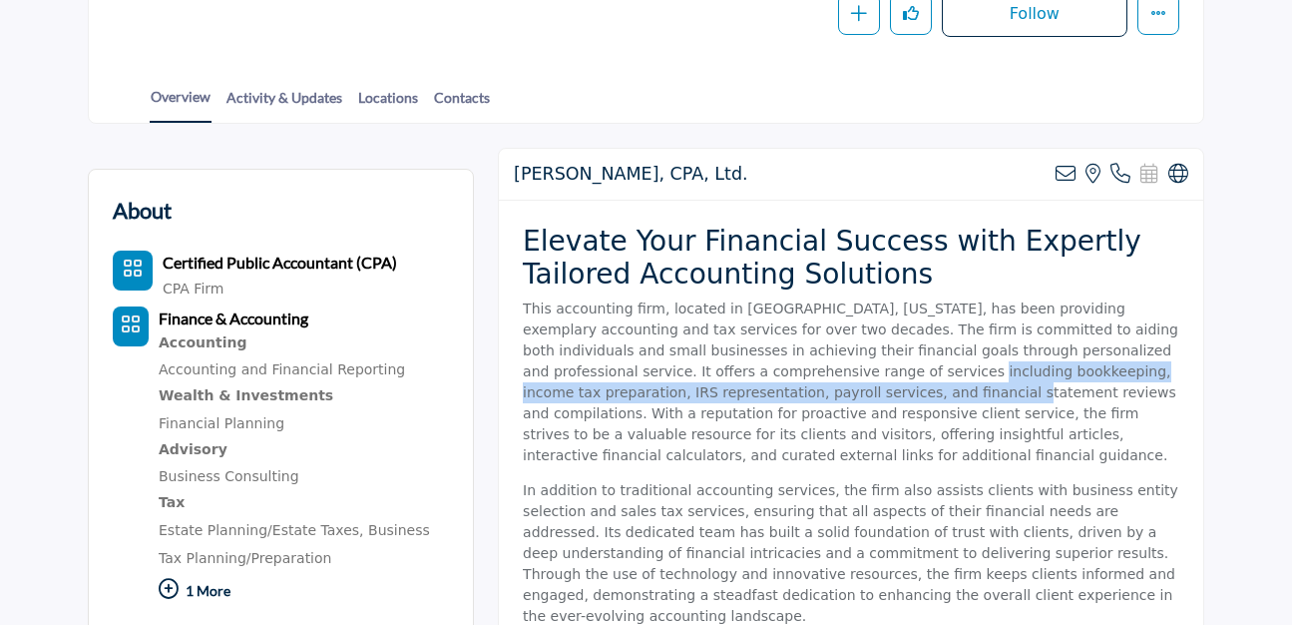
drag, startPoint x: 763, startPoint y: 373, endPoint x: 747, endPoint y: 390, distance: 24.0
click at [747, 390] on p "This accounting firm, located in Scotch Plains, New Jersey, has been providing …" at bounding box center [851, 382] width 657 height 168
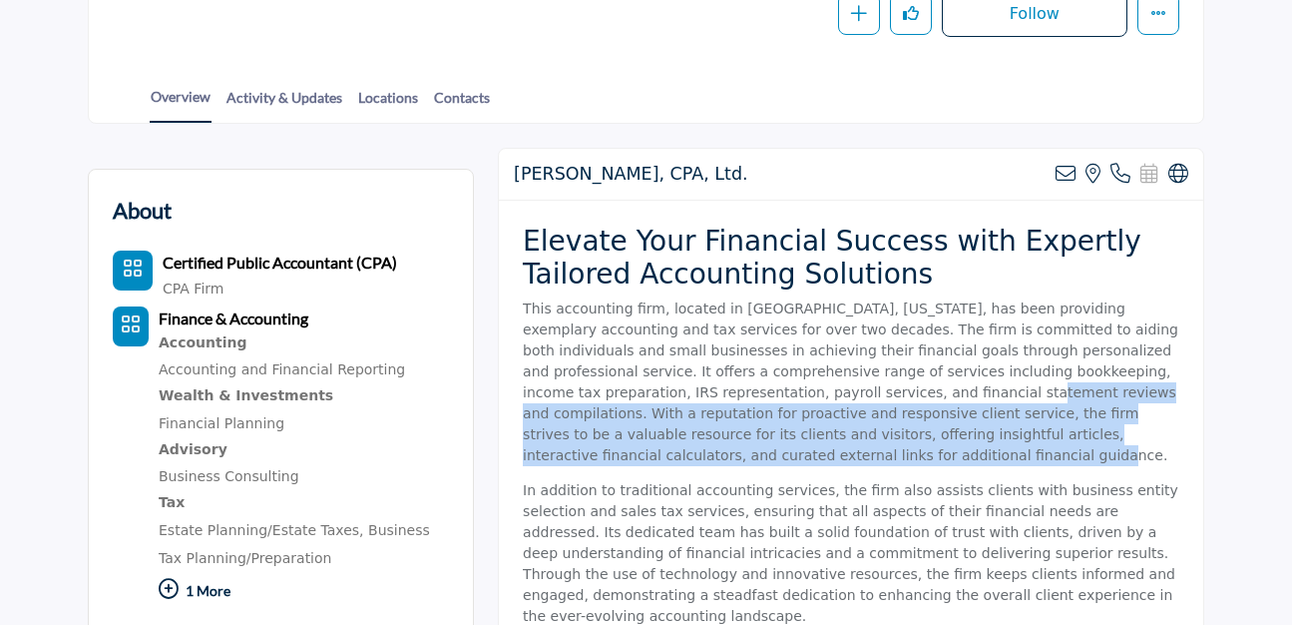
drag, startPoint x: 772, startPoint y: 390, endPoint x: 712, endPoint y: 457, distance: 90.4
click at [713, 458] on p "This accounting firm, located in Scotch Plains, New Jersey, has been providing …" at bounding box center [851, 382] width 657 height 168
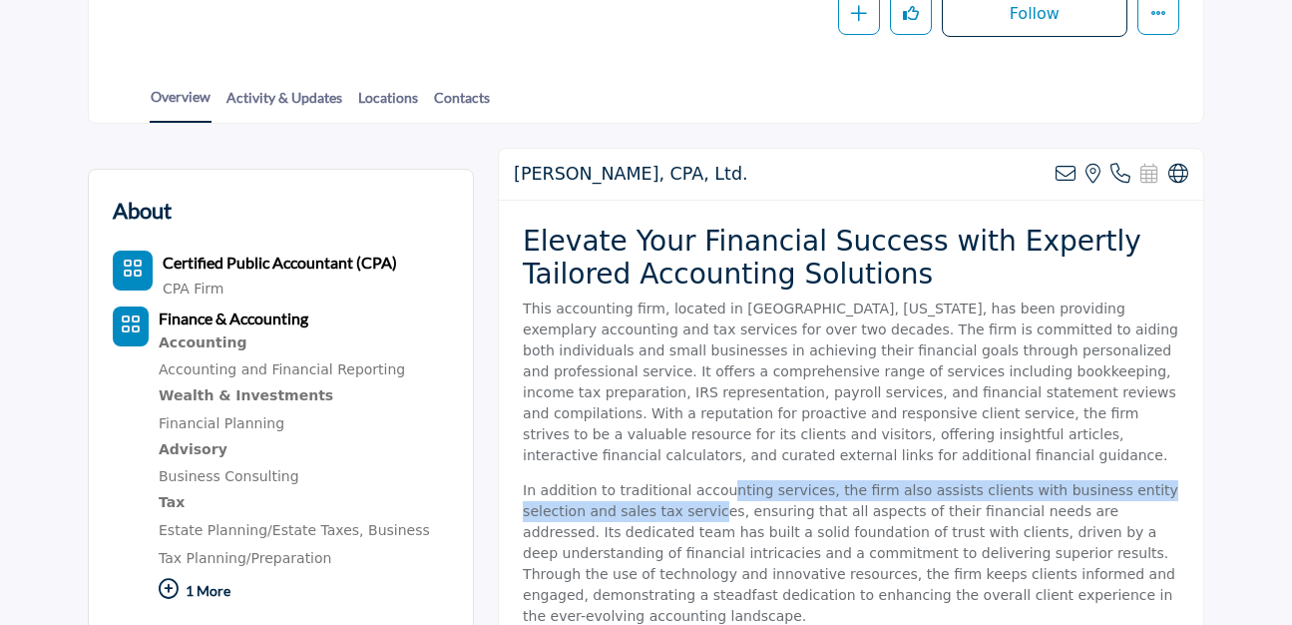
drag, startPoint x: 716, startPoint y: 492, endPoint x: 711, endPoint y: 520, distance: 28.4
click at [711, 520] on p "In addition to traditional accounting services, the firm also assists clients w…" at bounding box center [851, 553] width 657 height 147
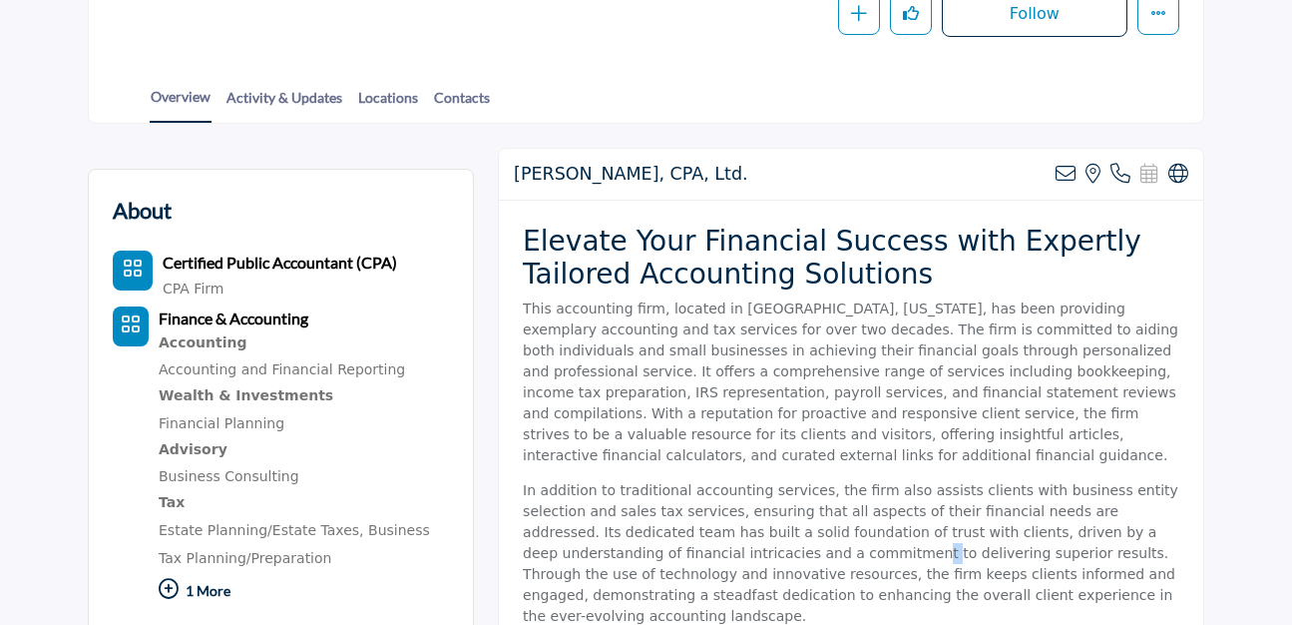
drag, startPoint x: 772, startPoint y: 544, endPoint x: 766, endPoint y: 561, distance: 18.0
click at [766, 561] on p "In addition to traditional accounting services, the firm also assists clients w…" at bounding box center [851, 553] width 657 height 147
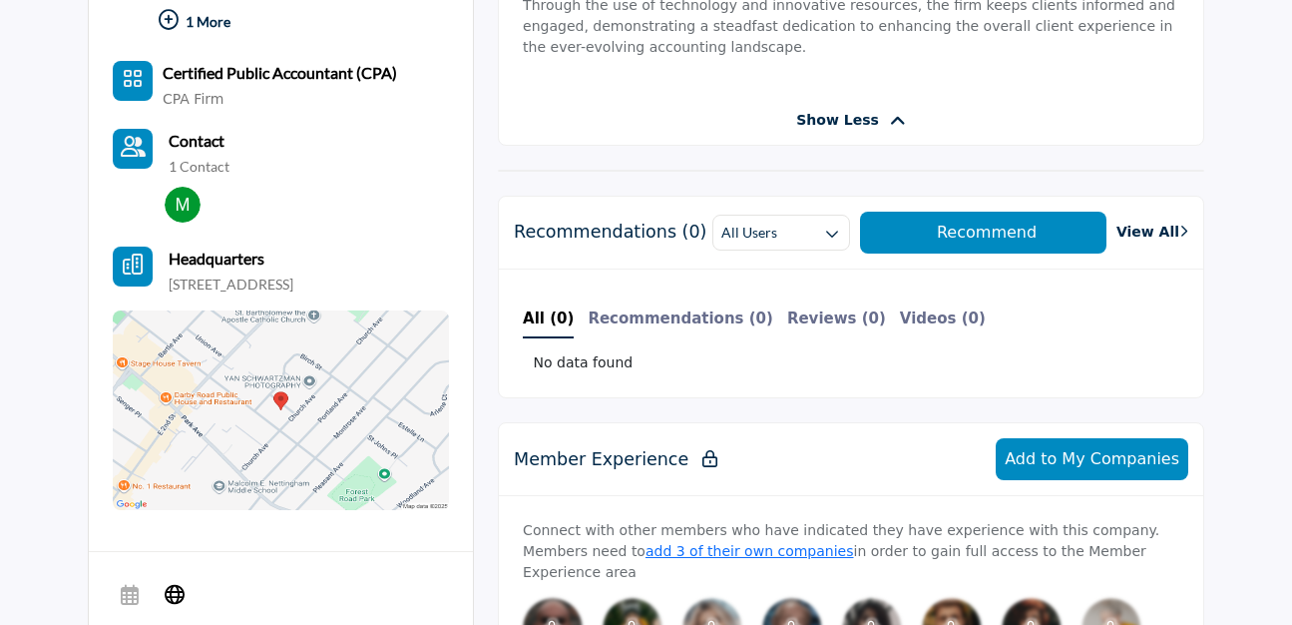
scroll to position [989, 0]
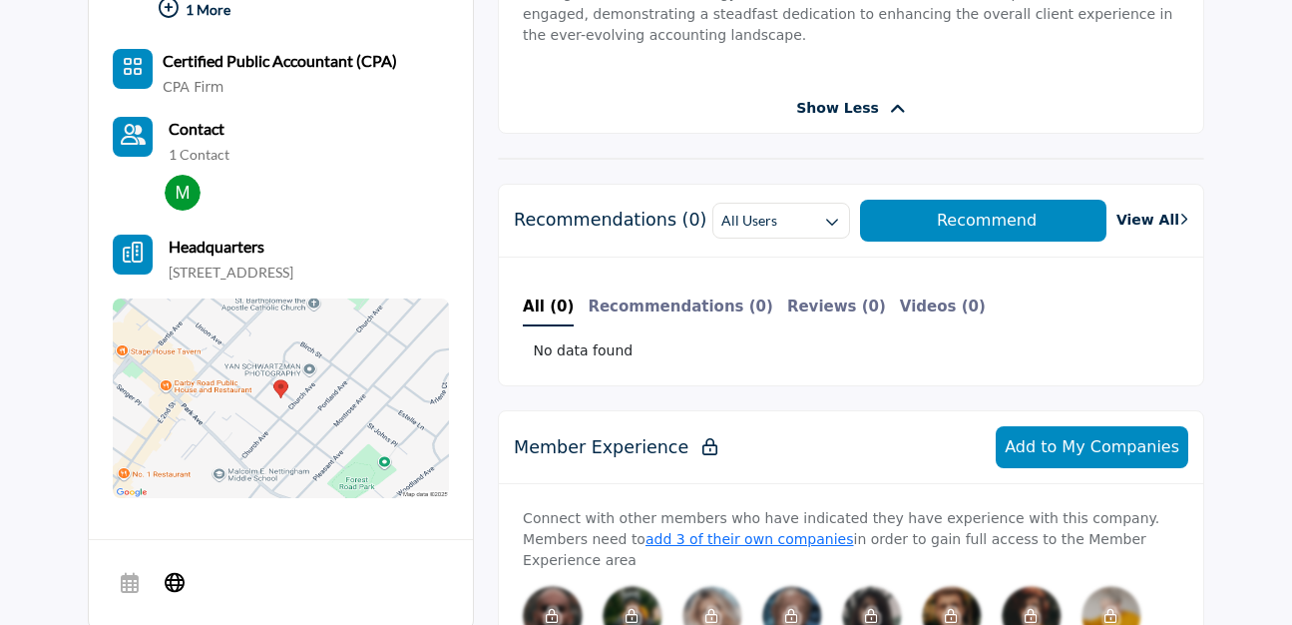
click at [839, 382] on div "Theresa A. Mitchell, CPA, Ltd. View email address of this listing View the loca…" at bounding box center [851, 429] width 707 height 1725
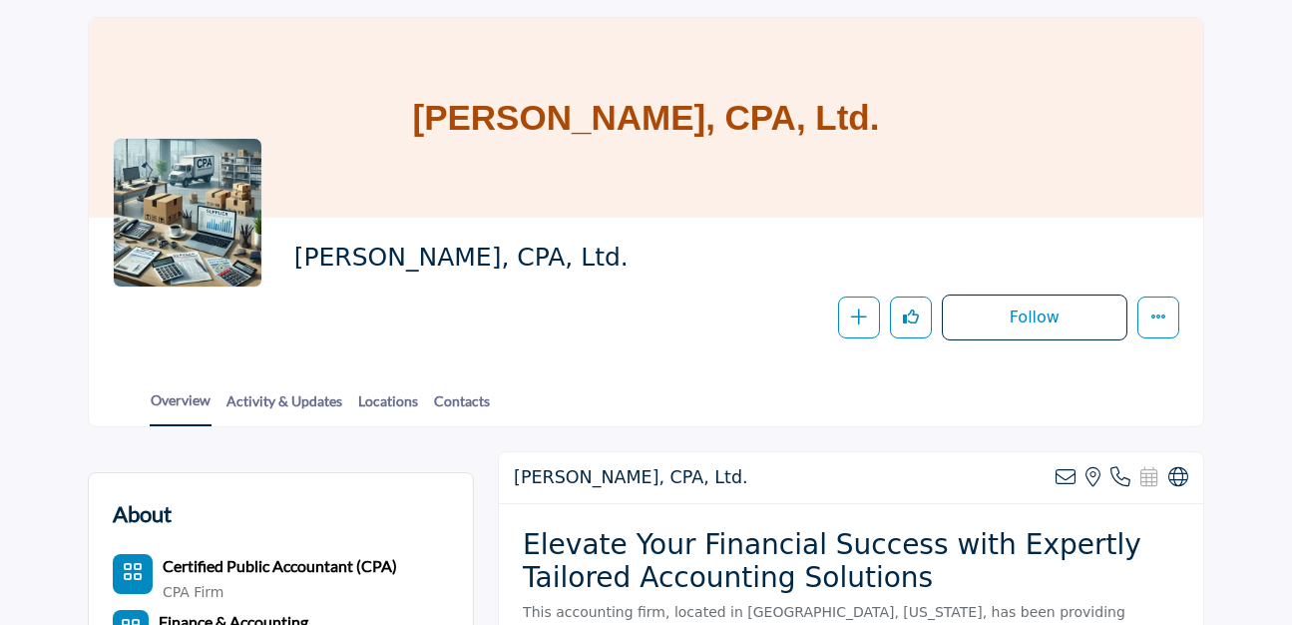
scroll to position [0, 0]
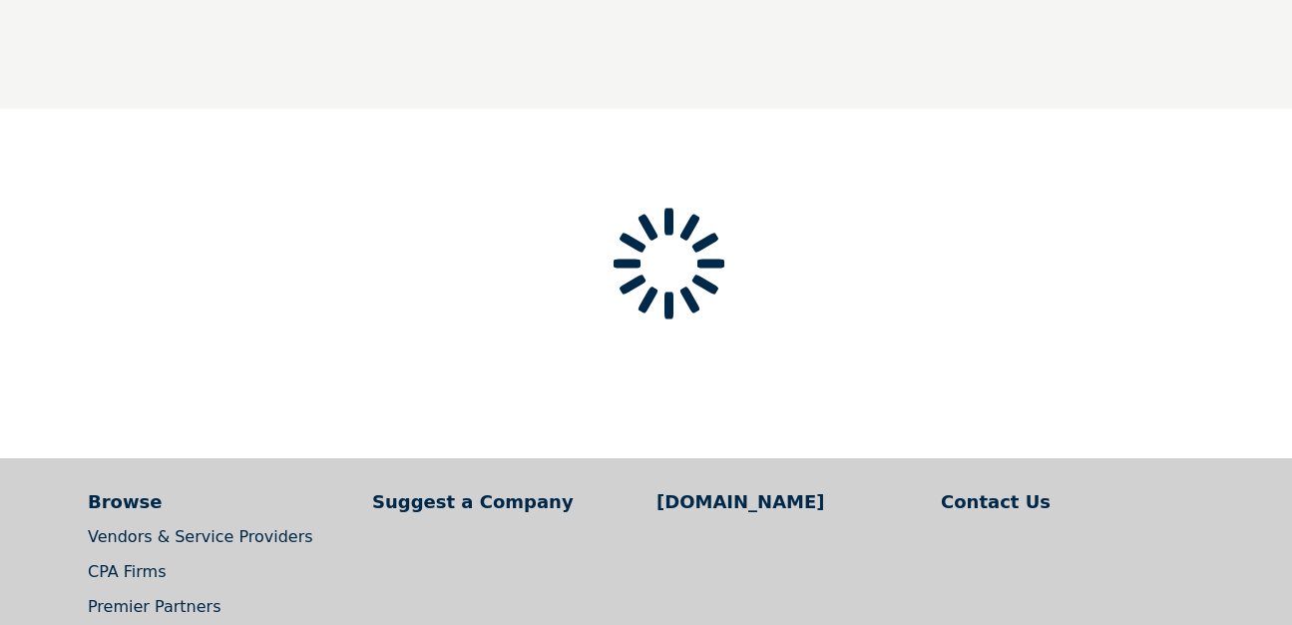
type input "**********"
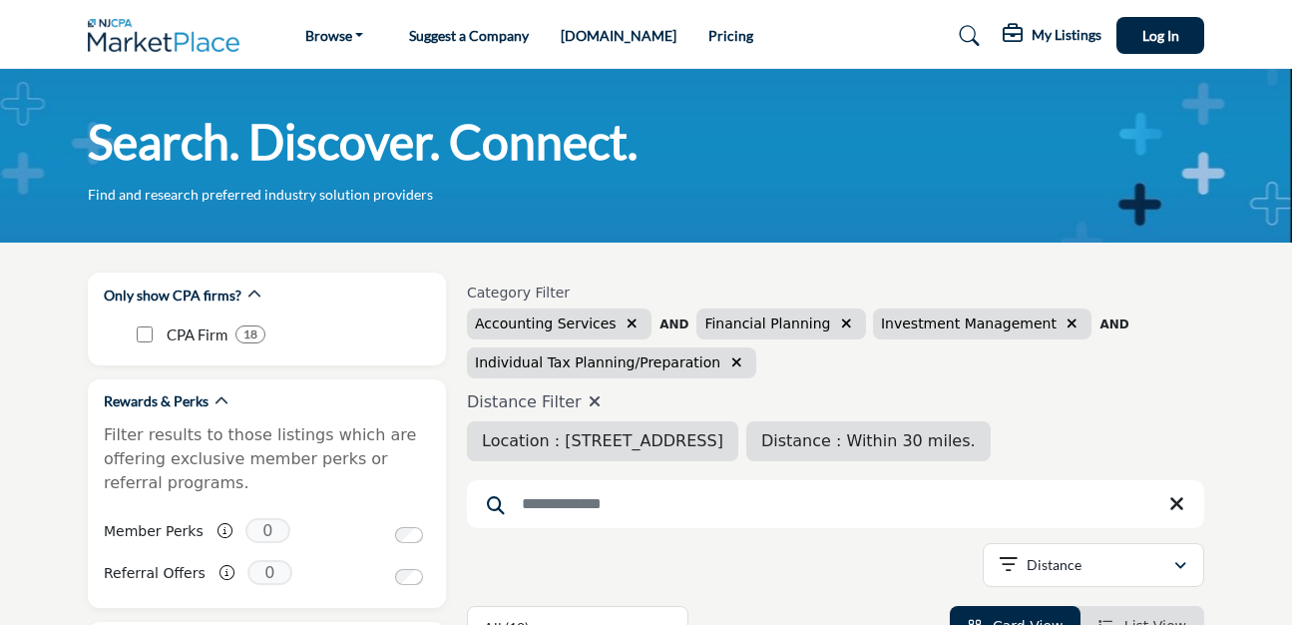
click at [1085, 360] on div "Accounting Services AND Financial Planning Investment Management AND Individual…" at bounding box center [836, 343] width 738 height 70
click at [1148, 442] on div "Distance Filter Location : [STREET_ADDRESS] Distance : Within 30 miles." at bounding box center [836, 426] width 738 height 69
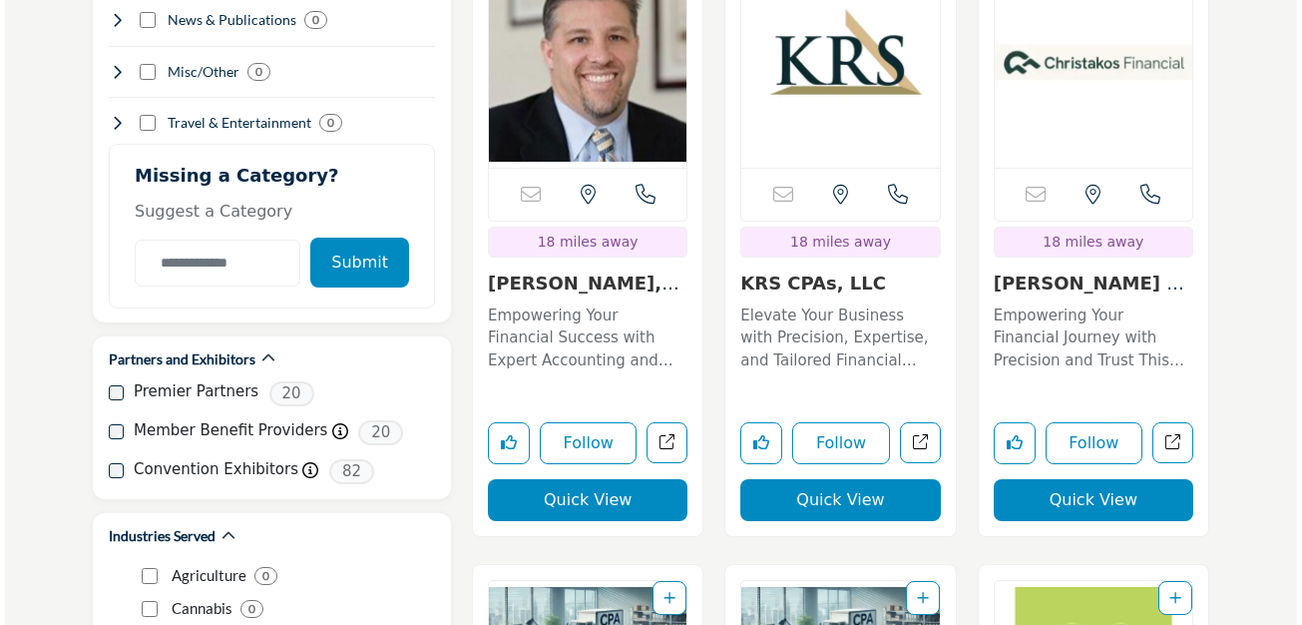
scroll to position [2654, 0]
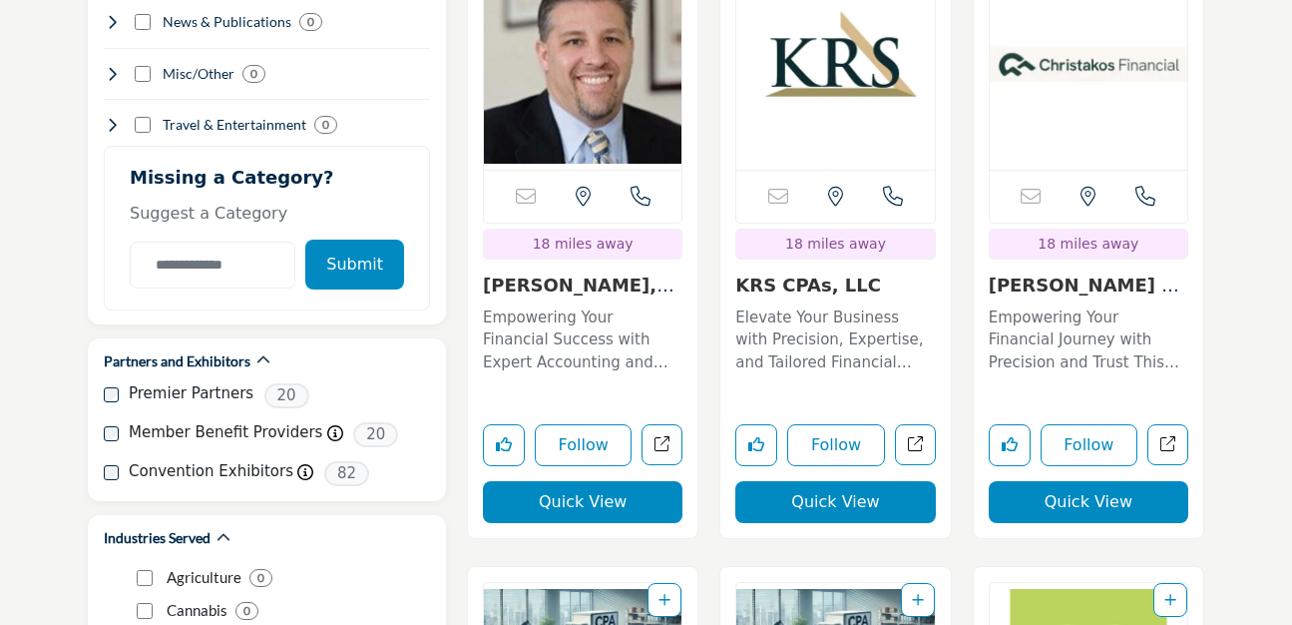
click at [1093, 510] on button "Quick View" at bounding box center [1089, 502] width 200 height 42
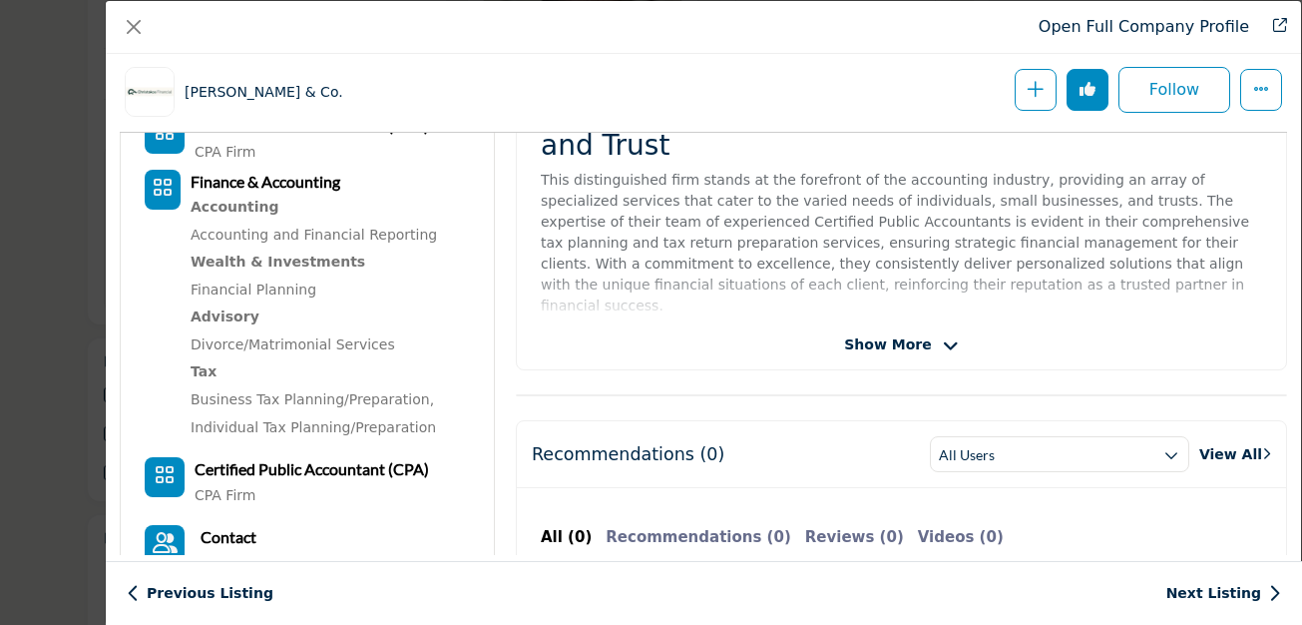
scroll to position [492, 0]
click at [875, 342] on span "Show More" at bounding box center [887, 345] width 87 height 21
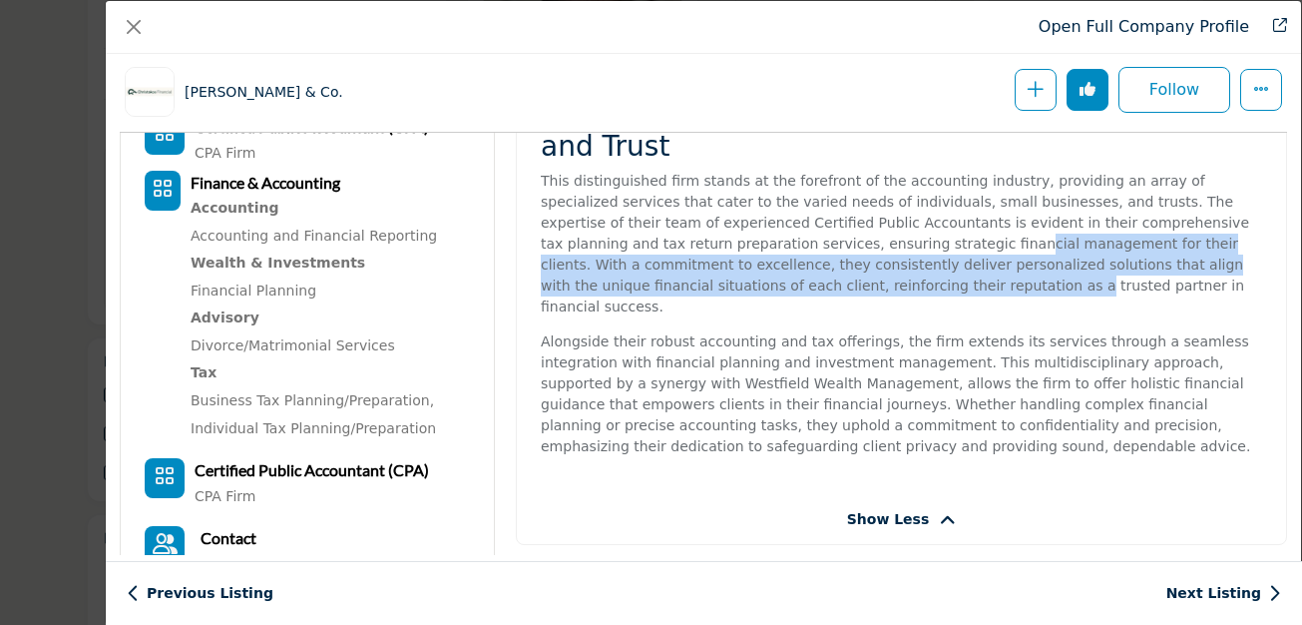
drag, startPoint x: 828, startPoint y: 244, endPoint x: 816, endPoint y: 281, distance: 39.8
click at [816, 281] on p "This distinguished firm stands at the forefront of the accounting industry, pro…" at bounding box center [902, 244] width 722 height 147
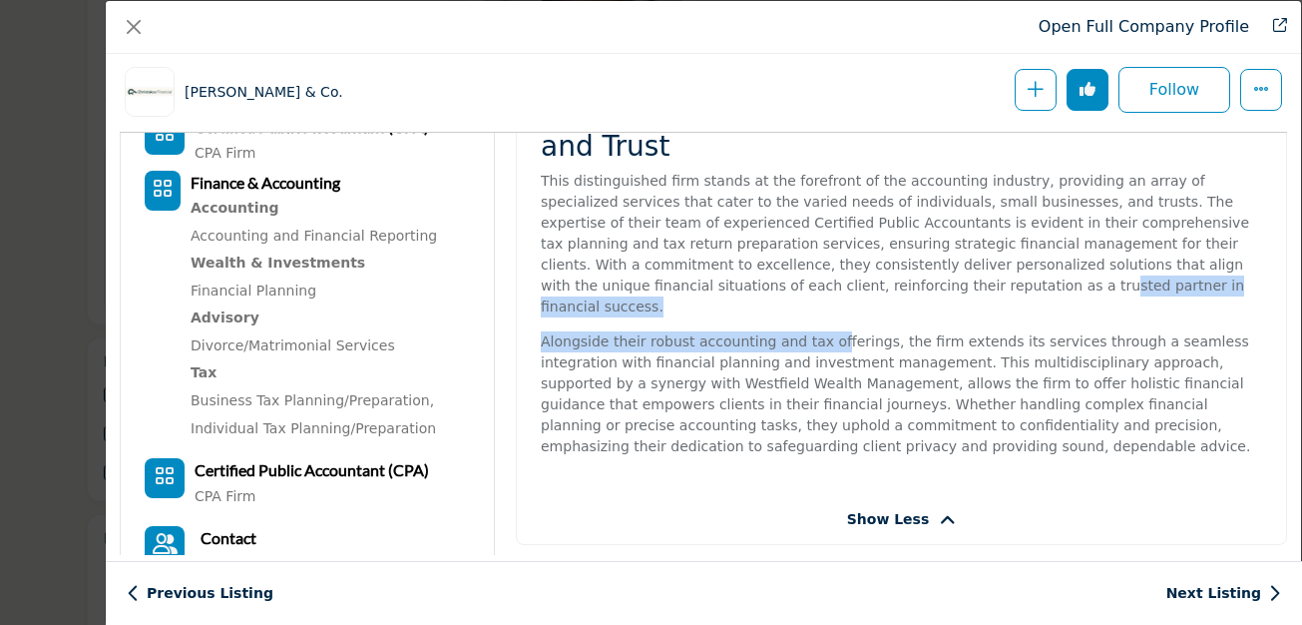
drag, startPoint x: 838, startPoint y: 281, endPoint x: 819, endPoint y: 318, distance: 41.5
click at [820, 318] on div "Empowering Your Financial Journey with Precision and Trust This distinguished f…" at bounding box center [901, 283] width 769 height 422
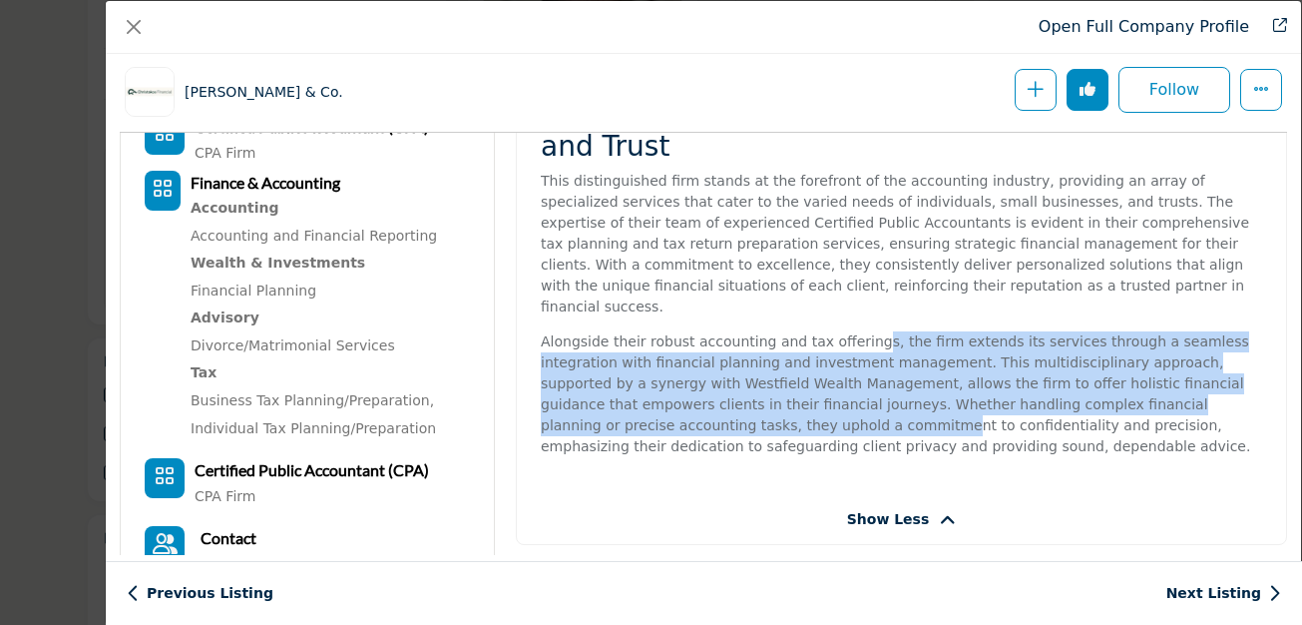
drag, startPoint x: 857, startPoint y: 322, endPoint x: 812, endPoint y: 398, distance: 88.1
click at [813, 400] on p "Alongside their robust accounting and tax offerings, the firm extends its servi…" at bounding box center [902, 394] width 722 height 126
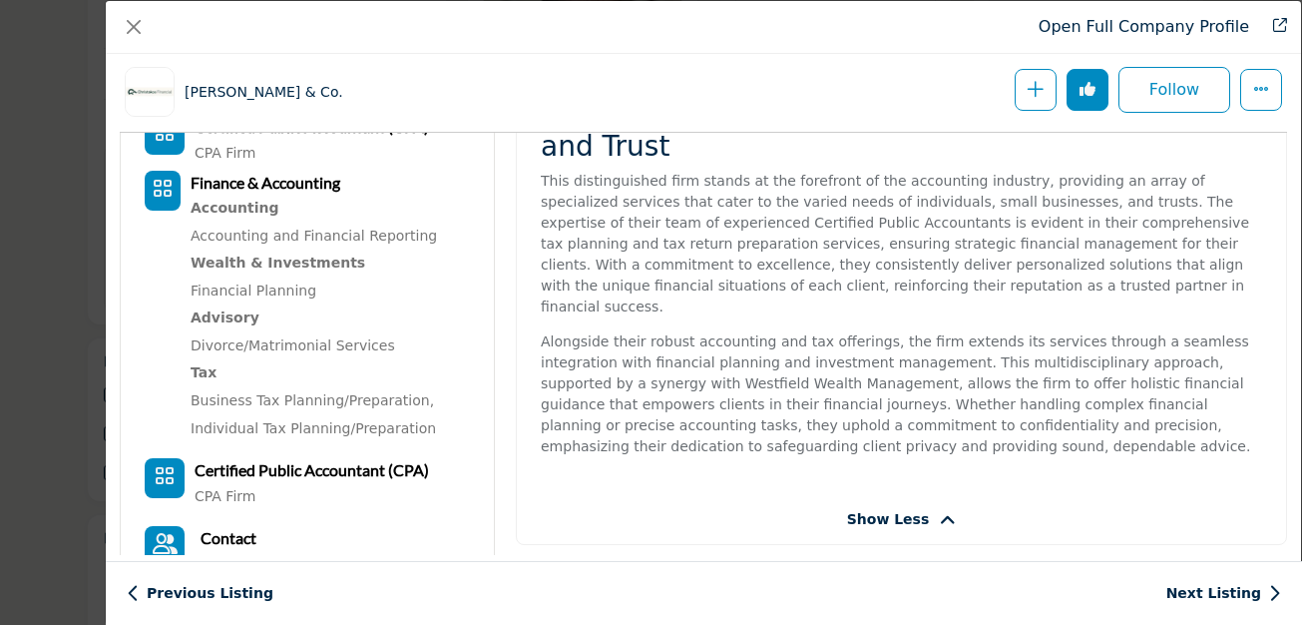
click at [869, 418] on p "Alongside their robust accounting and tax offerings, the firm extends its servi…" at bounding box center [902, 394] width 722 height 126
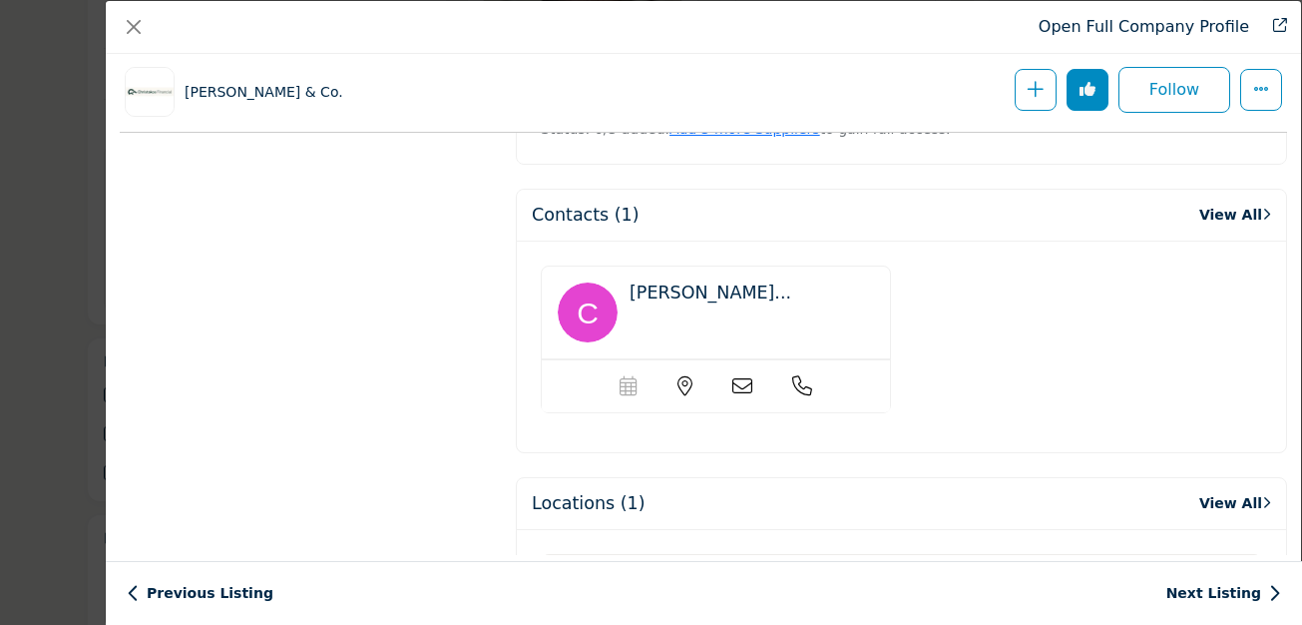
scroll to position [1416, 0]
click at [727, 284] on span "[PERSON_NAME]..." at bounding box center [711, 294] width 162 height 20
click at [733, 378] on icon "Company Data Modal" at bounding box center [743, 388] width 20 height 20
